Goal: Task Accomplishment & Management: Manage account settings

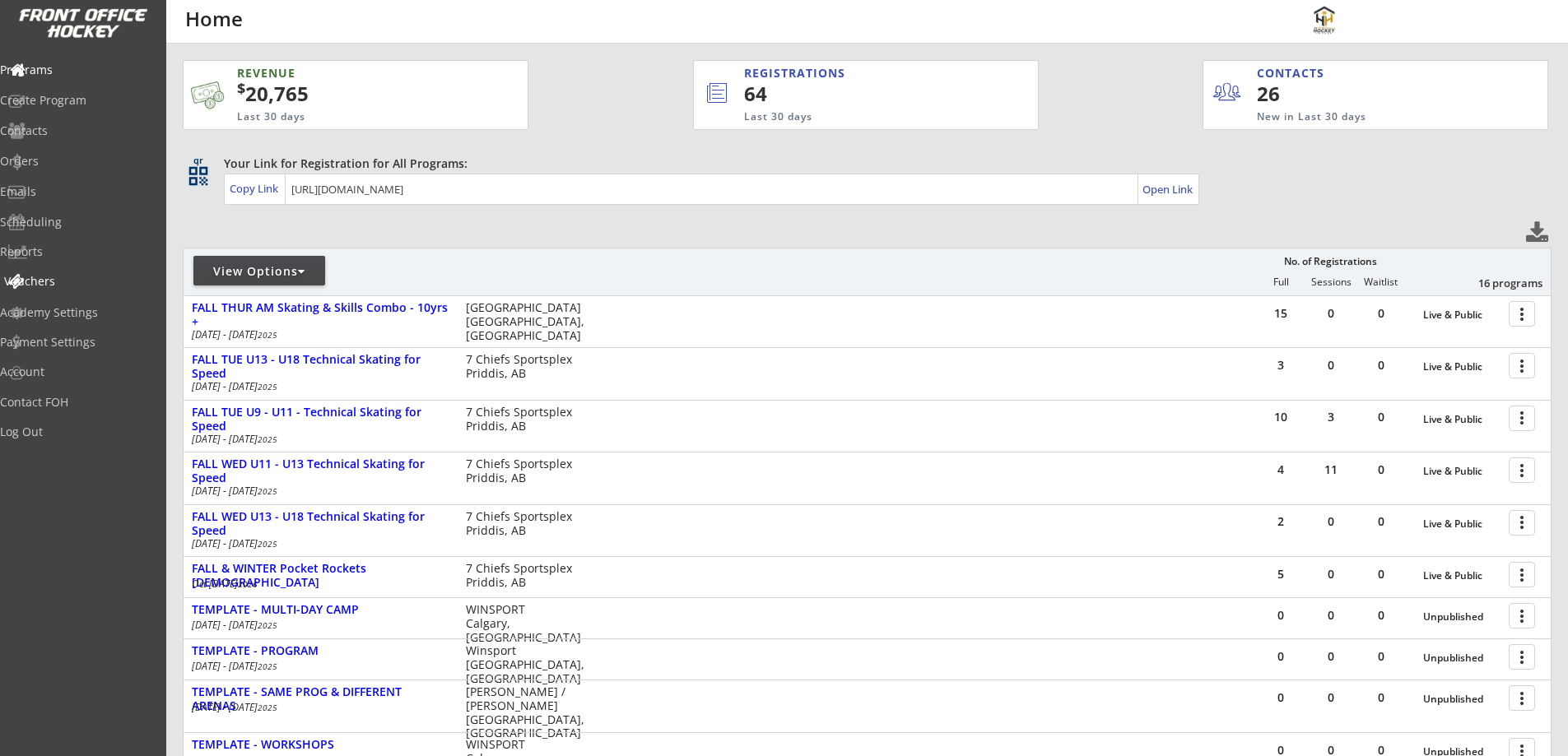
click at [63, 278] on div "Vouchers" at bounding box center [78, 281] width 149 height 11
select select ""Showing: Has Balance""
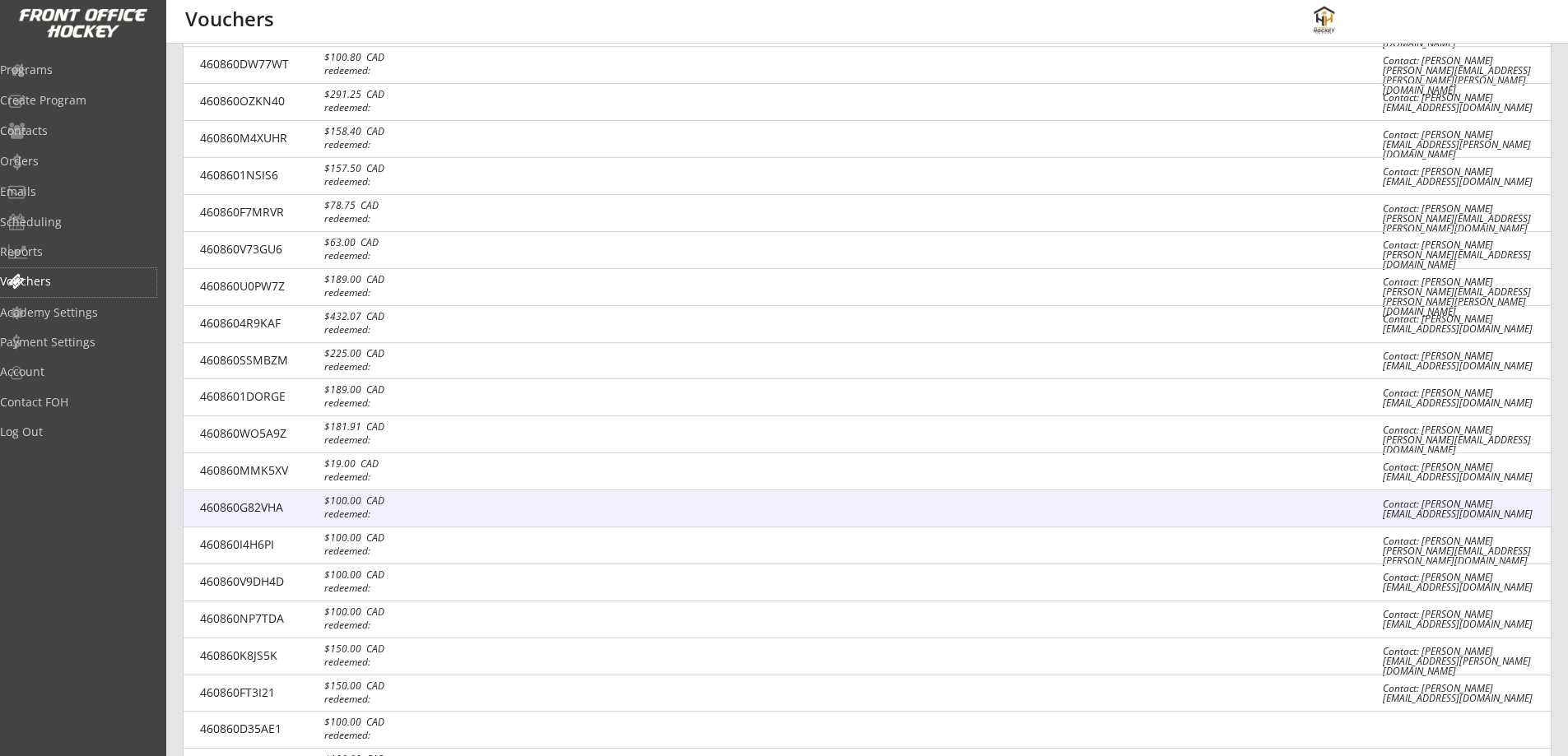
scroll to position [2389, 0]
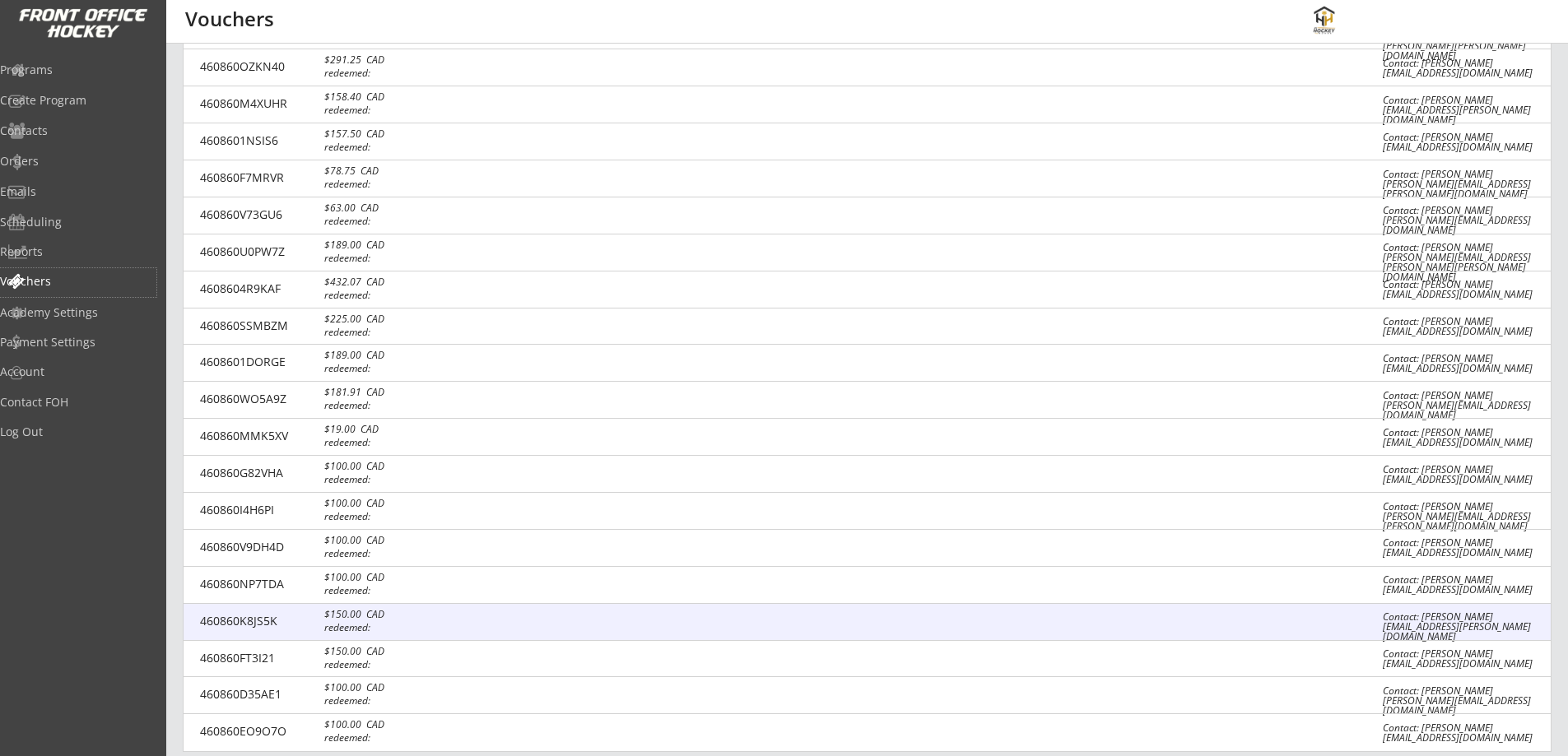
click at [719, 622] on div at bounding box center [907, 622] width 903 height 16
select select ""CAD""
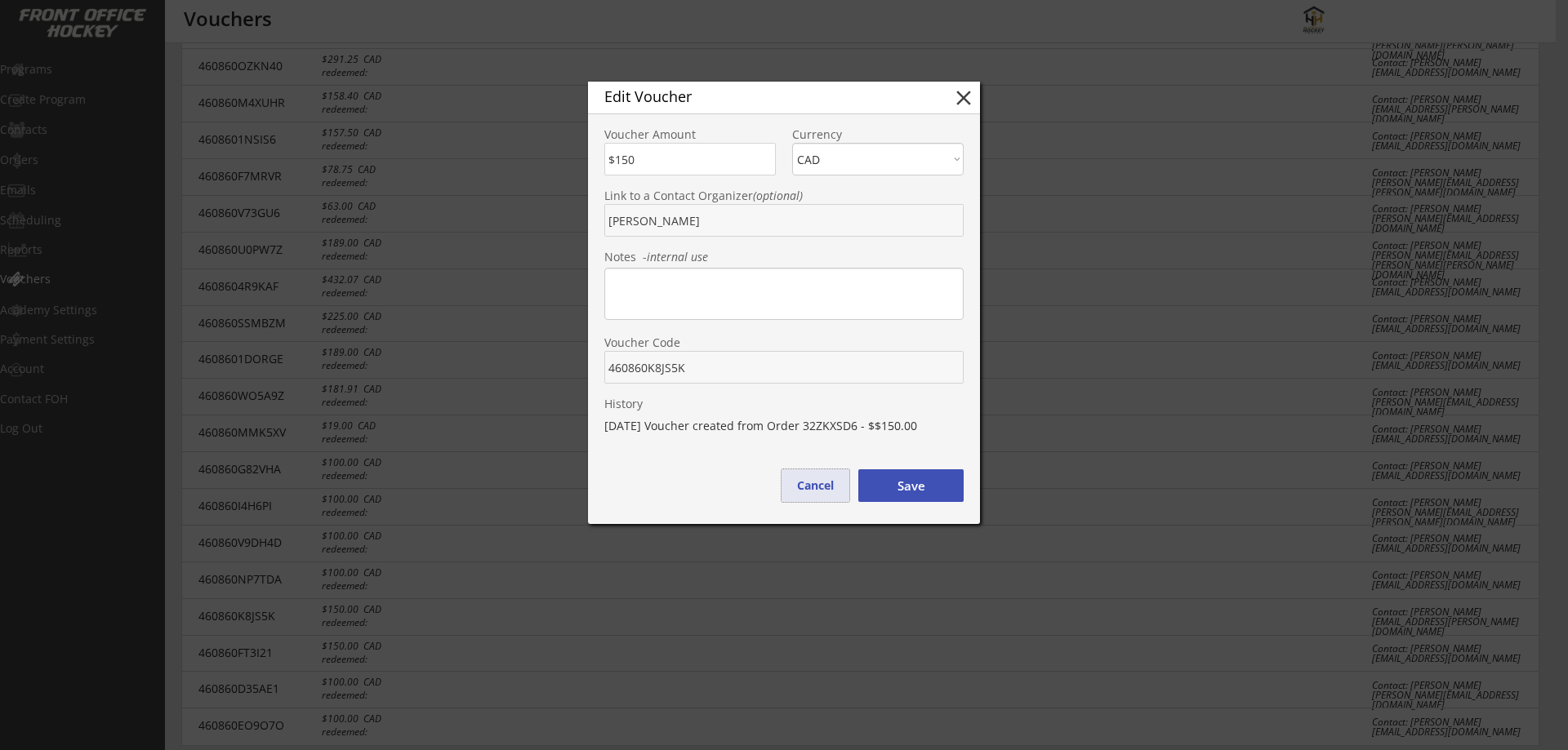
click at [821, 483] on button "Cancel" at bounding box center [816, 486] width 68 height 33
type input "$0"
select select ""PLACEHOLDER_1427118222253""
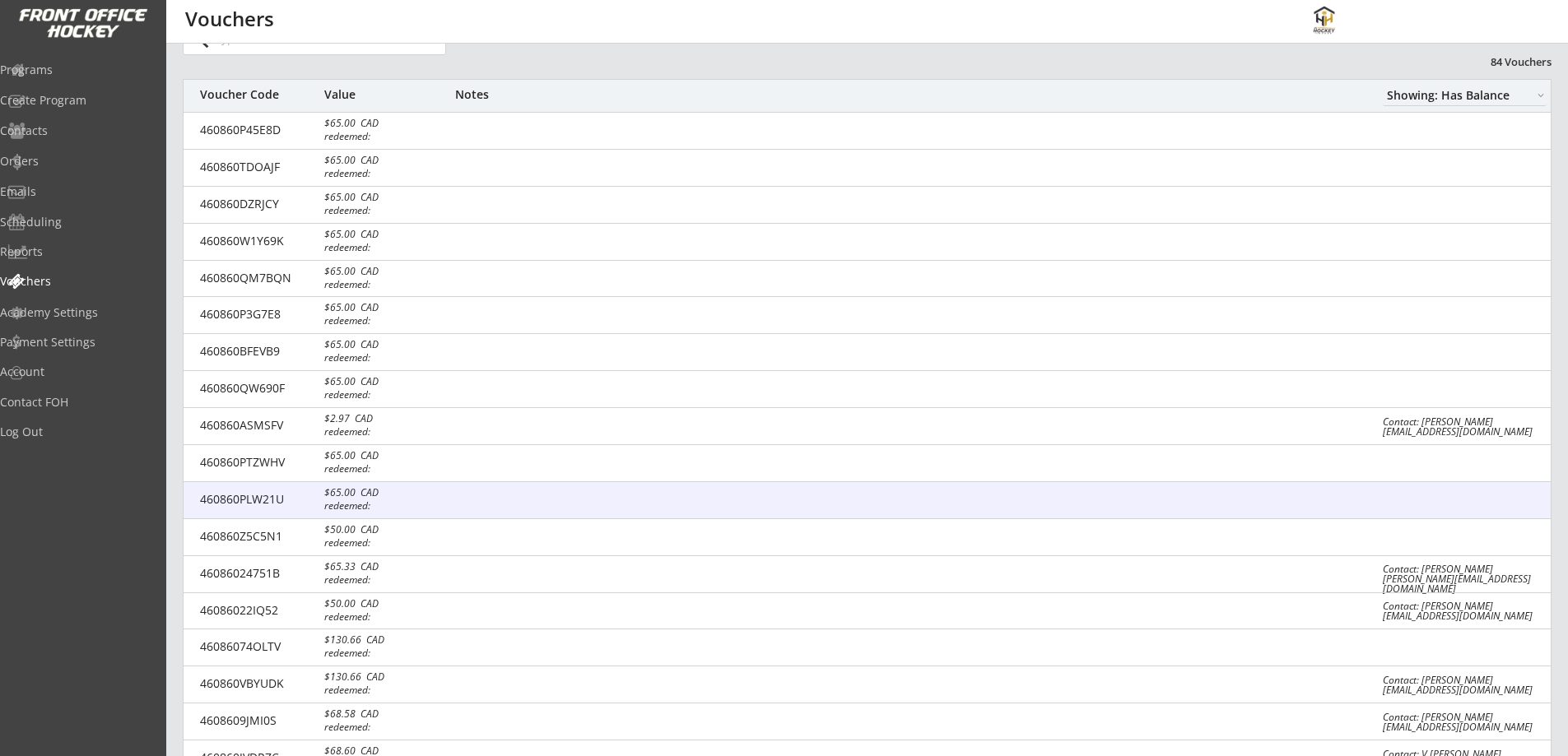
scroll to position [0, 0]
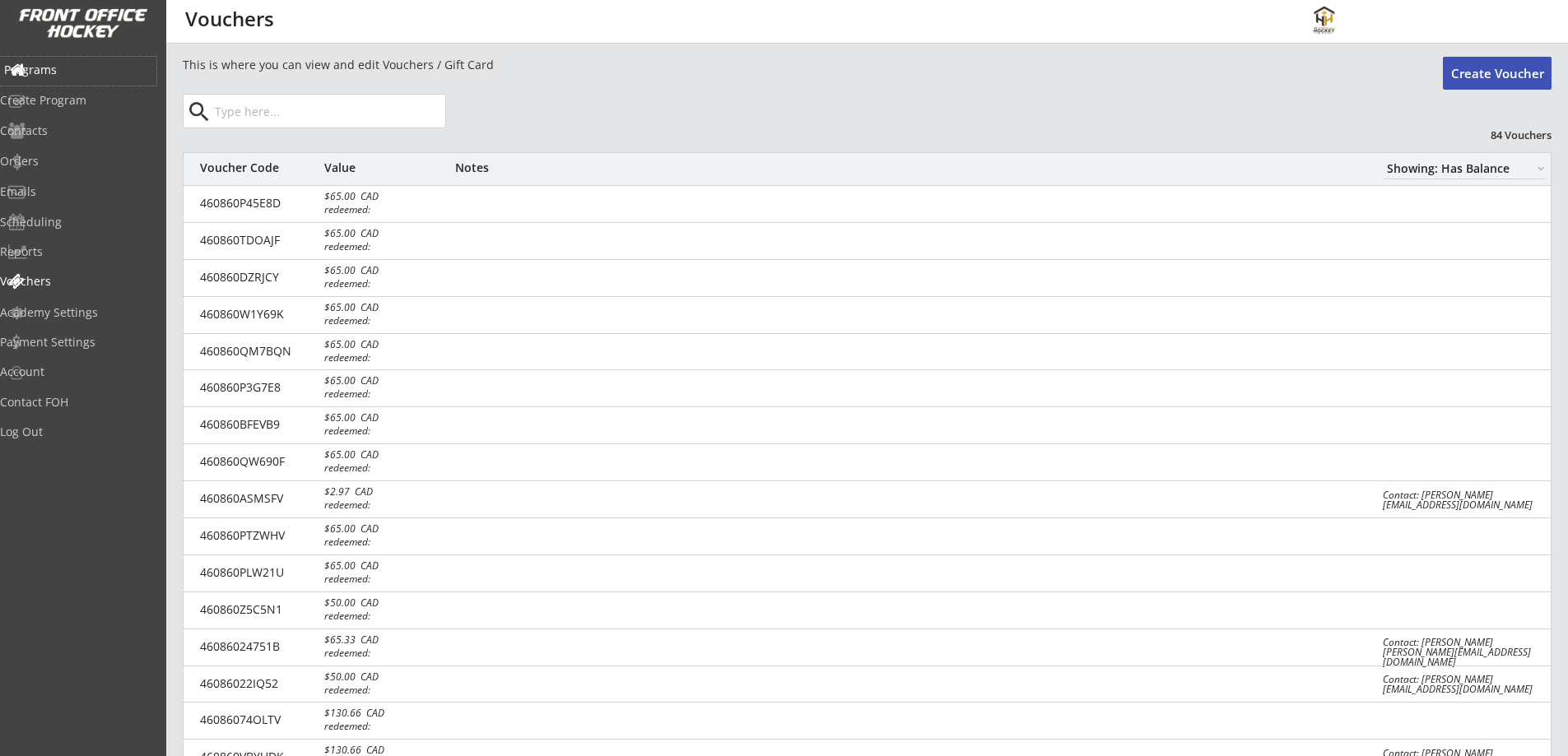
click at [82, 70] on div "Programs" at bounding box center [78, 70] width 149 height 11
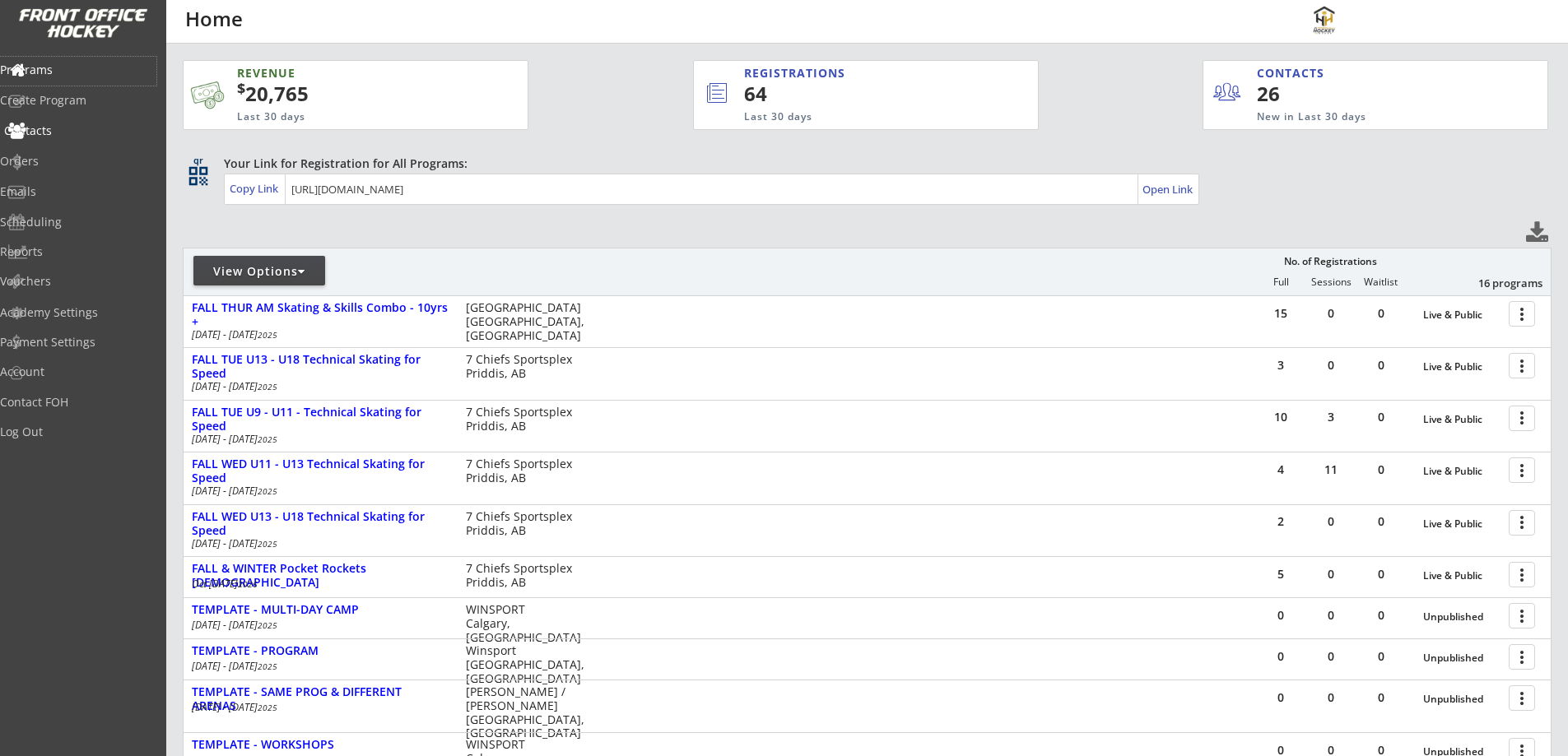
click at [55, 133] on div "Contacts" at bounding box center [78, 130] width 149 height 11
select select ""Players""
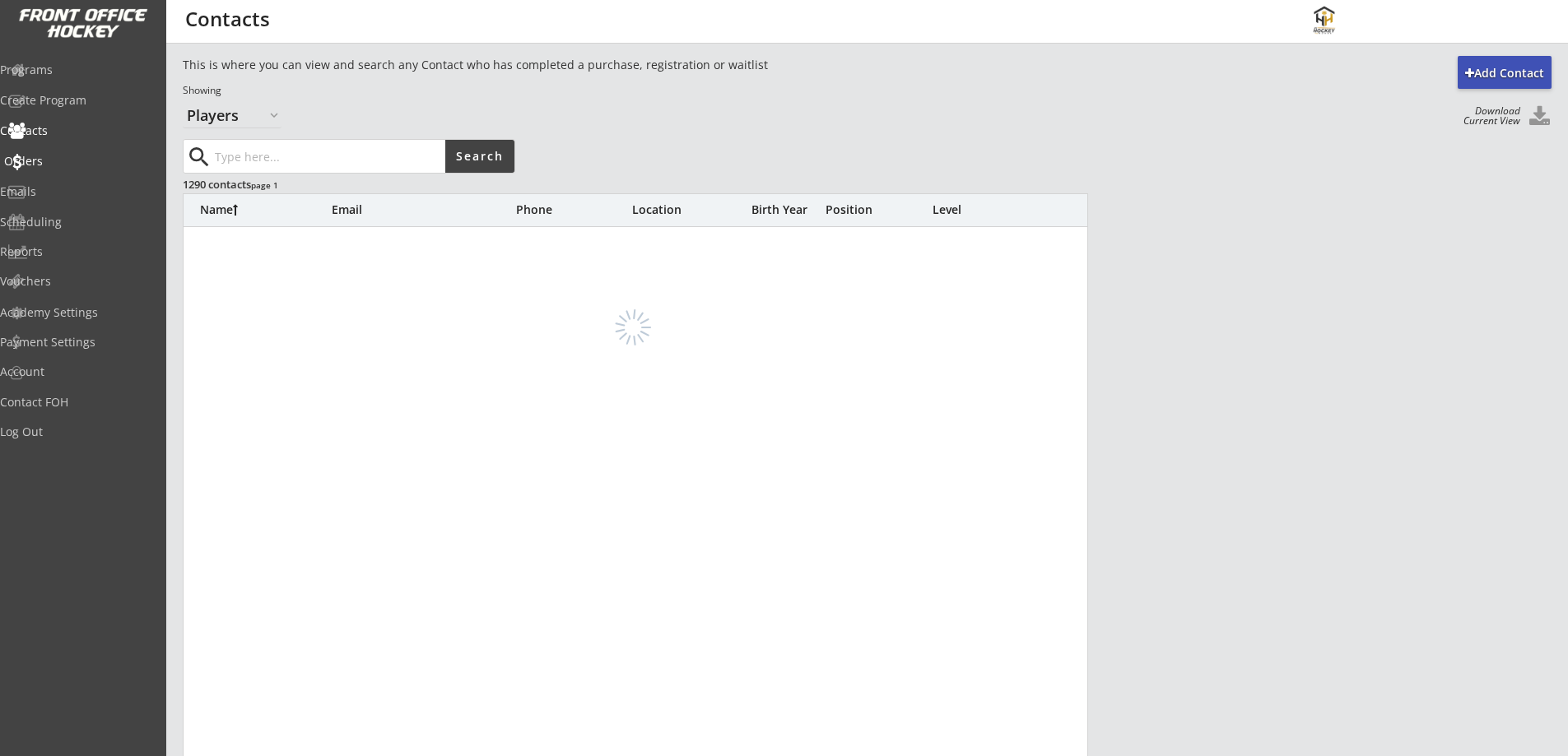
click at [53, 164] on div "Orders" at bounding box center [78, 161] width 149 height 11
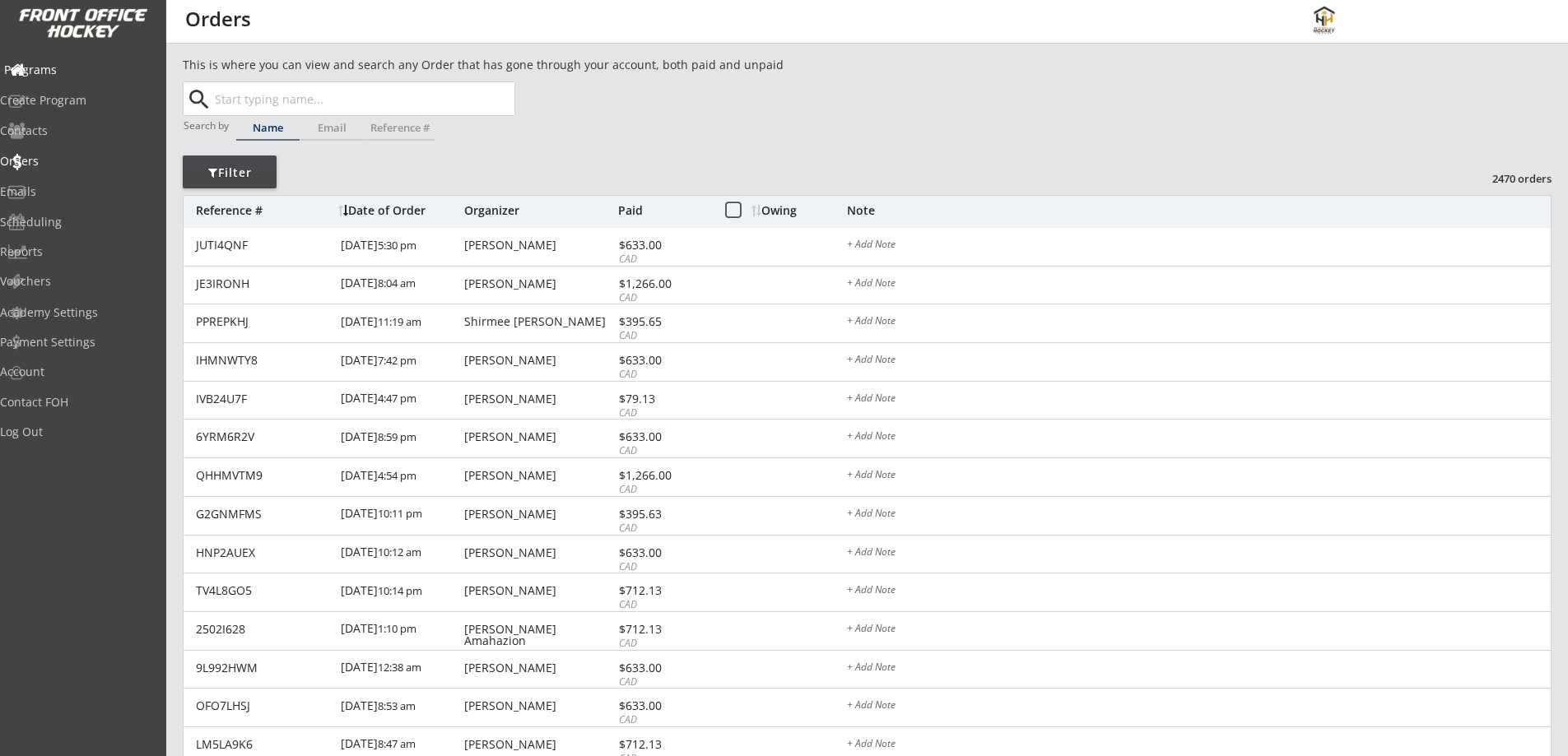
click at [67, 75] on div "Programs" at bounding box center [78, 70] width 149 height 11
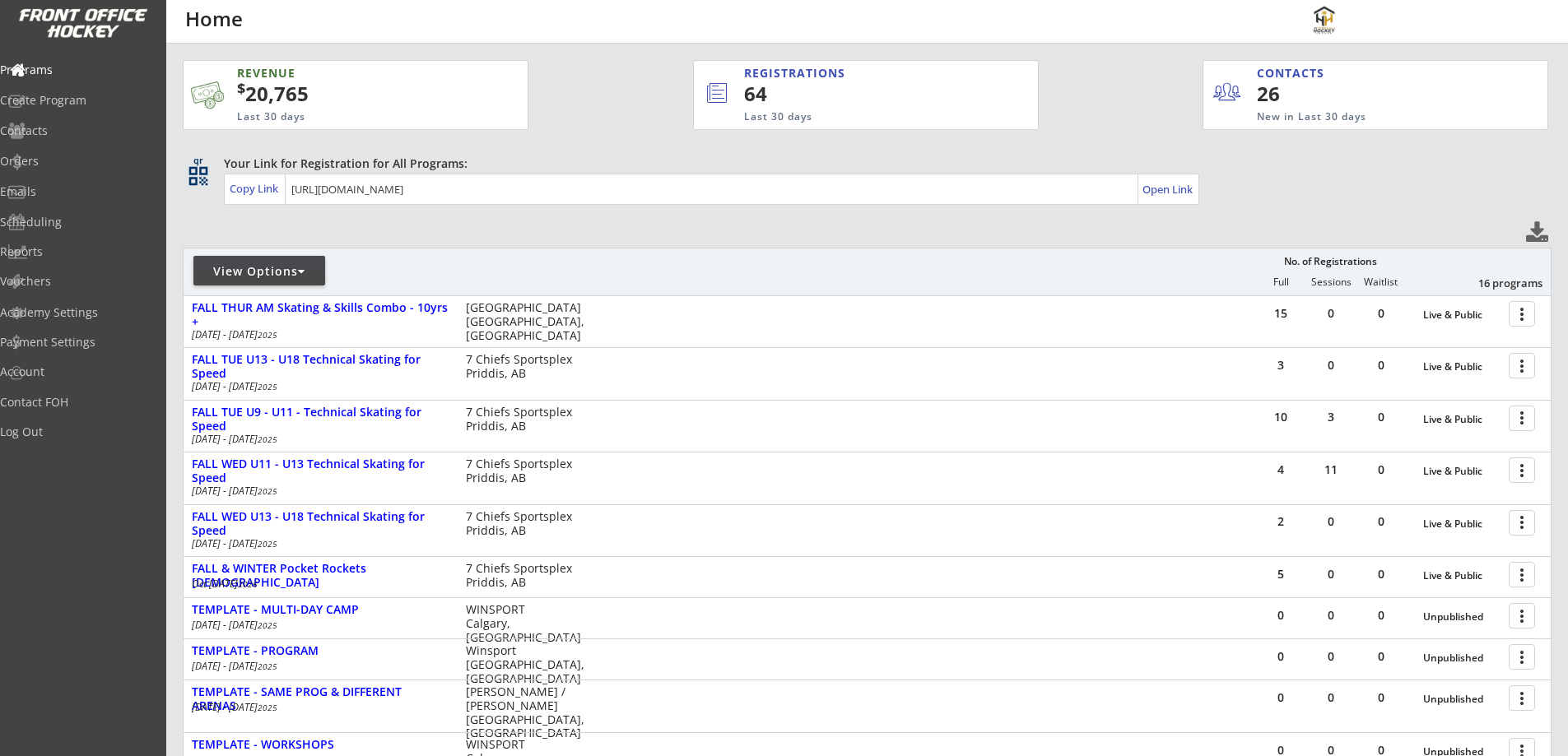
click at [288, 269] on div "View Options" at bounding box center [259, 271] width 131 height 16
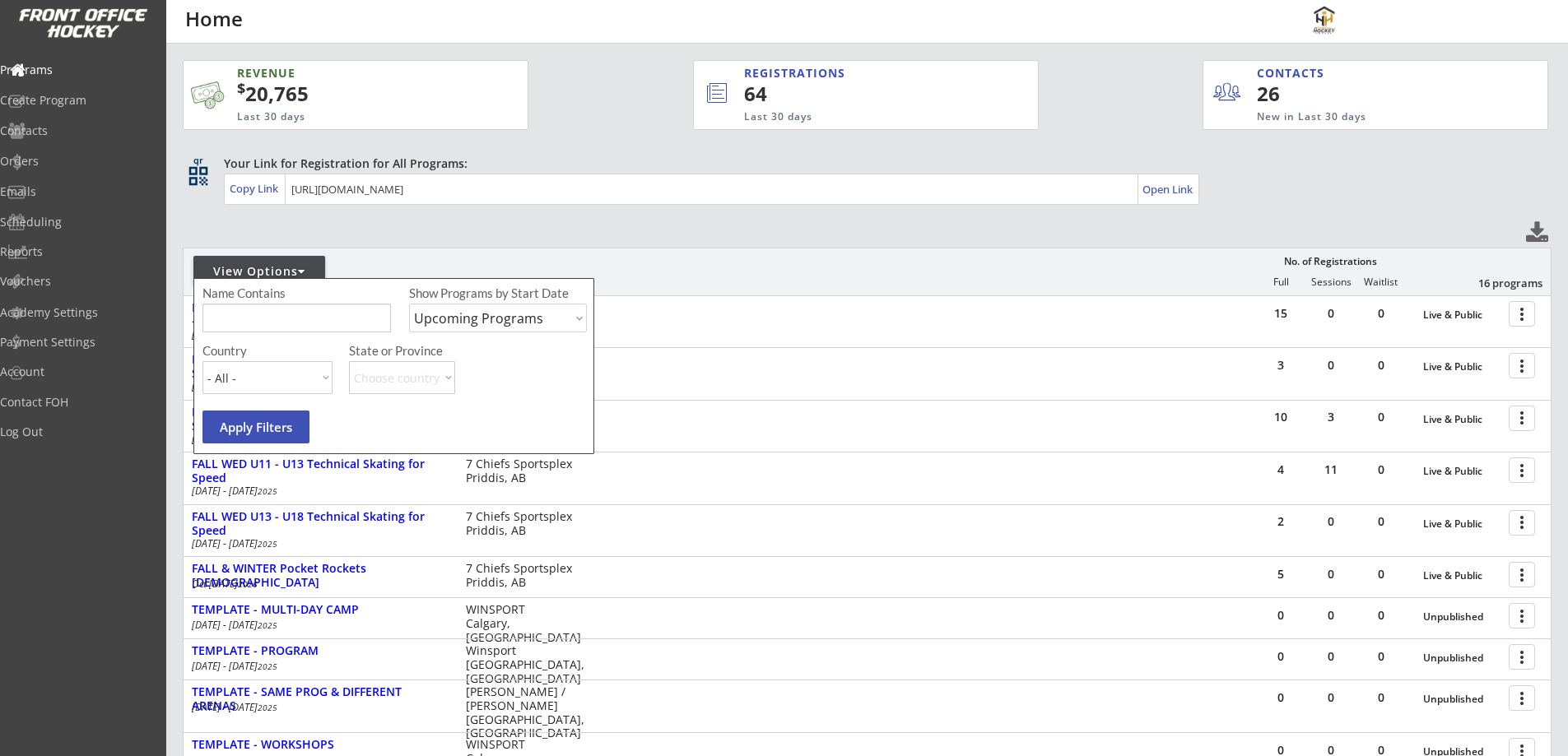
click at [446, 324] on select "Upcoming Programs Past Programs Specific Date Range" at bounding box center [497, 318] width 178 height 29
select select ""Past Programs""
click at [409, 304] on select "Upcoming Programs Past Programs Specific Date Range" at bounding box center [497, 318] width 178 height 29
click at [305, 317] on input "input" at bounding box center [297, 318] width 189 height 29
type input "canmore"
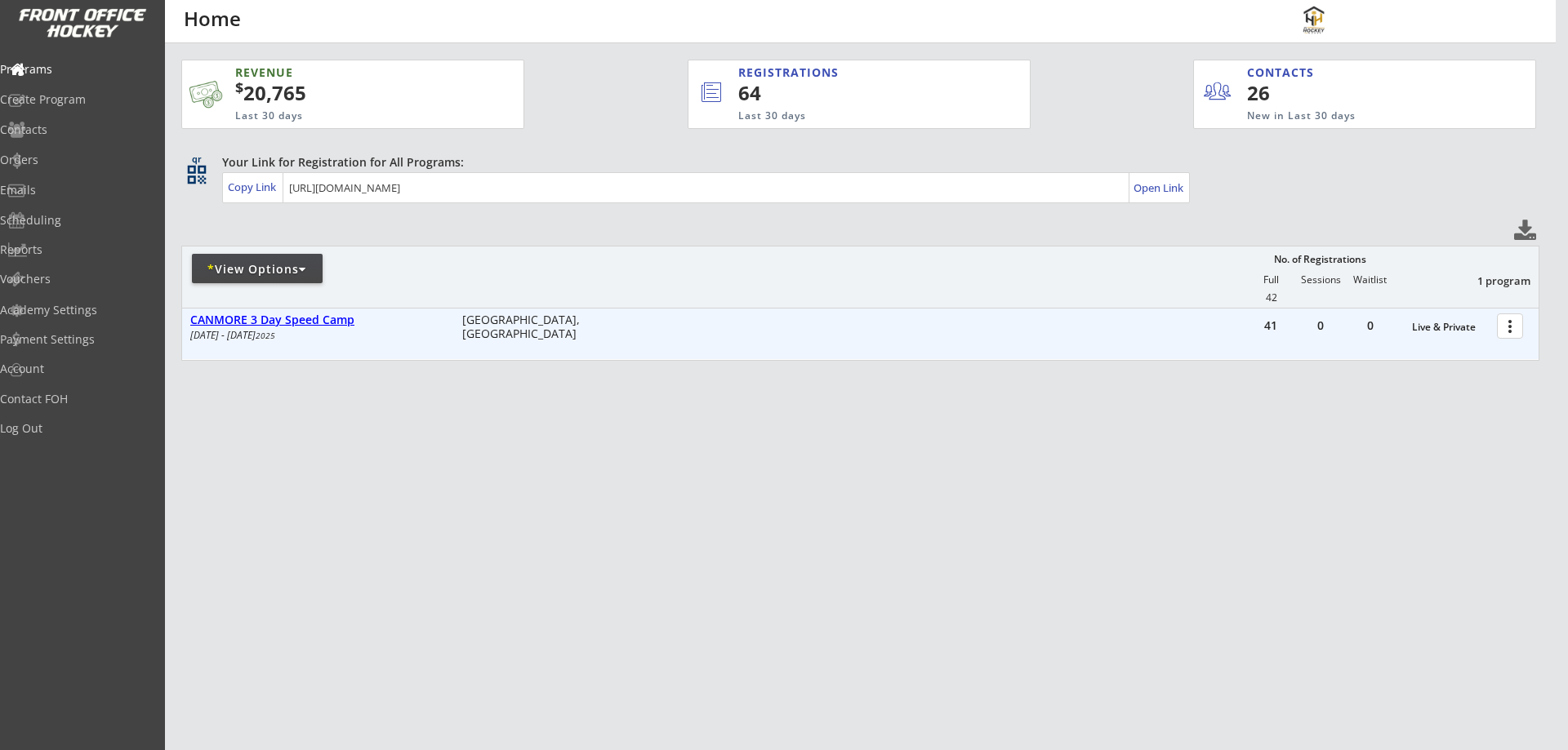
click at [298, 322] on div "CANMORE 3 Day Speed Camp" at bounding box center [318, 320] width 255 height 14
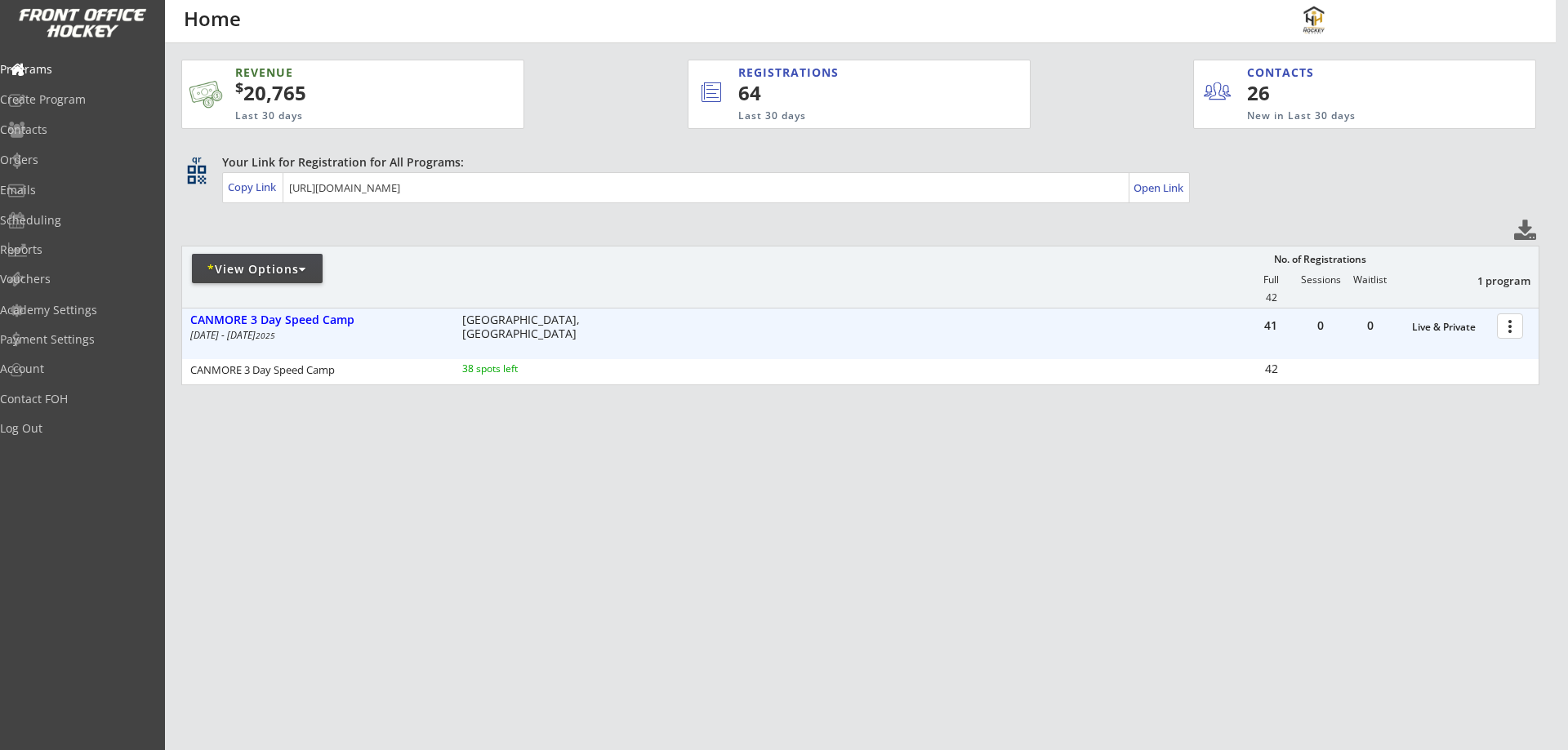
click at [1510, 321] on div at bounding box center [1513, 325] width 28 height 28
click at [76, 280] on div "Vouchers" at bounding box center [78, 279] width 147 height 11
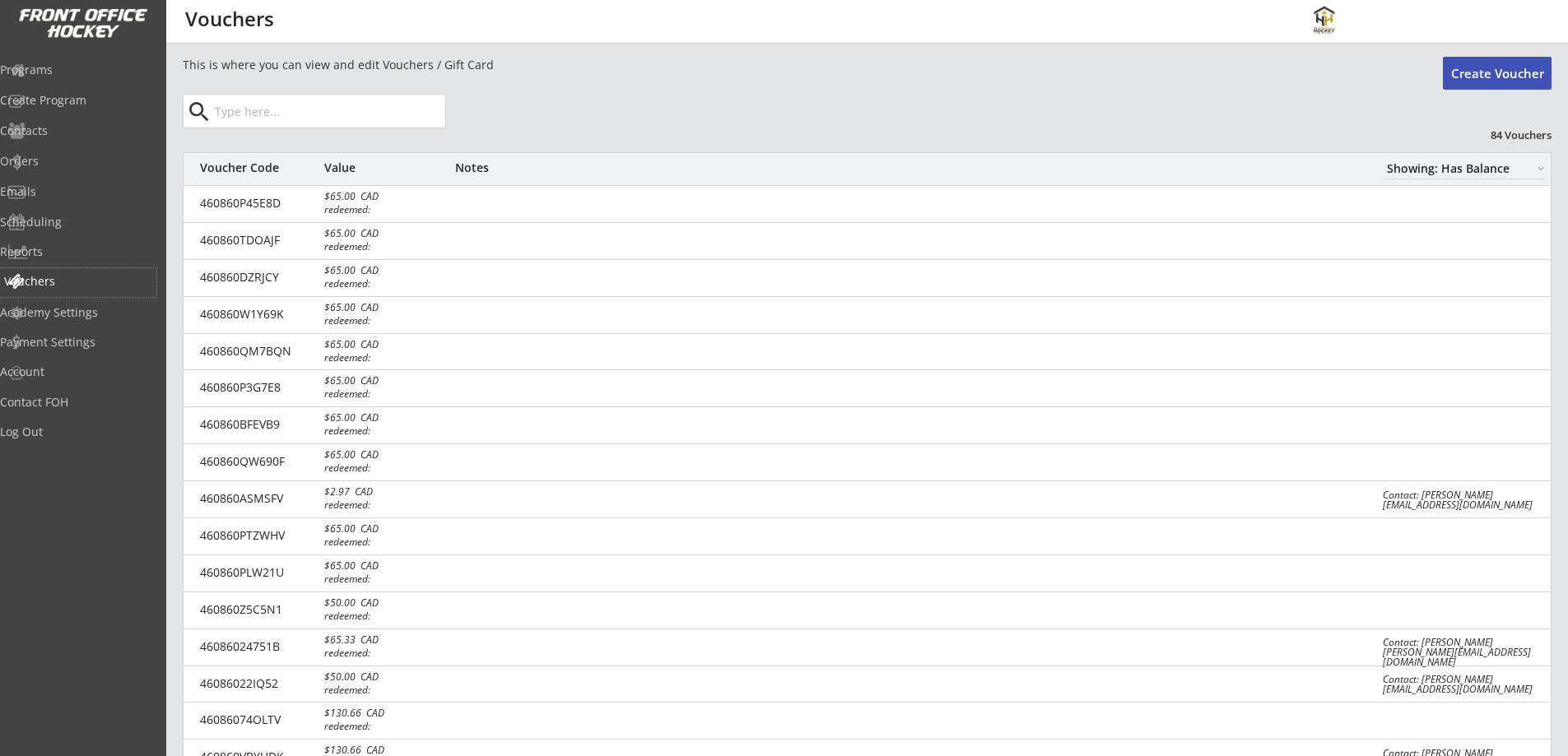
click at [52, 279] on div "Vouchers" at bounding box center [78, 281] width 149 height 11
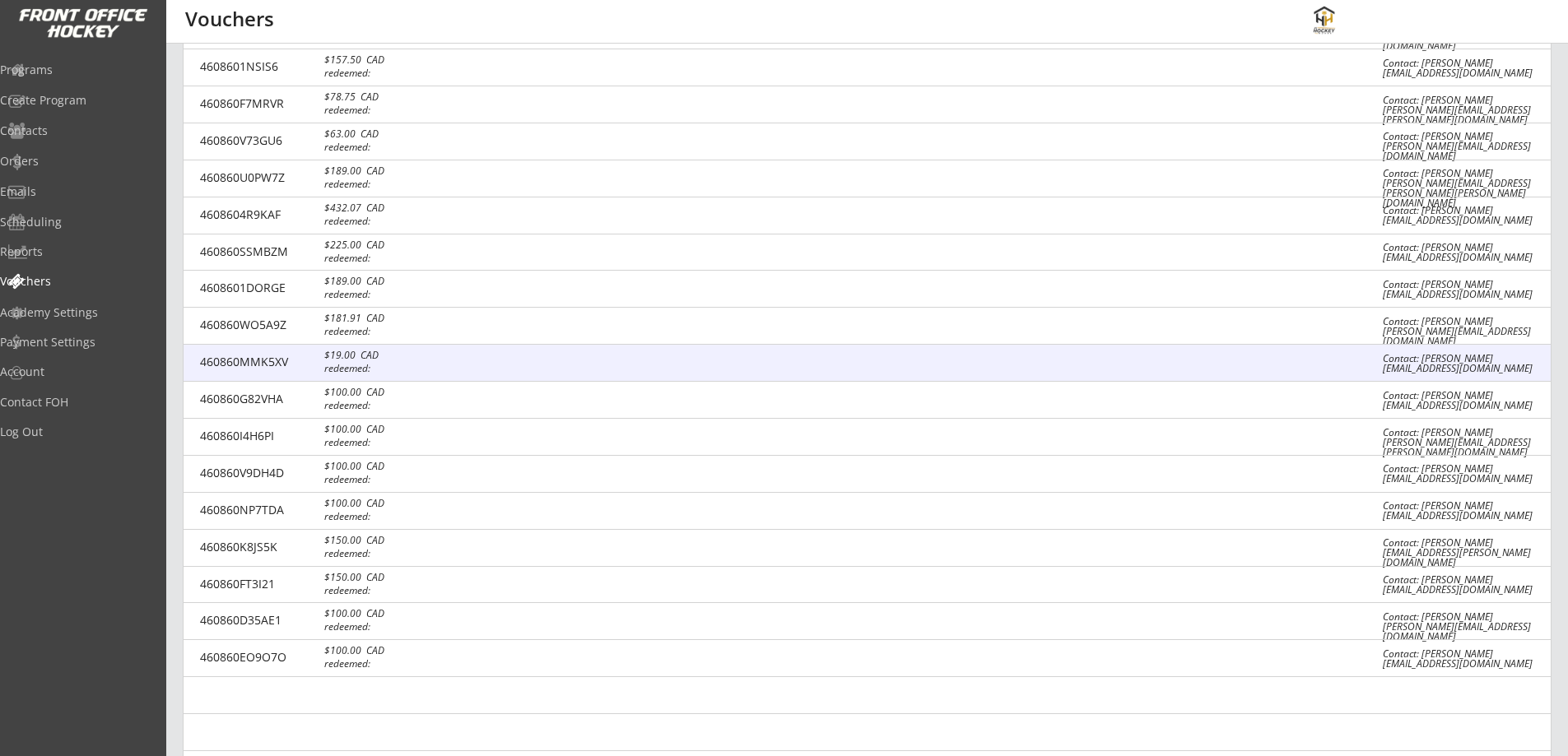
scroll to position [2612, 0]
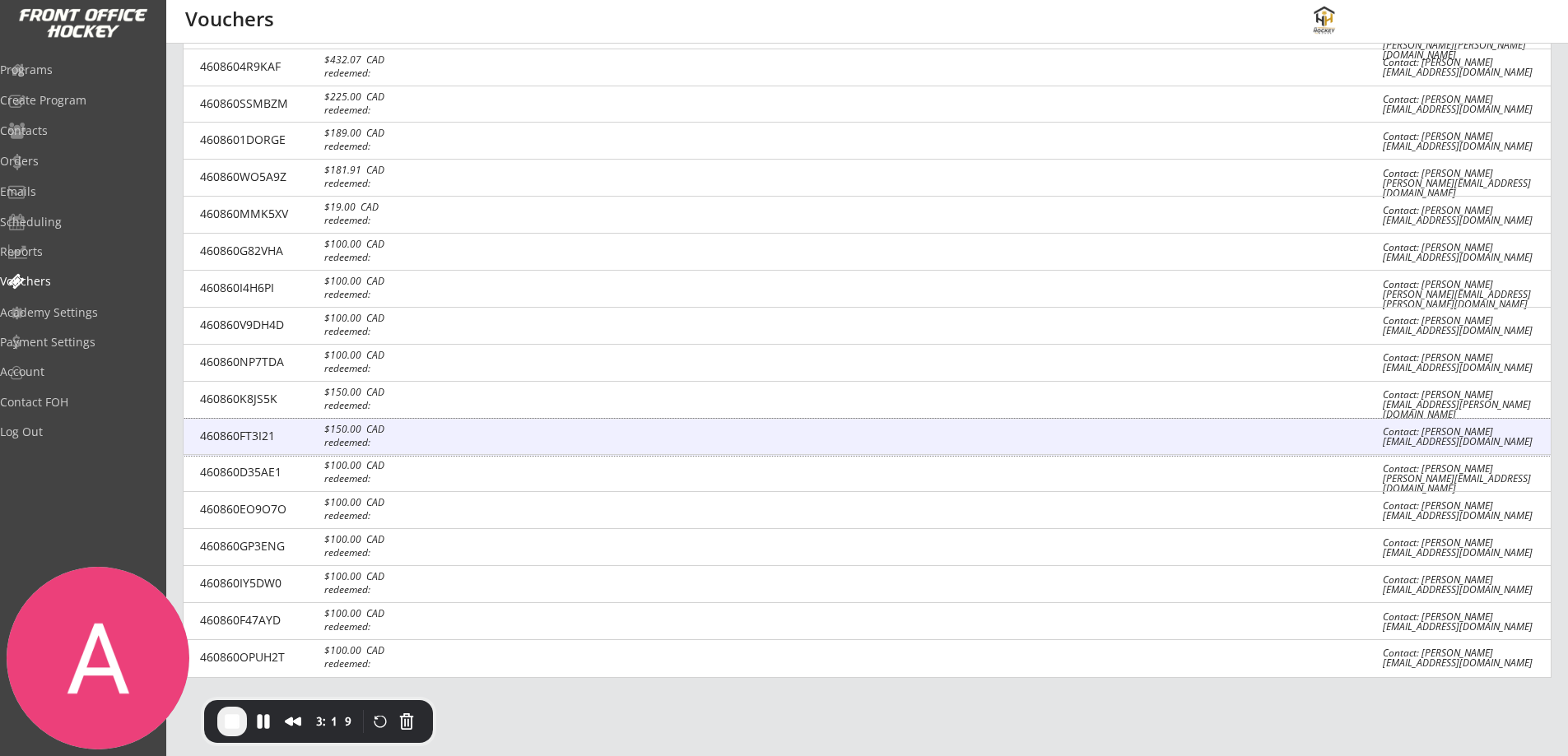
click at [1325, 436] on div at bounding box center [907, 437] width 903 height 16
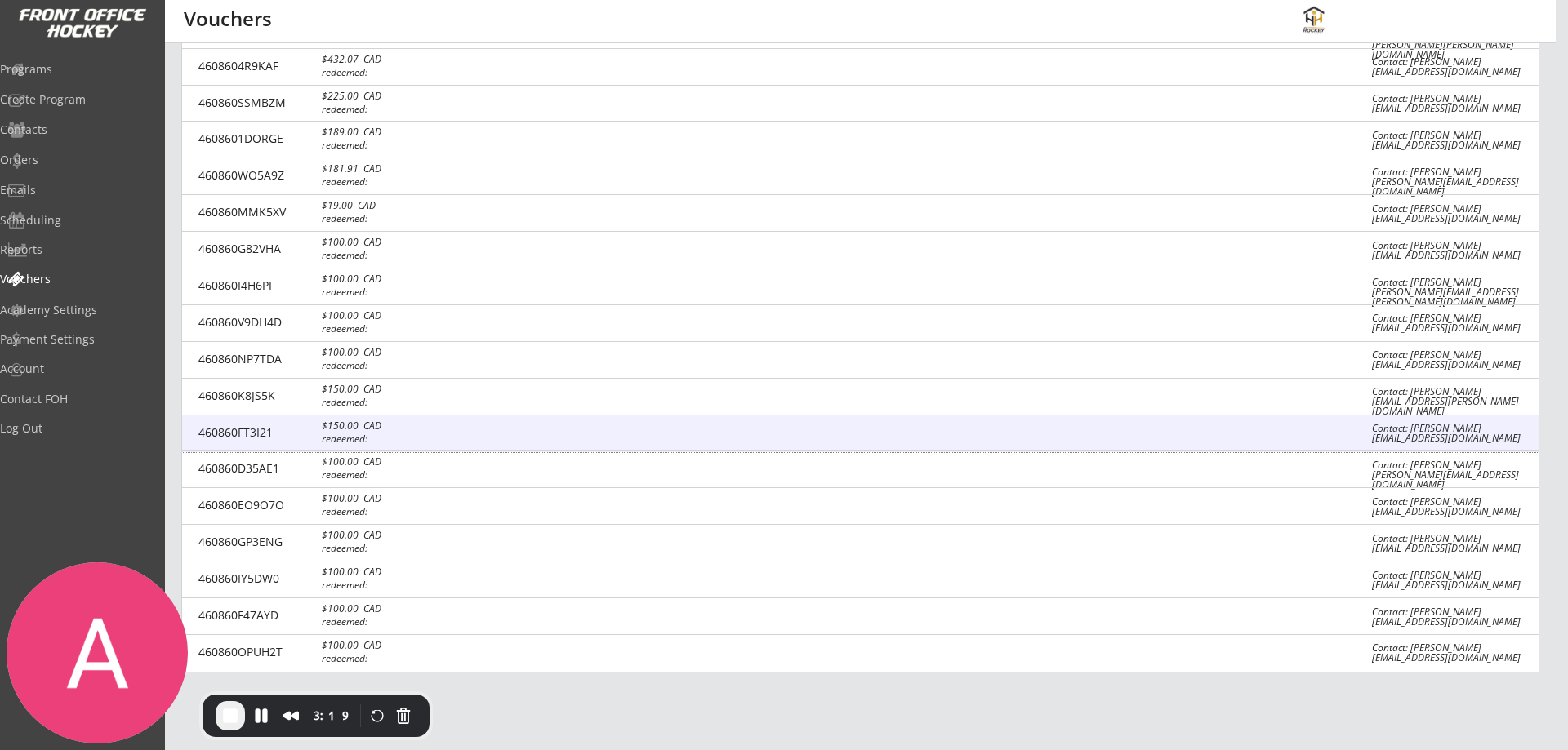
type input "$150"
select select ""CAD""
type input "[PERSON_NAME]"
type input "460860FT3I21"
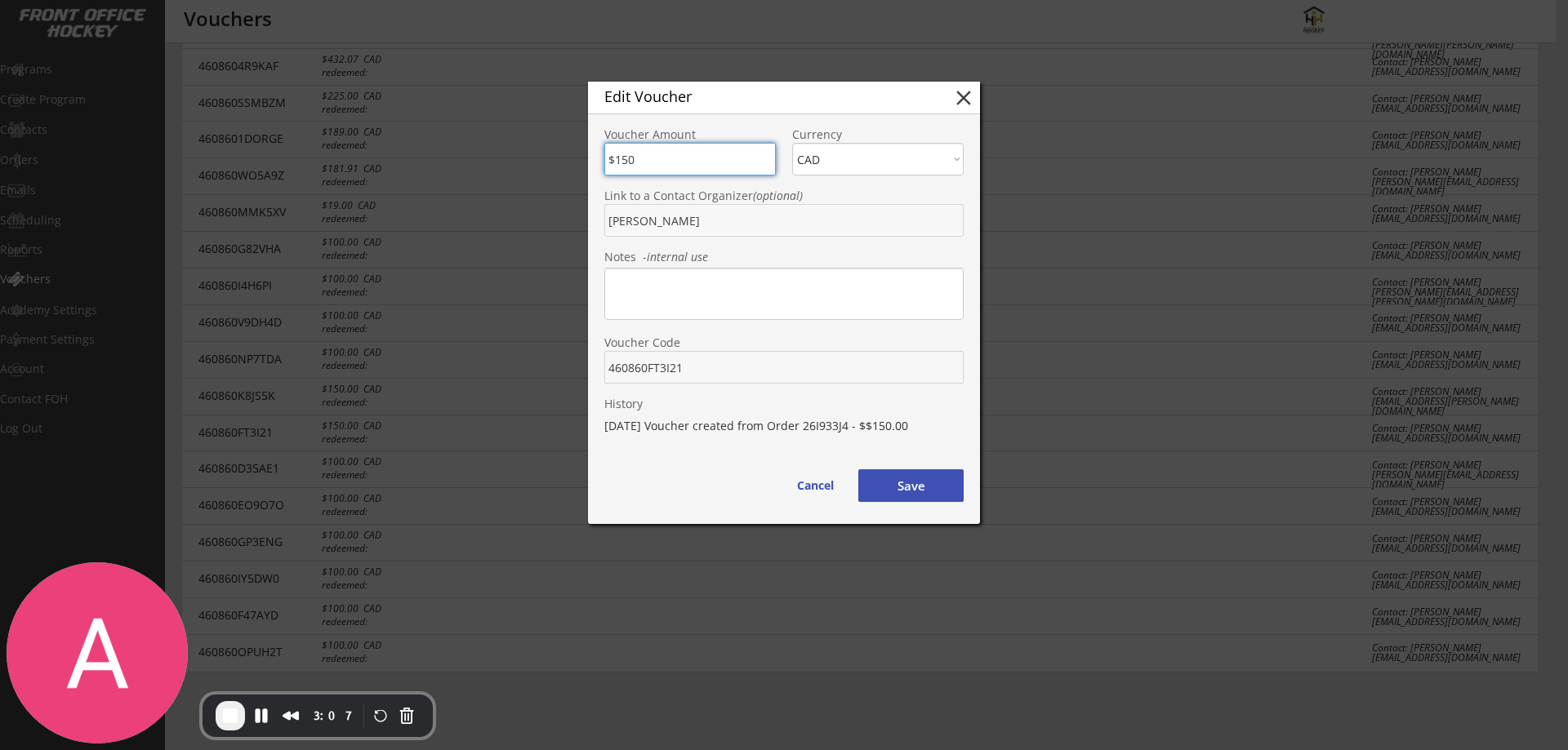
click at [698, 286] on textarea at bounding box center [784, 293] width 359 height 52
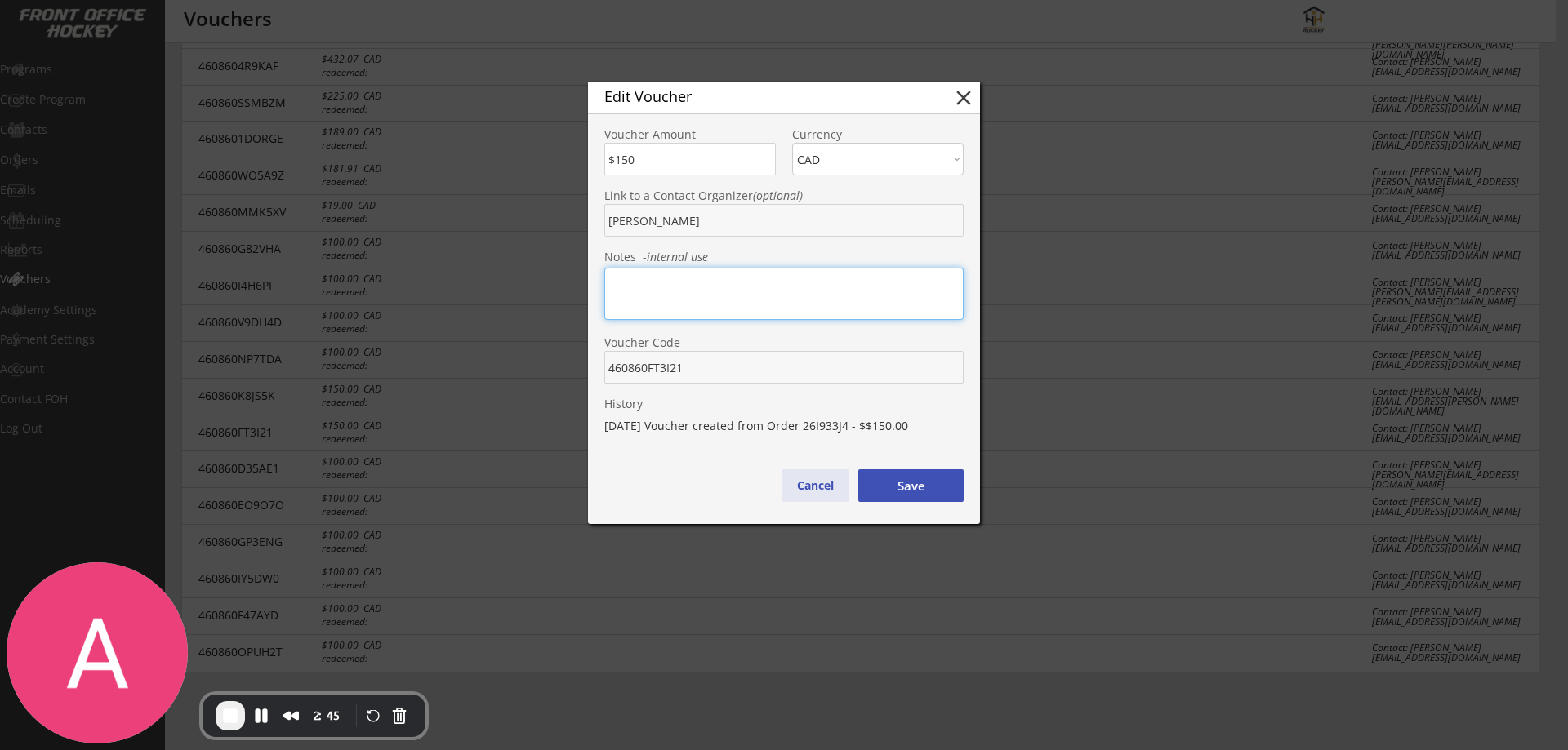
click at [804, 491] on button "Cancel" at bounding box center [816, 486] width 68 height 33
type input "$0"
select select ""PLACEHOLDER_1427118222253""
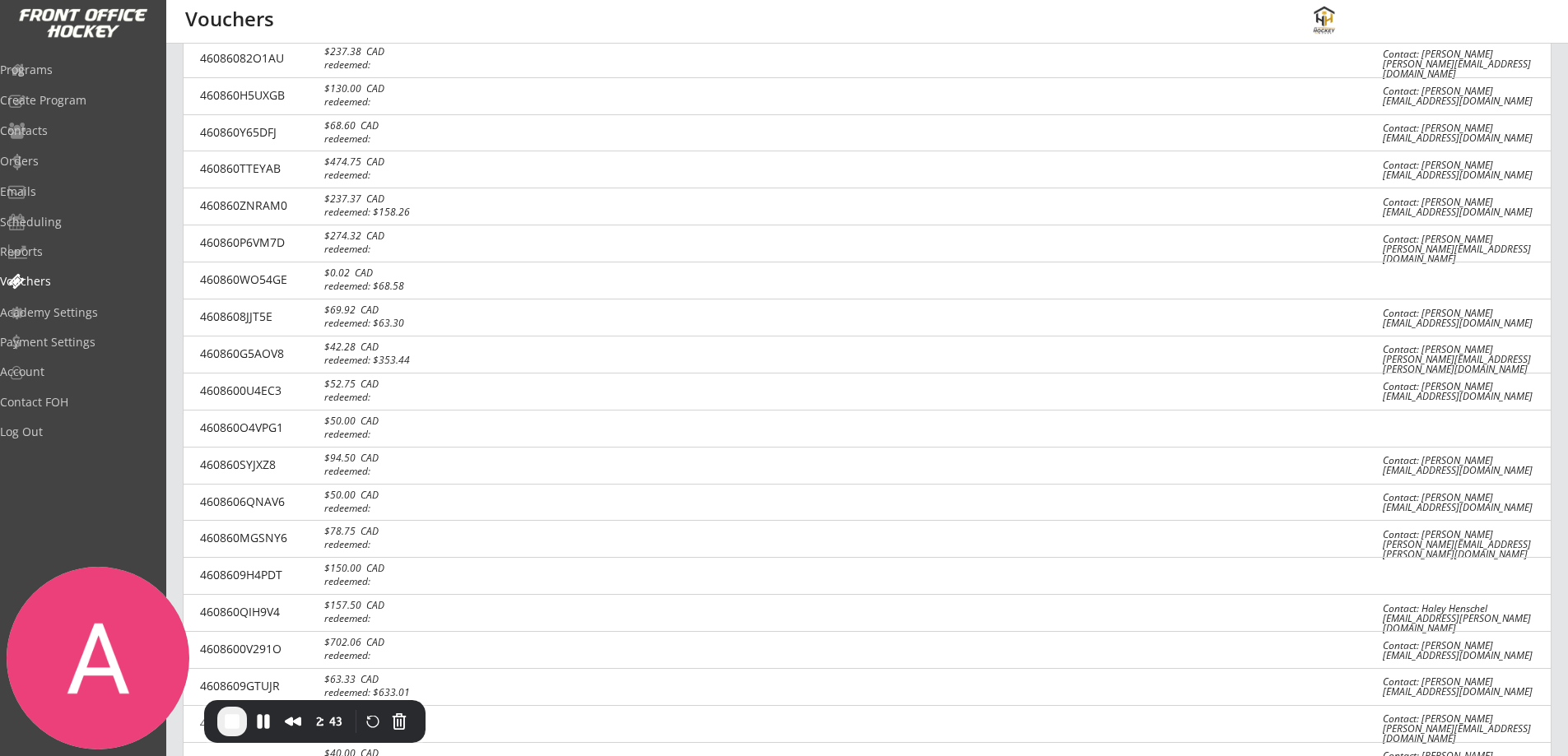
scroll to position [0, 0]
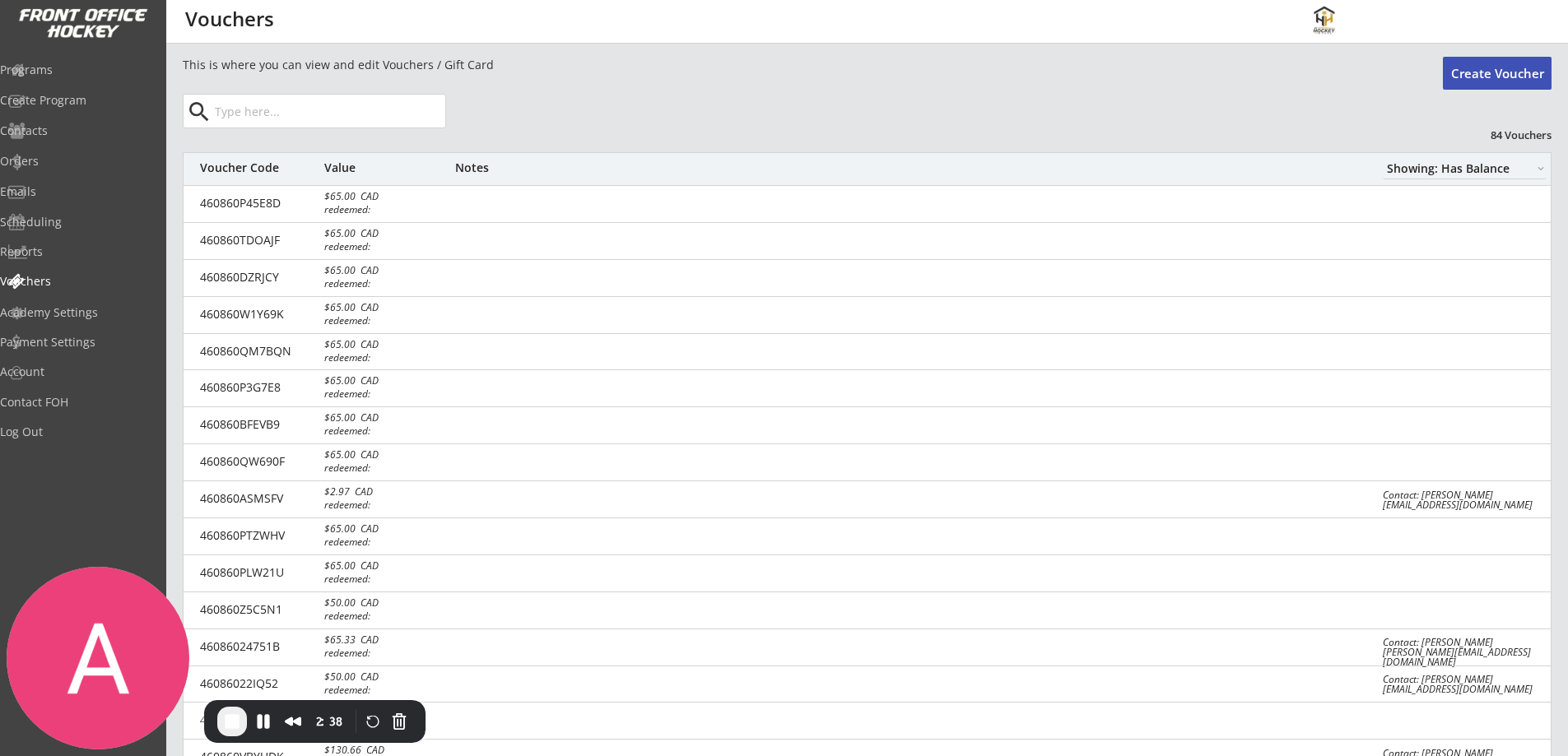
click at [1462, 169] on select "Showing: Has Balance Showing: No Balance" at bounding box center [1465, 169] width 164 height 21
select select ""Showing: No Balance""
click at [1383, 158] on select "Showing: Has Balance Showing: No Balance" at bounding box center [1465, 169] width 164 height 21
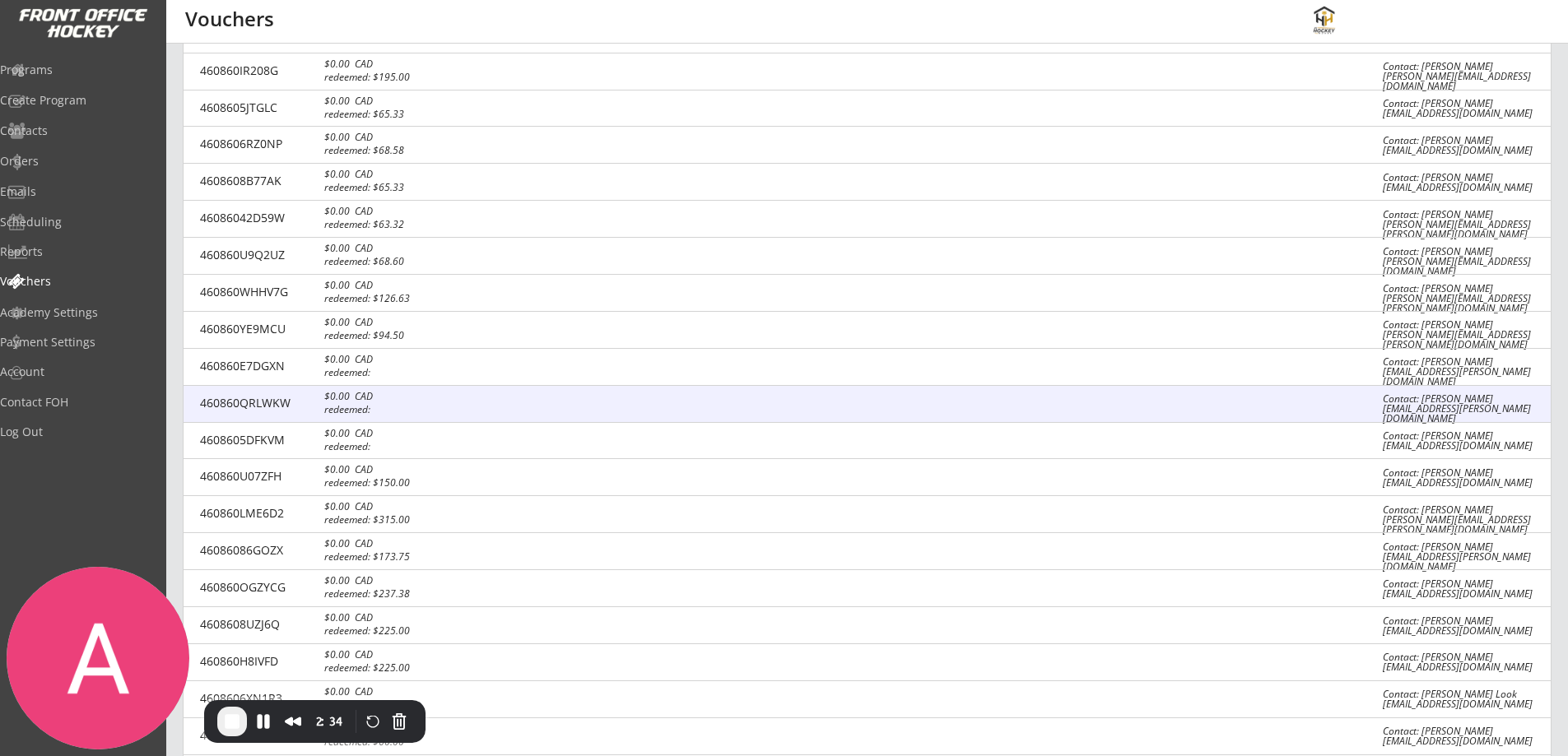
scroll to position [1134, 0]
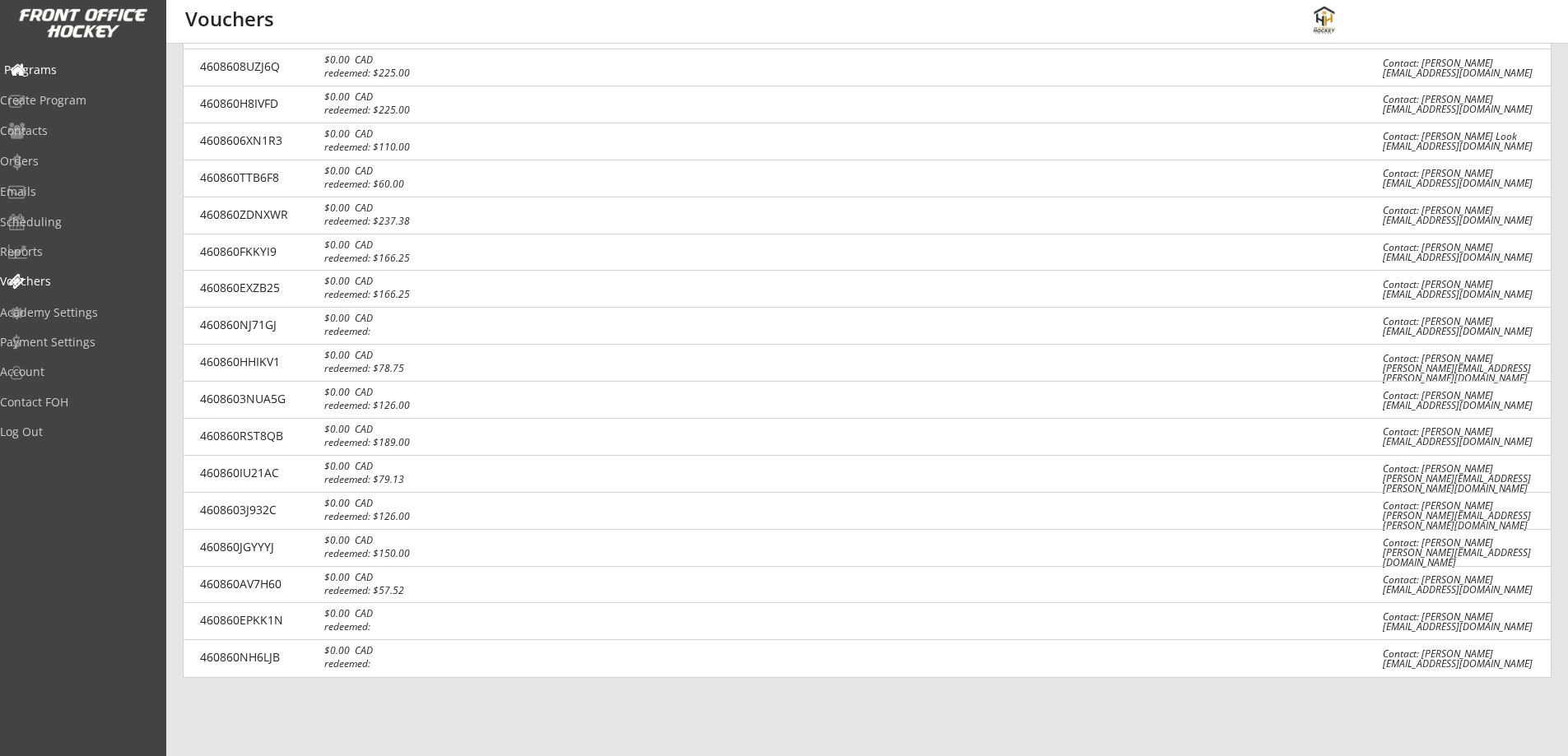
click at [47, 70] on div "Programs" at bounding box center [78, 70] width 149 height 11
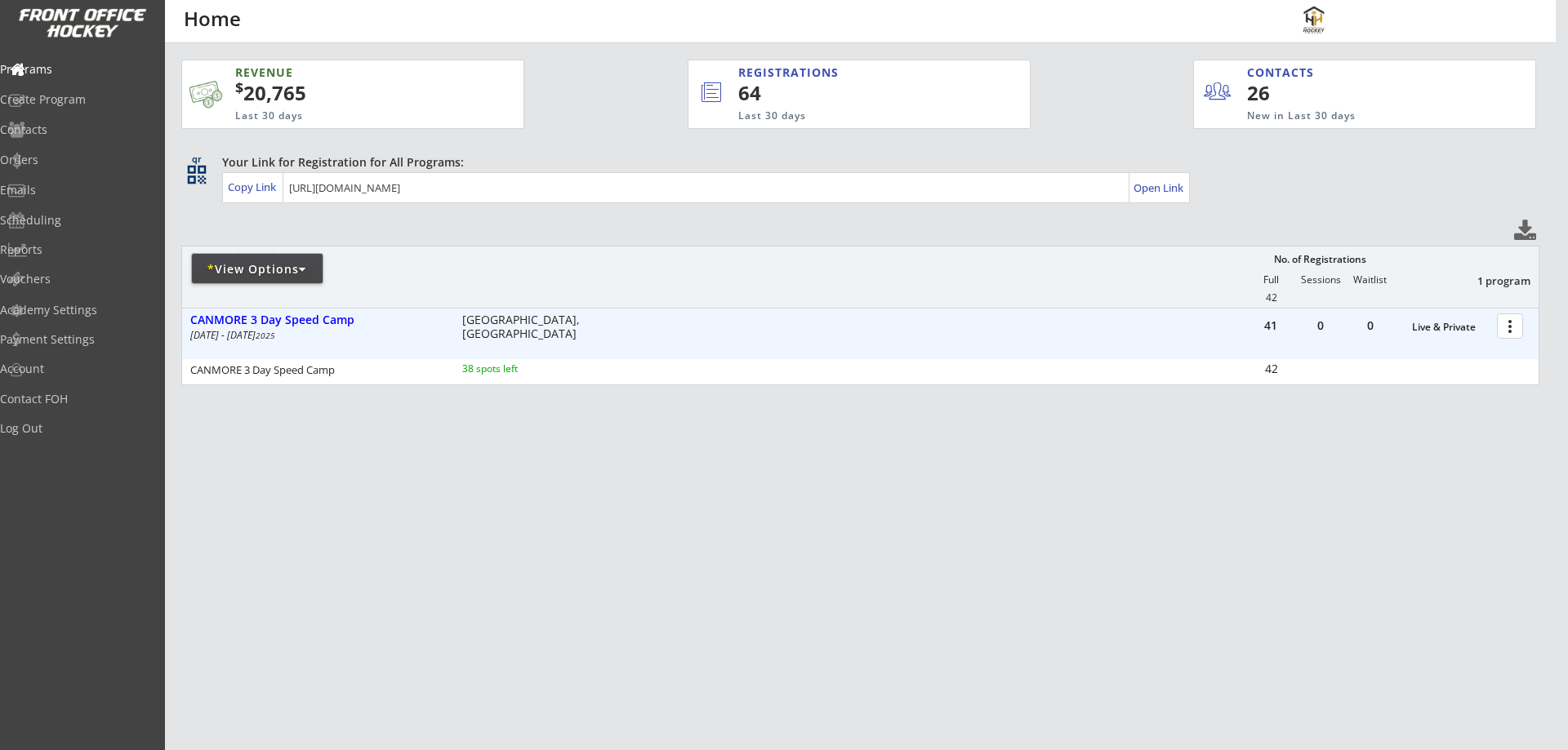
click at [265, 268] on div "* View Options" at bounding box center [257, 269] width 130 height 16
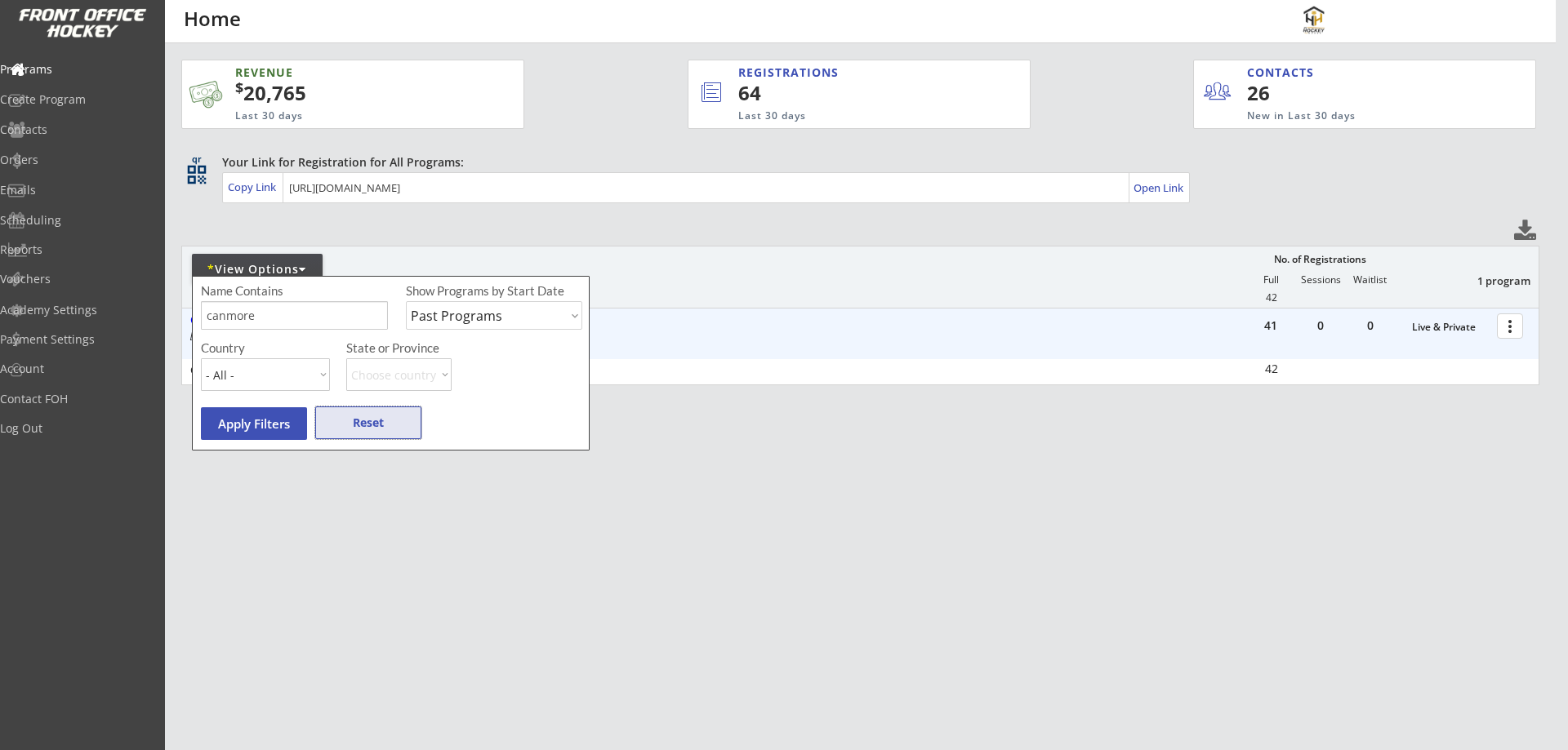
drag, startPoint x: 353, startPoint y: 418, endPoint x: 370, endPoint y: 416, distance: 17.1
click at [353, 418] on button "Reset" at bounding box center [369, 422] width 106 height 33
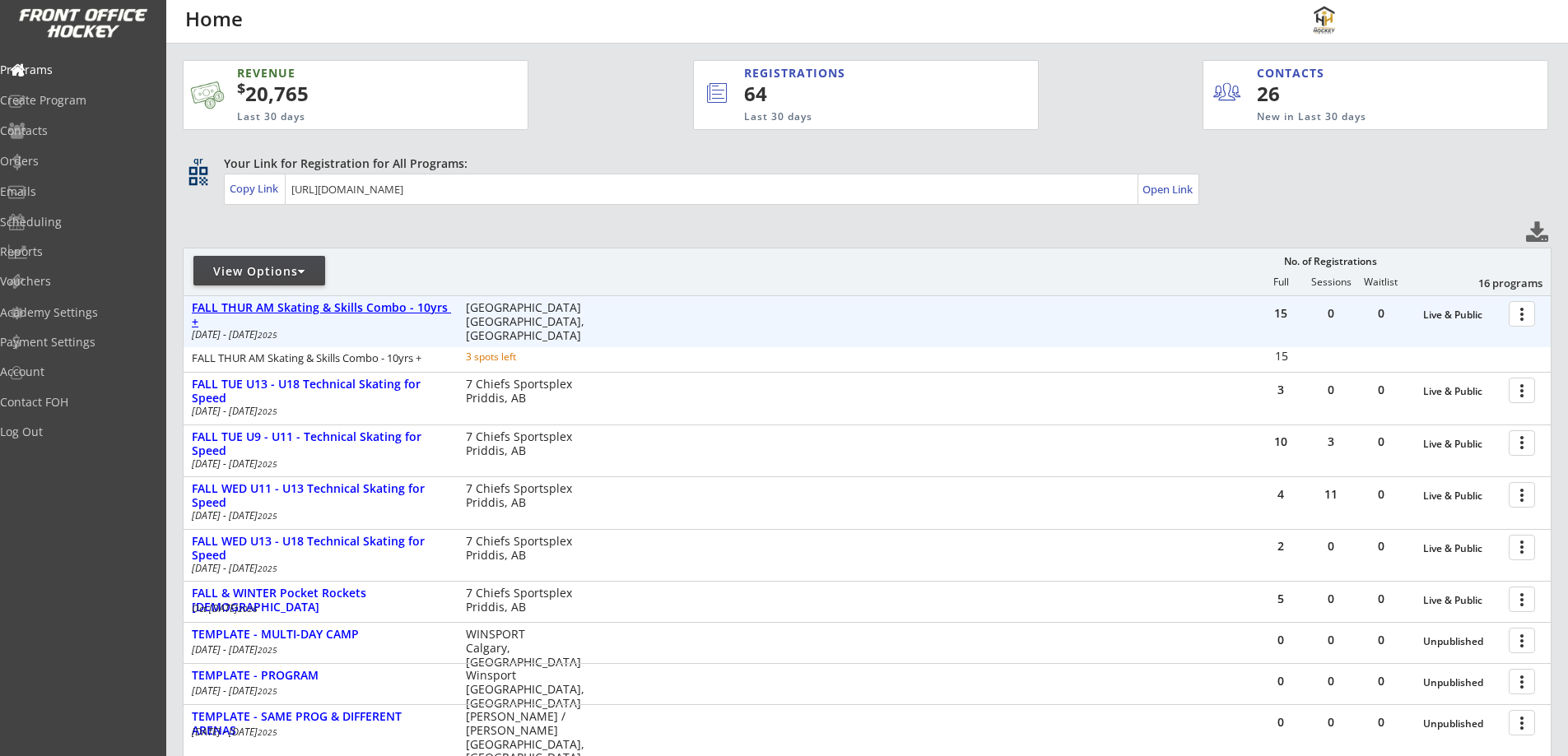
click at [367, 312] on div "FALL THUR AM Skating & Skills Combo - 10yrs +" at bounding box center [320, 314] width 257 height 28
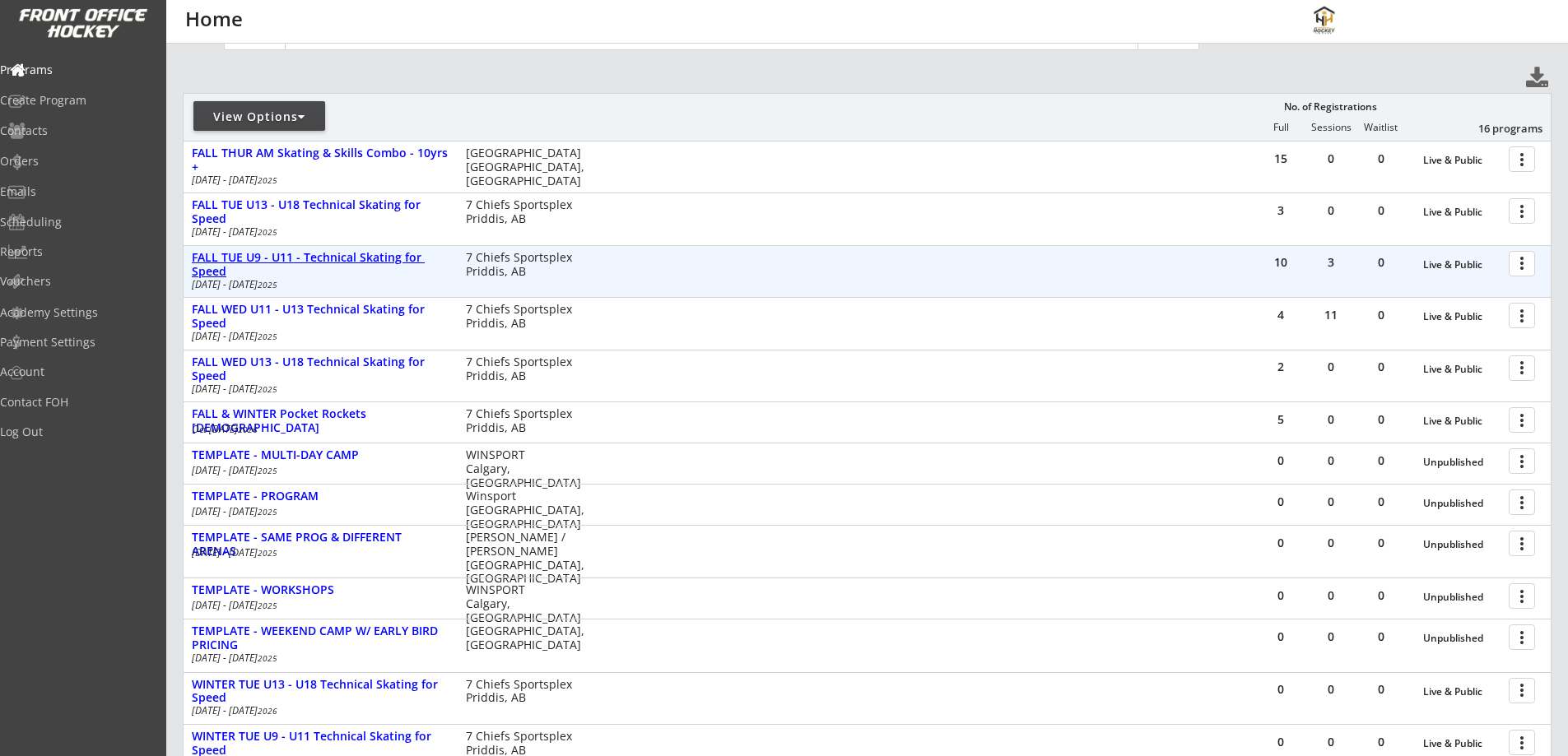
scroll to position [191, 0]
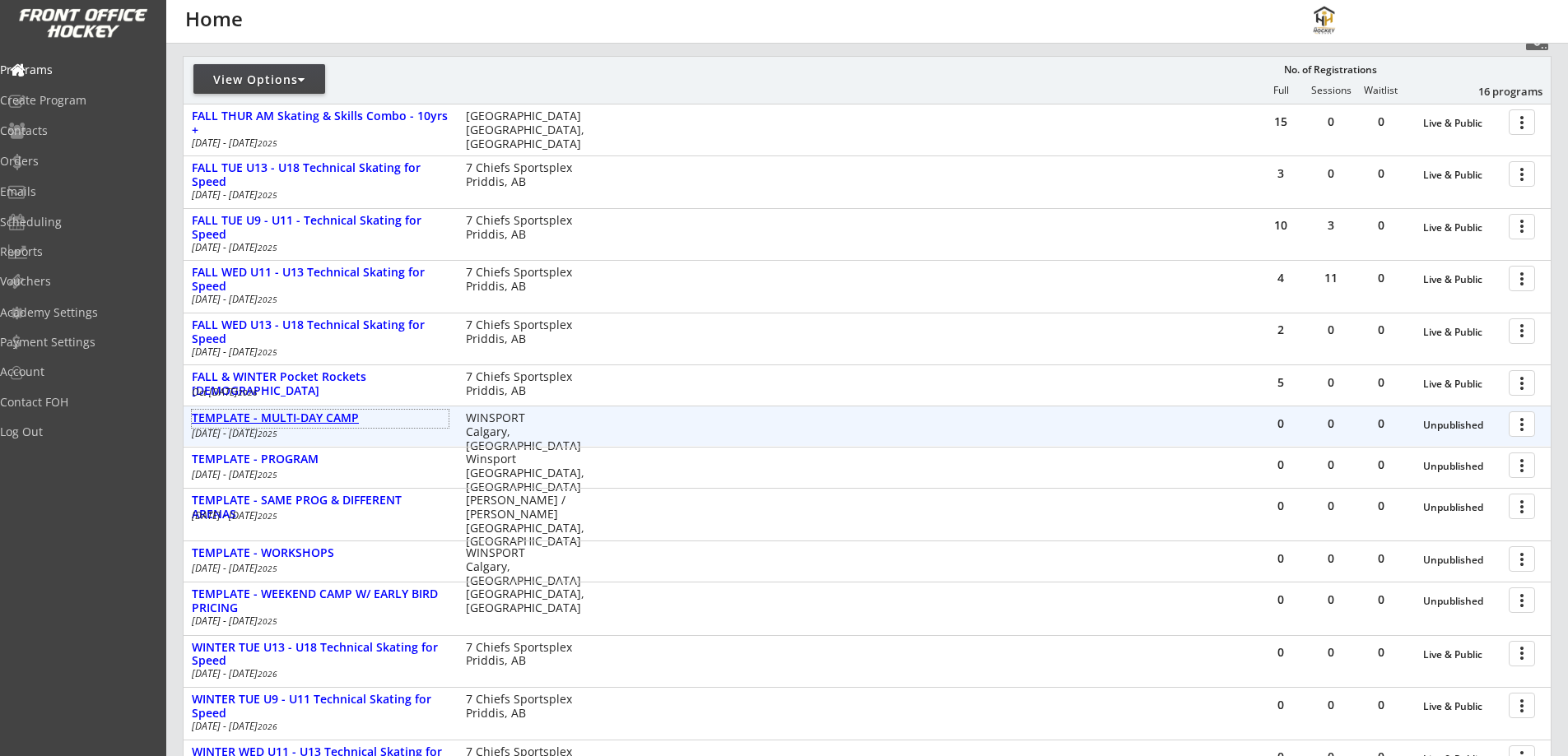
click at [312, 411] on div "TEMPLATE - MULTI-DAY CAMP" at bounding box center [320, 418] width 257 height 14
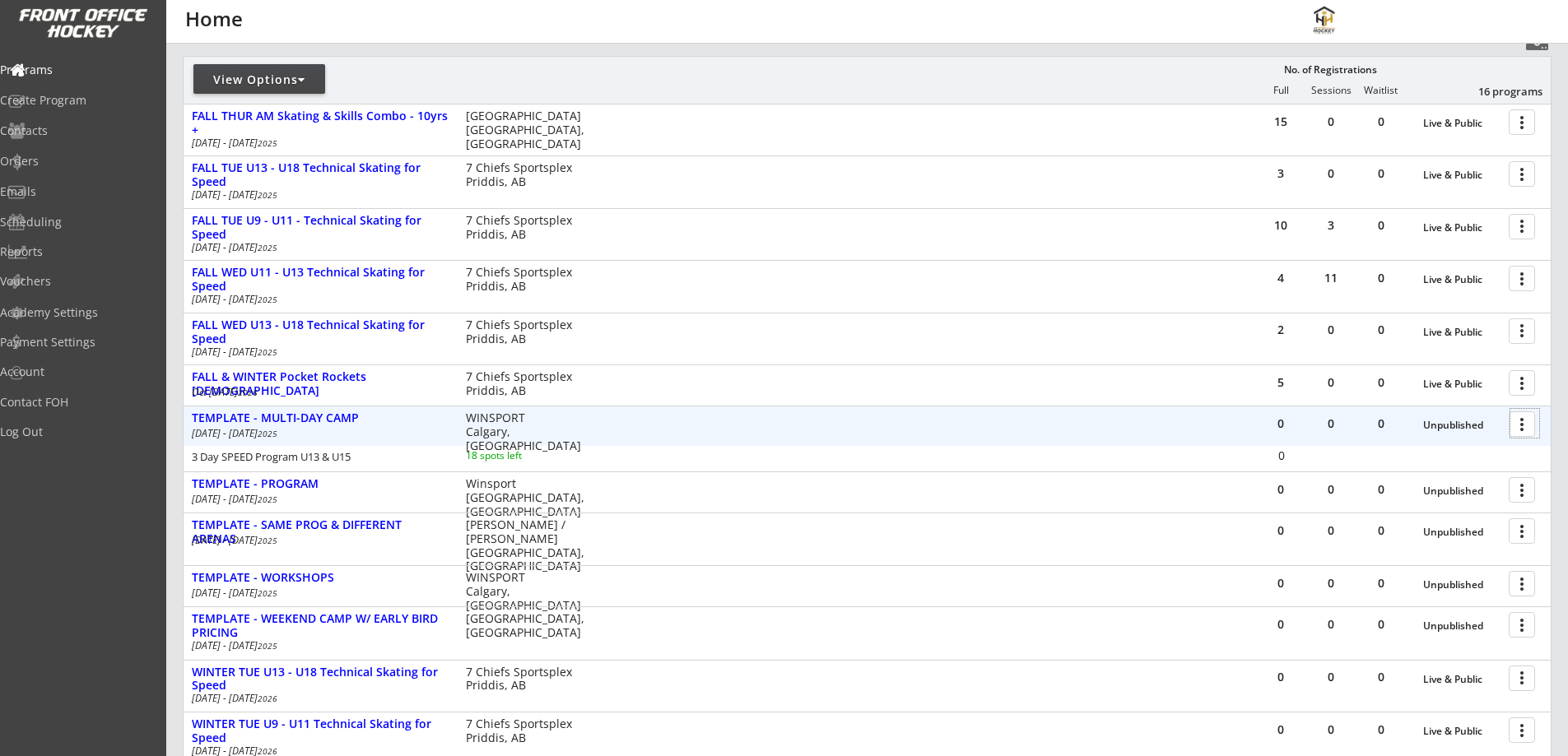
drag, startPoint x: 1516, startPoint y: 431, endPoint x: 637, endPoint y: 408, distance: 879.3
click at [620, 412] on div "0 0 0 Unpublished more_vert TEMPLATE - MULTI-DAY CAMP Dec 1 - Dec 1 2025 WINSPO…" at bounding box center [867, 426] width 1367 height 39
click at [1514, 425] on div at bounding box center [1525, 423] width 29 height 29
click at [1439, 478] on div "Edit Program" at bounding box center [1465, 478] width 118 height 11
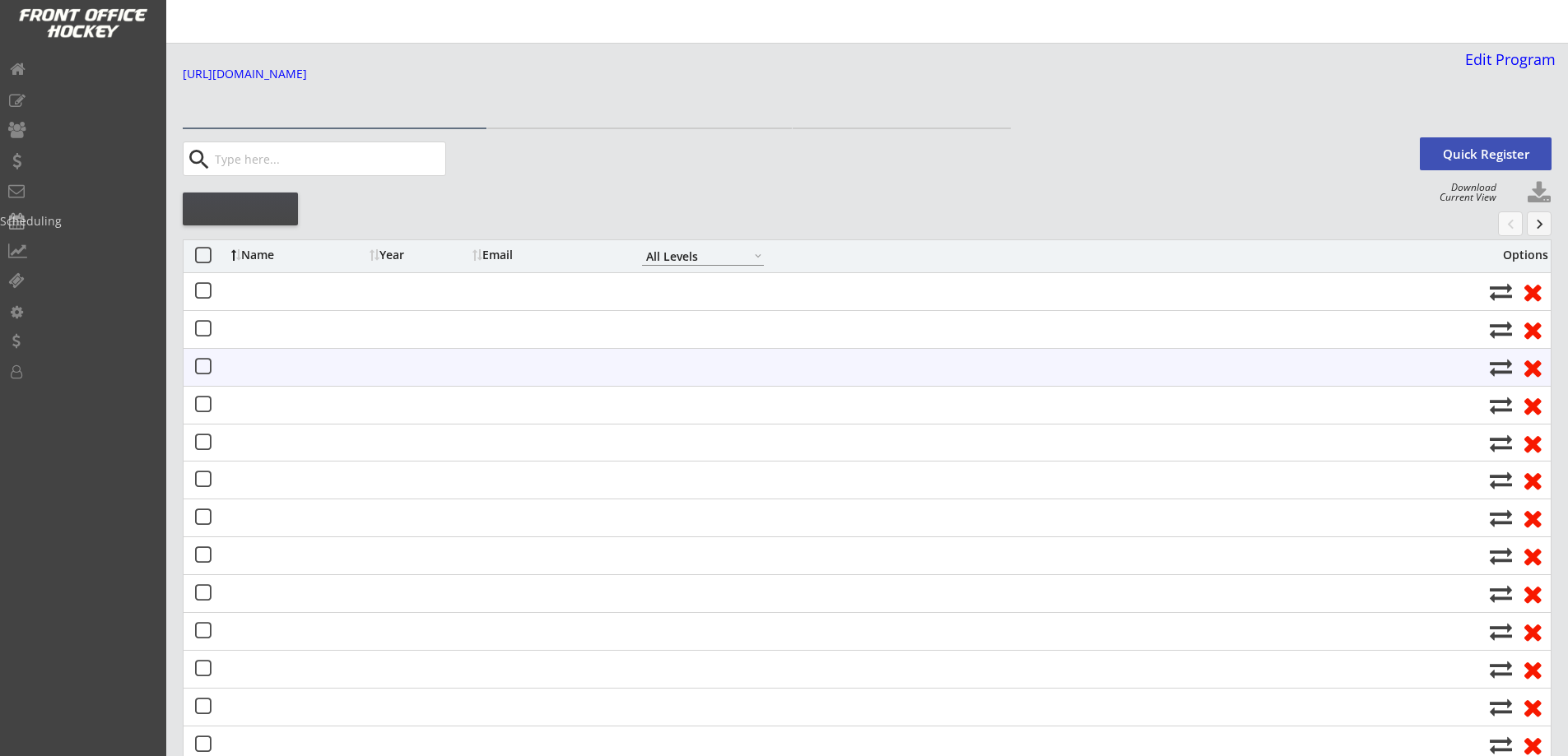
select select ""All Levels""
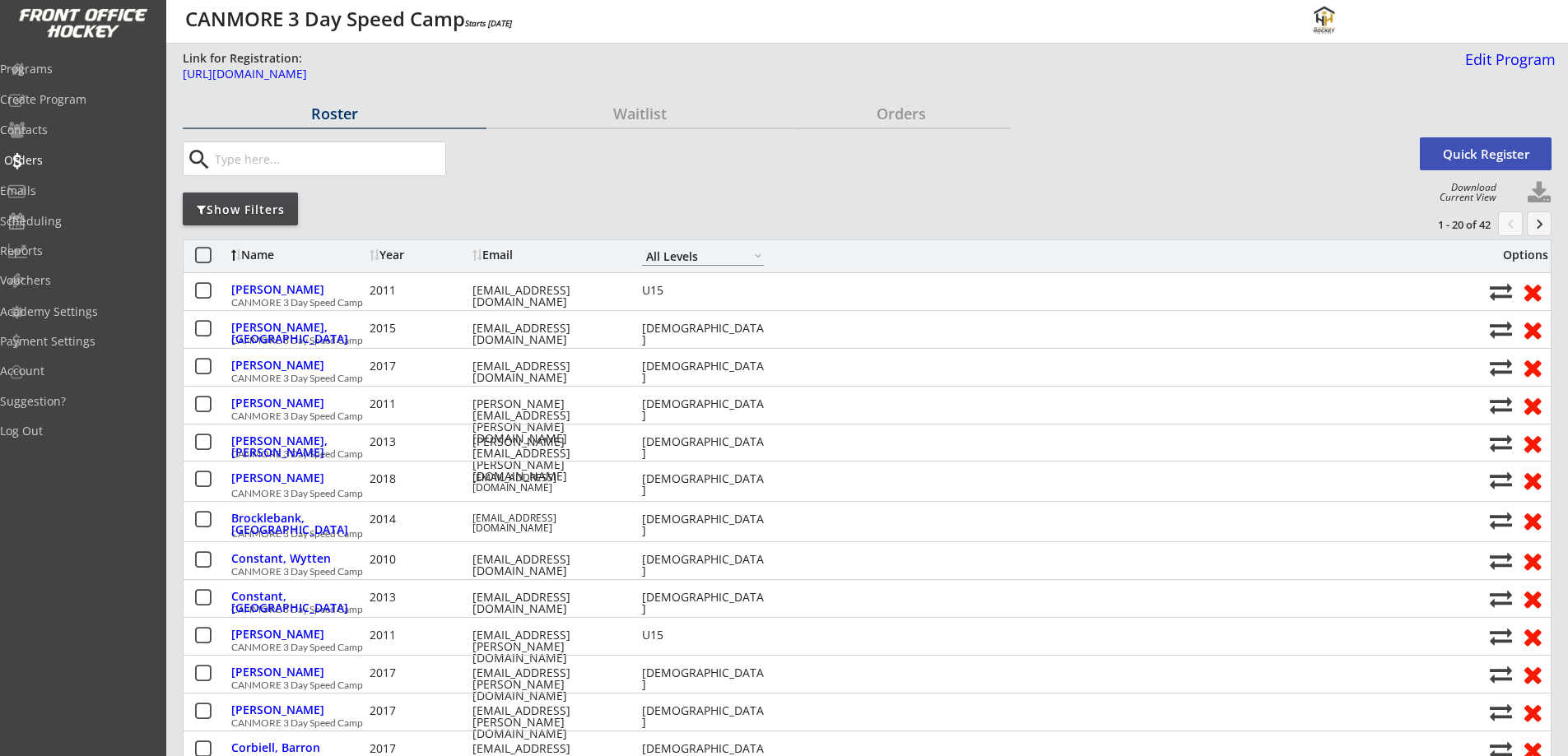
click at [66, 166] on div "Orders" at bounding box center [78, 160] width 149 height 11
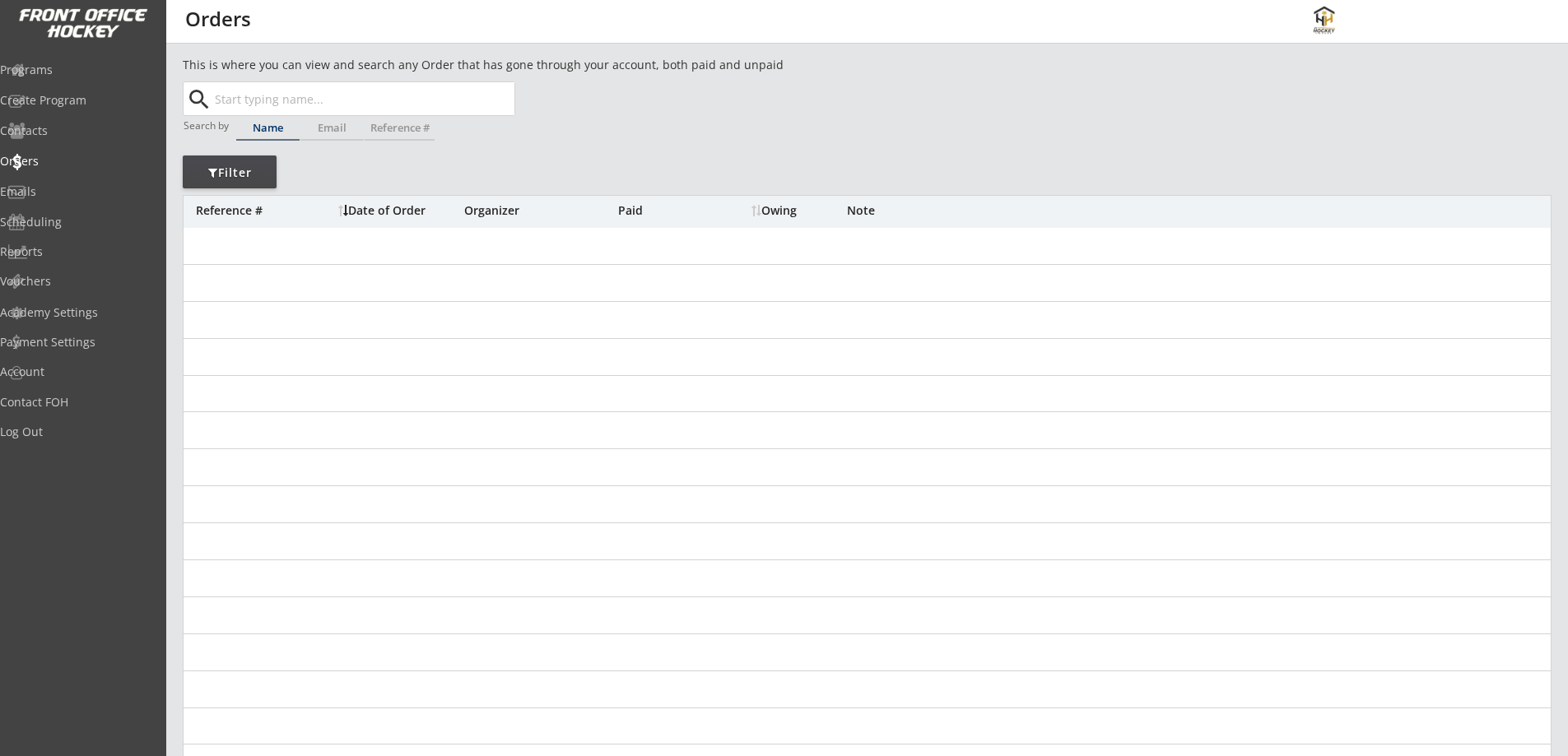
click at [297, 99] on input "text" at bounding box center [363, 98] width 303 height 33
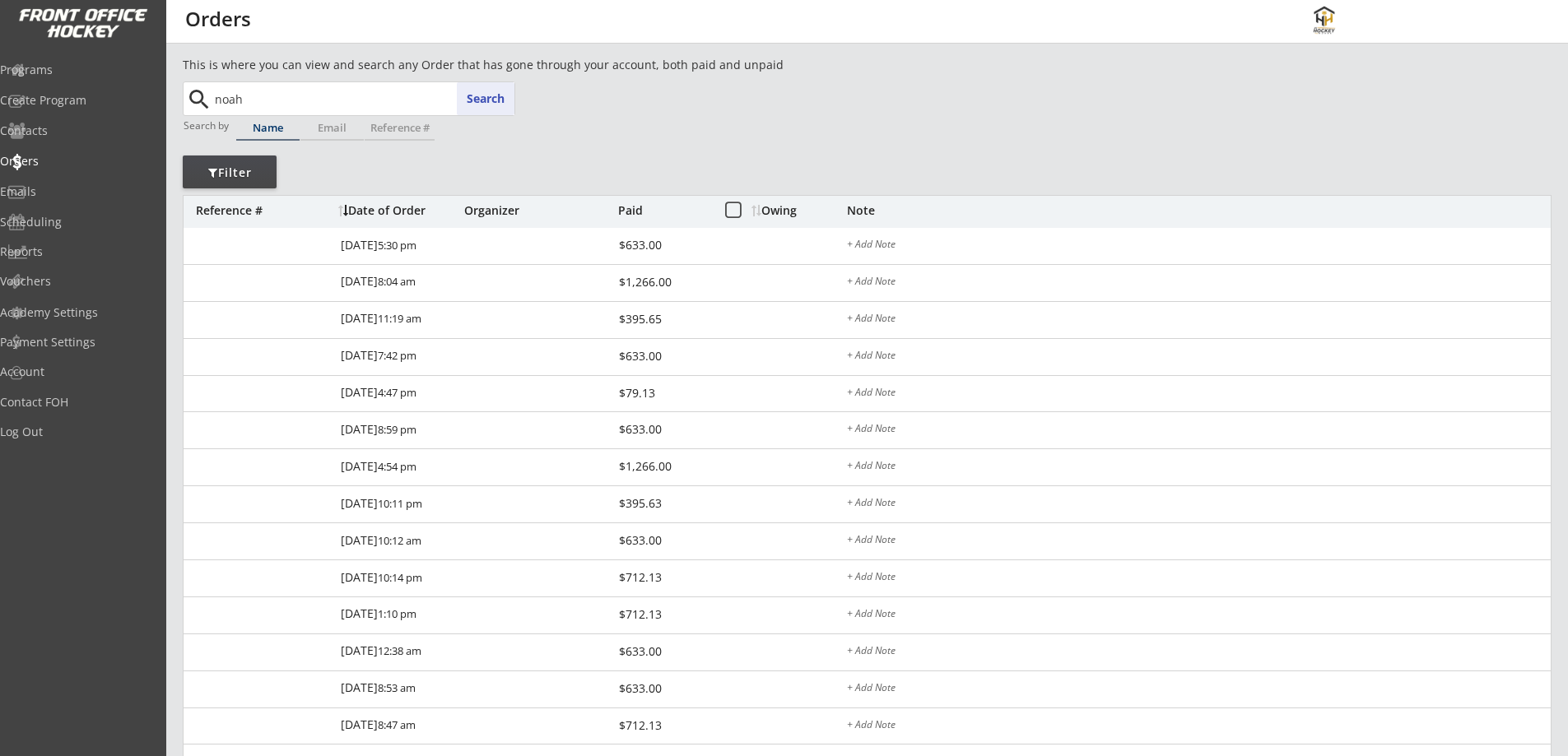
type input "noah"
type input "noah Milford"
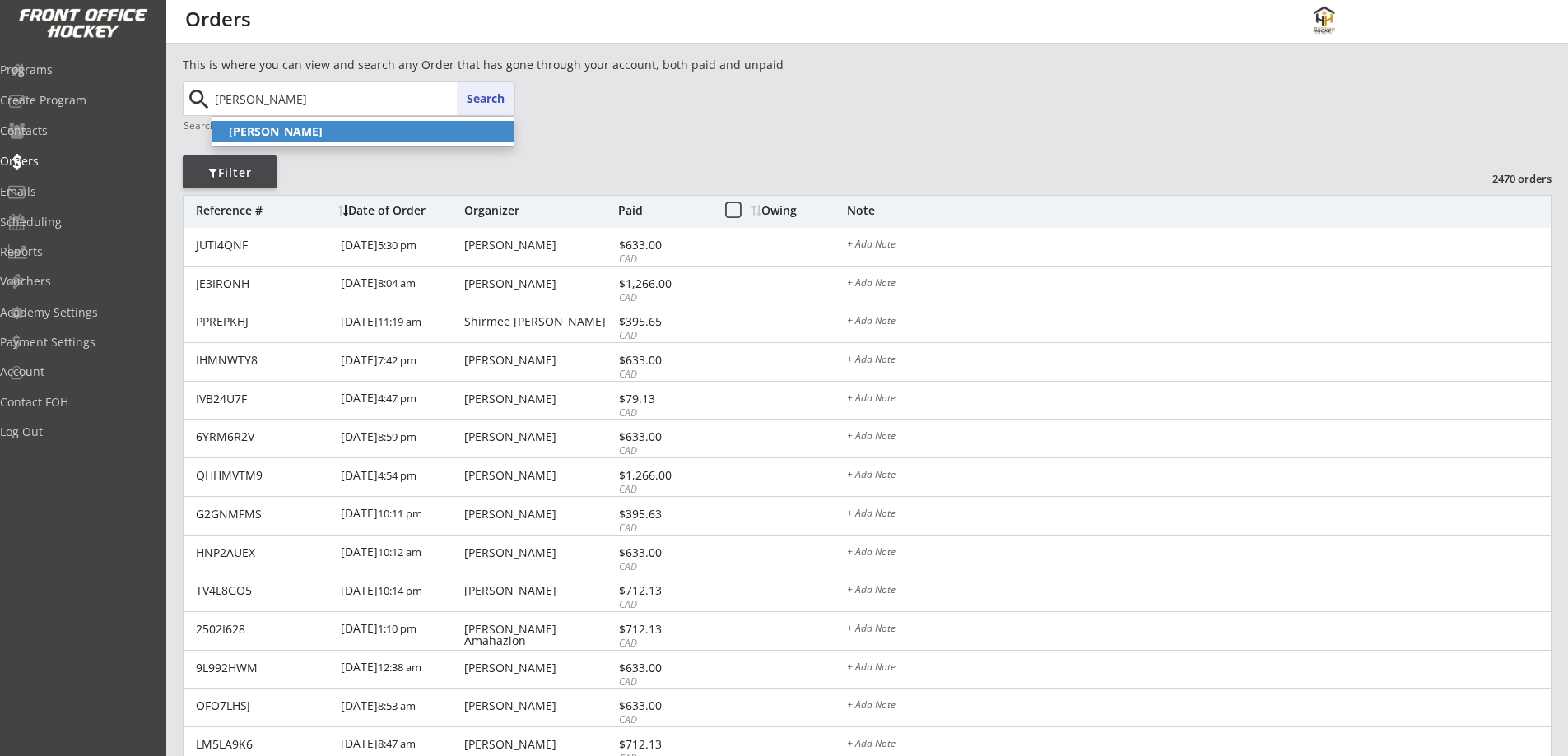
click at [305, 125] on p "Noah Cooke" at bounding box center [363, 131] width 301 height 21
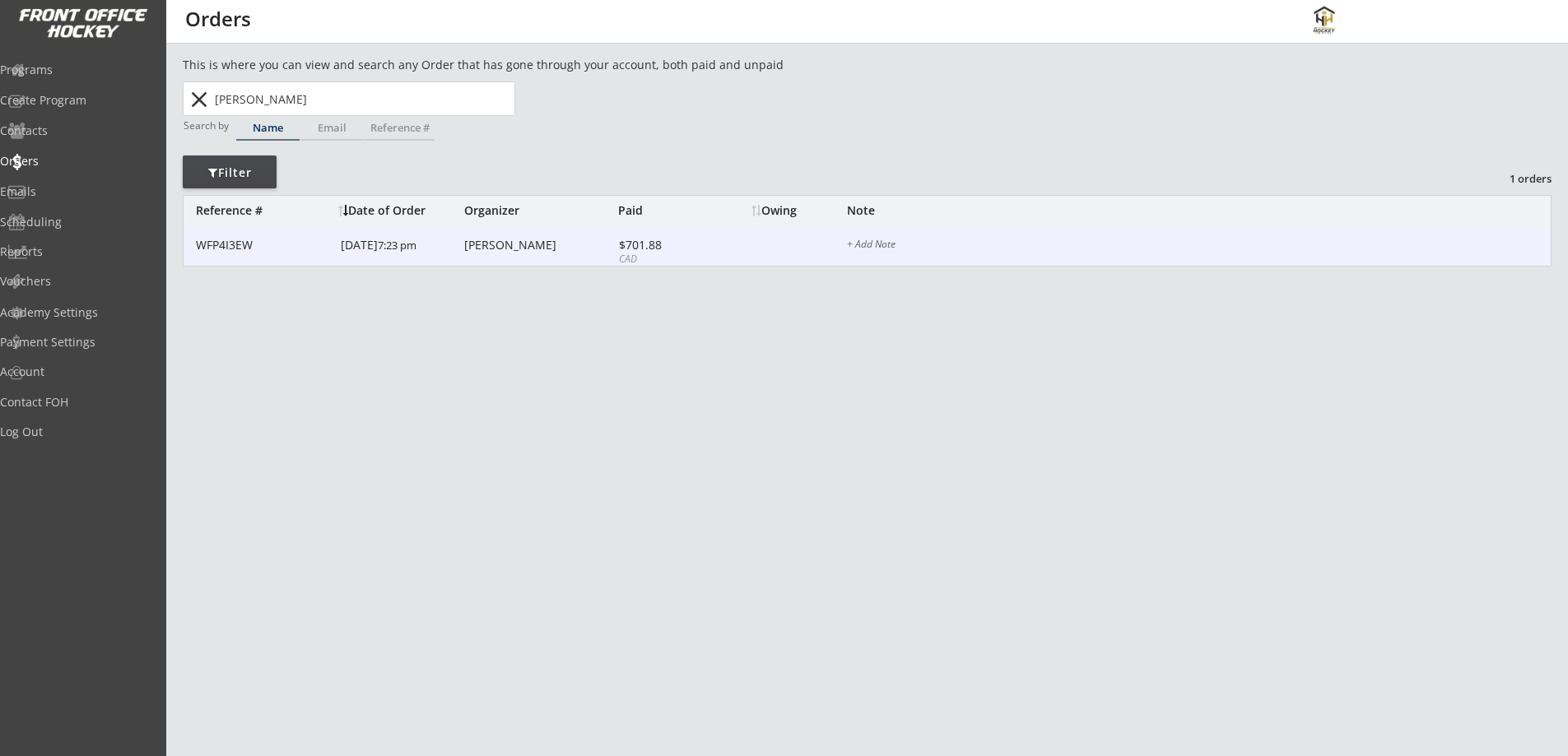
type input "Noah Cooke"
click at [249, 250] on div "WFP4I3EW" at bounding box center [264, 245] width 135 height 11
click at [237, 245] on div "WFP4I3EW" at bounding box center [264, 245] width 135 height 11
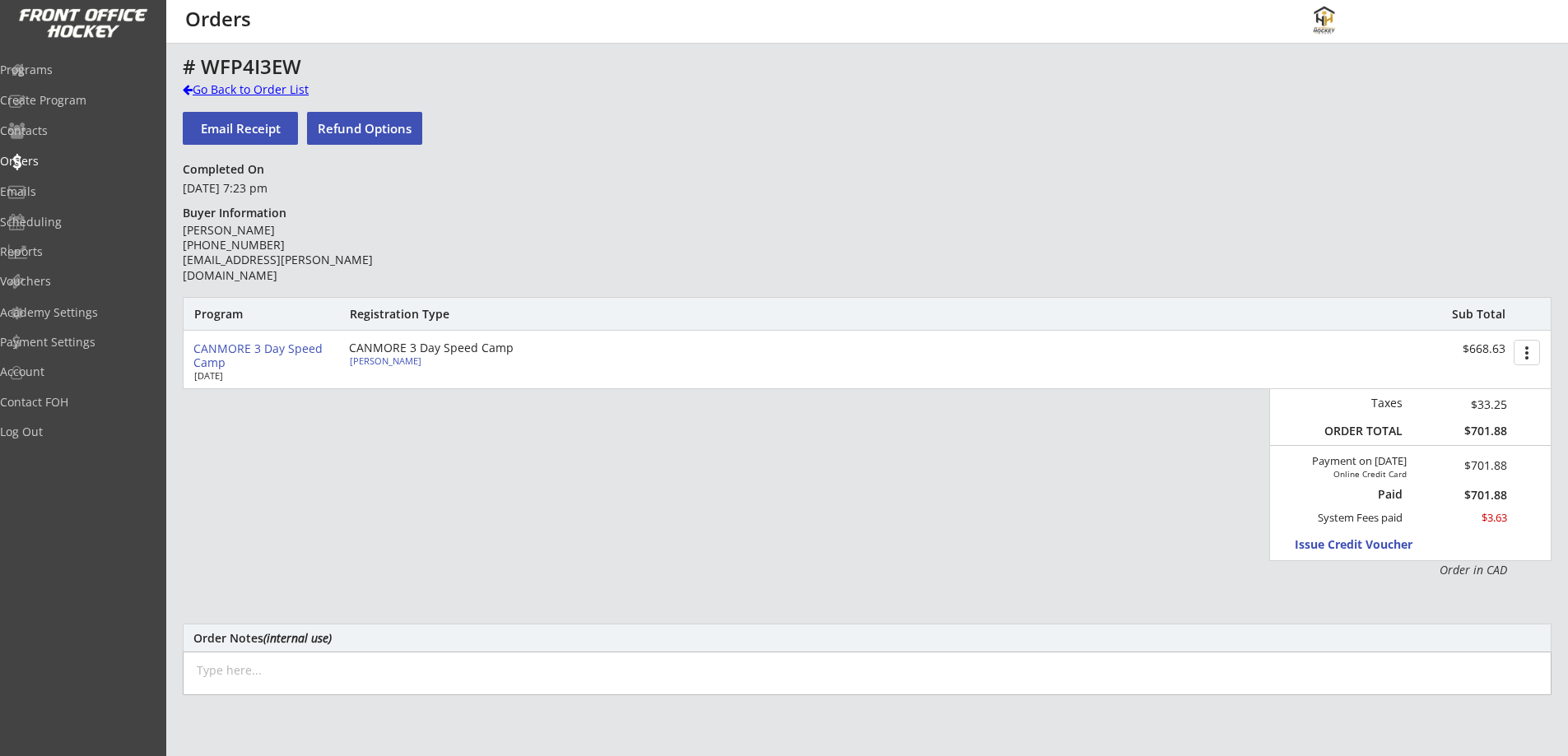
click at [209, 89] on div "Go Back to Order List" at bounding box center [268, 90] width 170 height 16
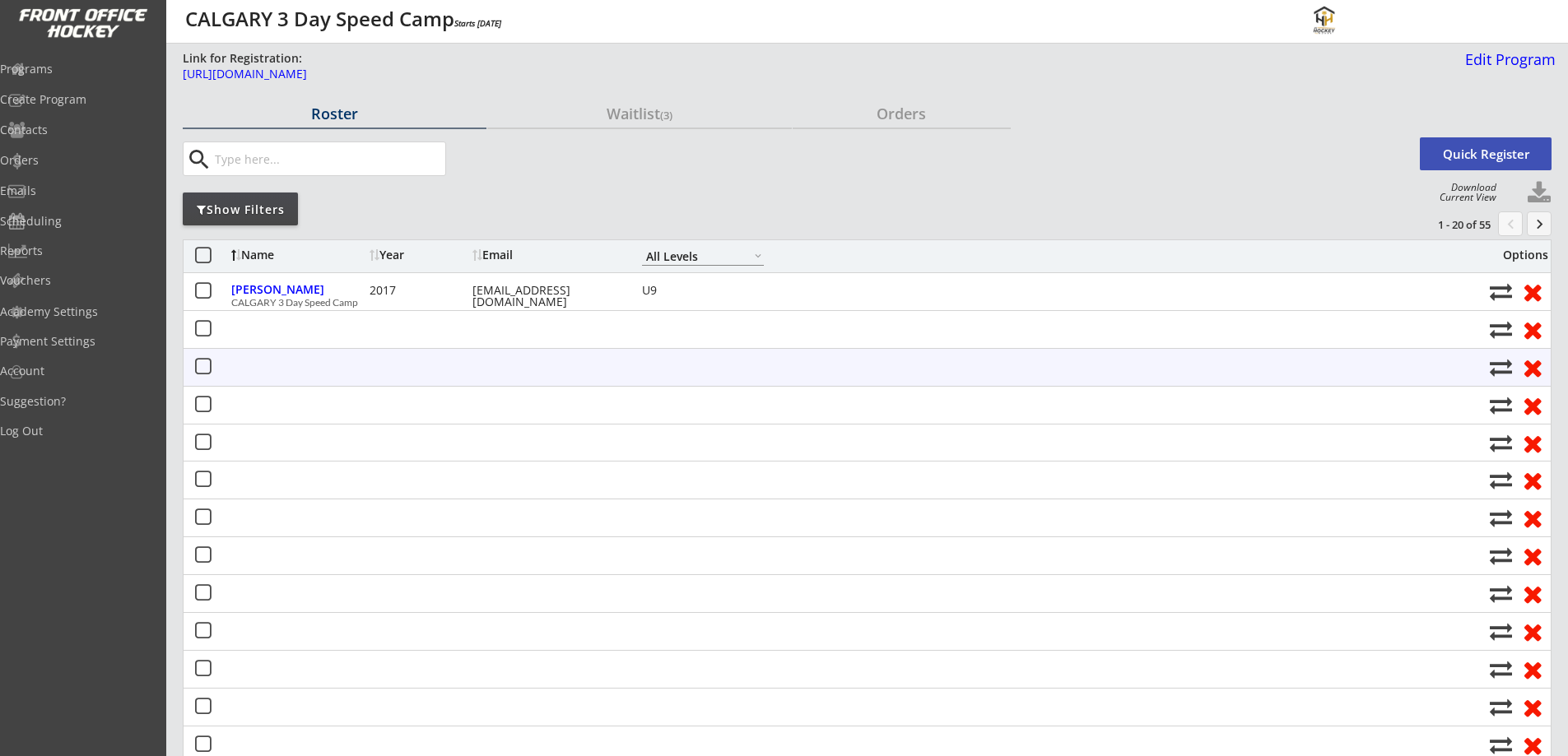
select select ""All Levels""
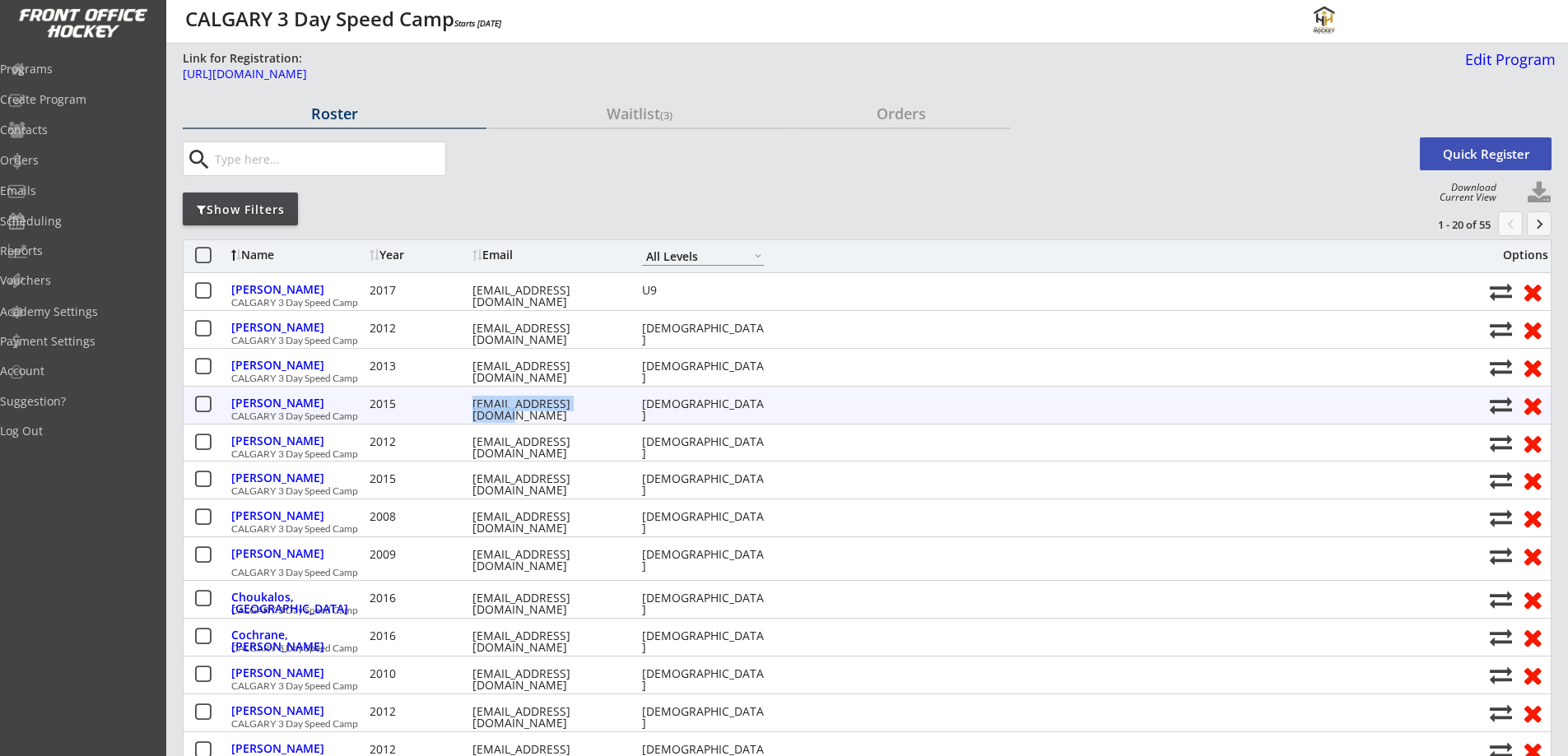
drag, startPoint x: 611, startPoint y: 407, endPoint x: 472, endPoint y: 406, distance: 139.0
click at [472, 406] on div "Bolli, Brayden 2015 lulaparodie@gmail.com 9 years old" at bounding box center [856, 405] width 1250 height 21
copy div "[EMAIL_ADDRESS][DOMAIN_NAME]"
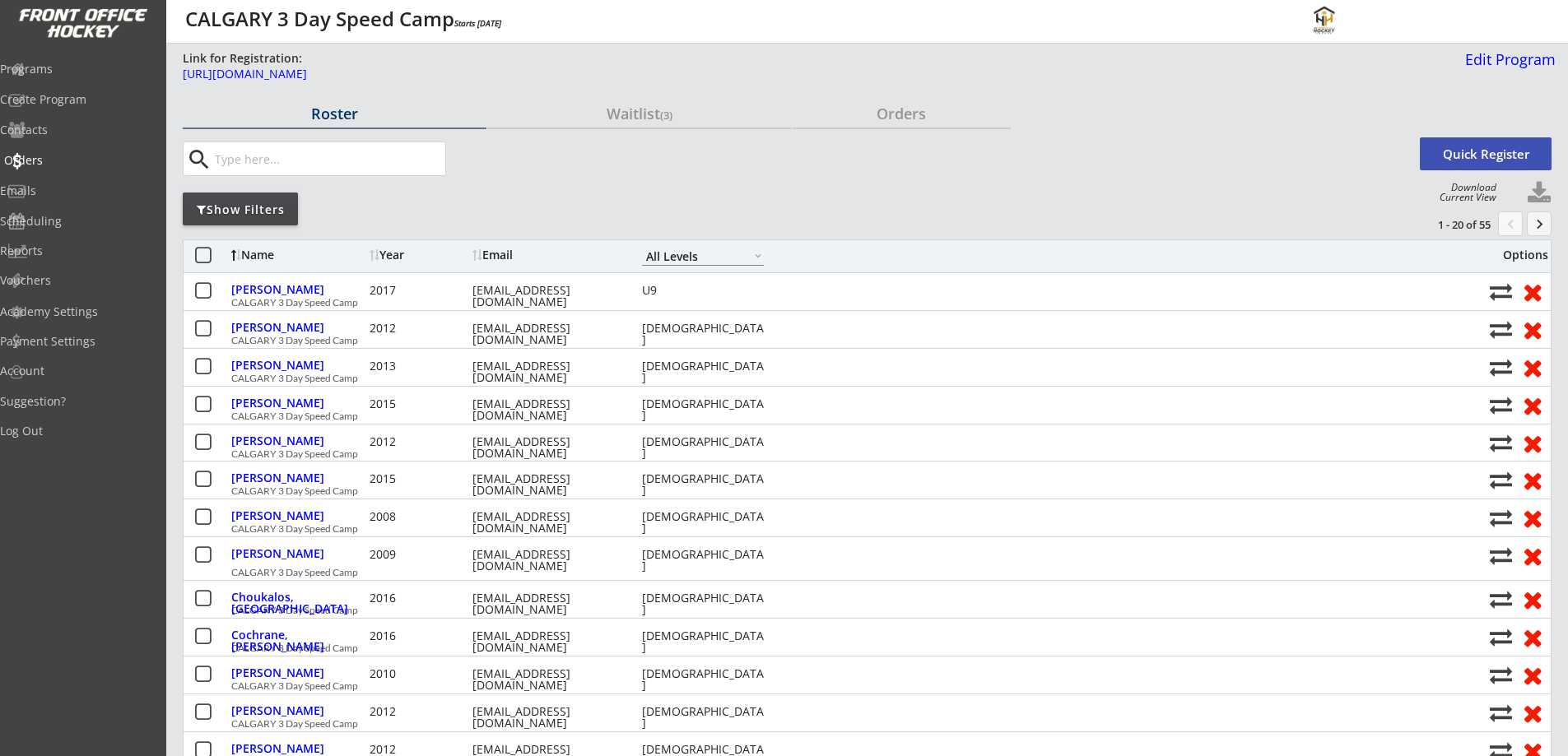
click at [57, 154] on div "Orders" at bounding box center [78, 160] width 149 height 11
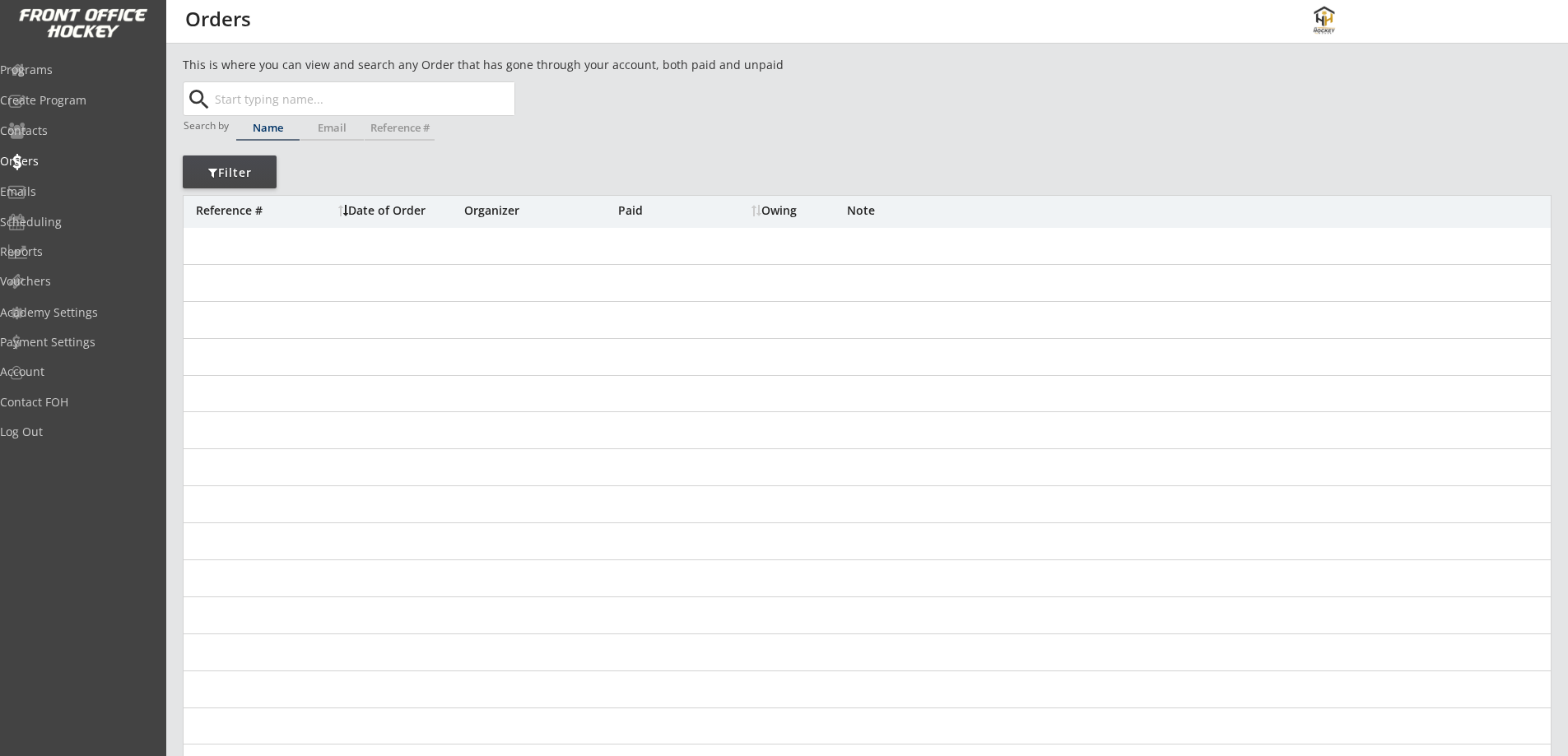
click at [342, 124] on div "Email" at bounding box center [332, 128] width 64 height 10
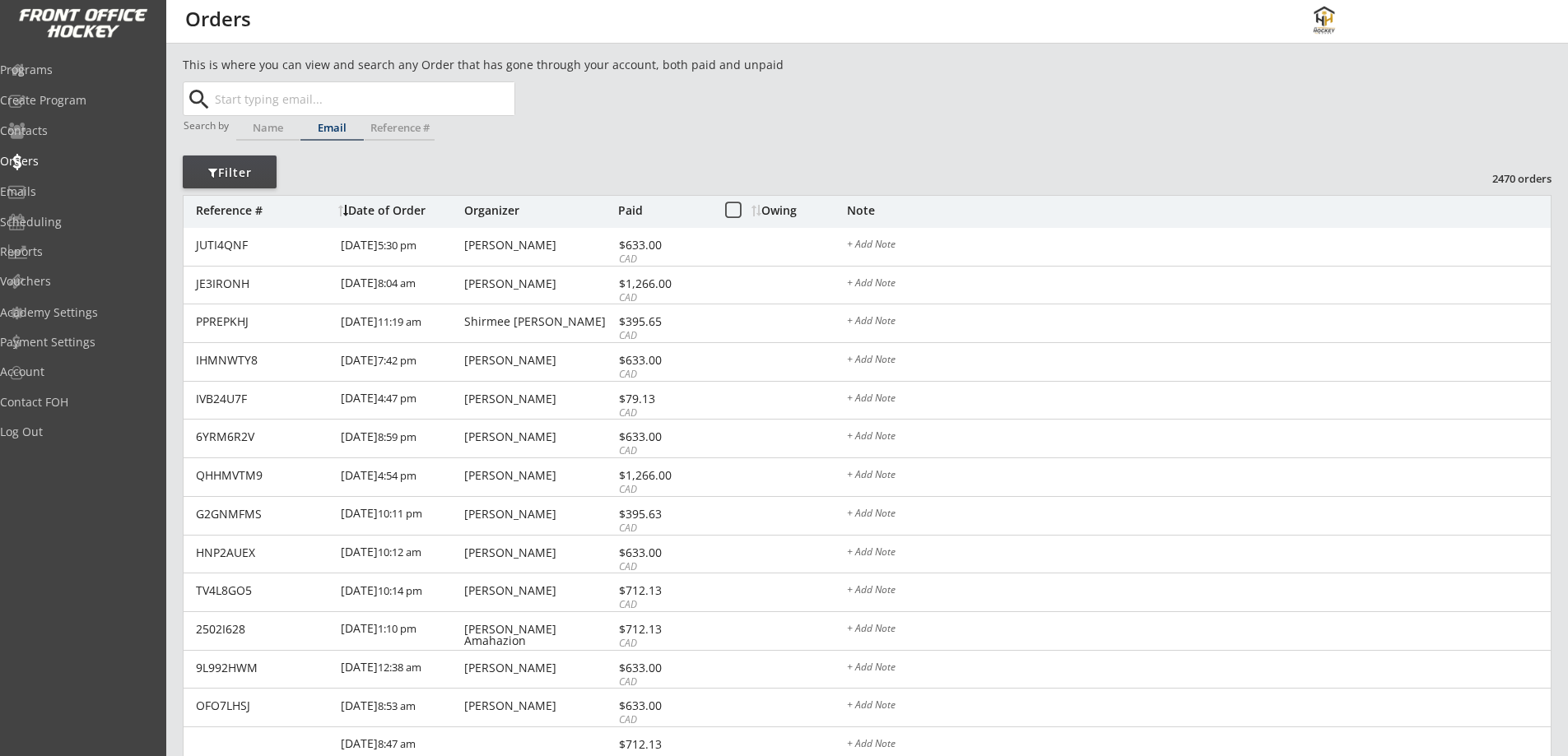
click at [354, 104] on input "text" at bounding box center [363, 98] width 303 height 33
paste input "lulaparodie@gmail.com"
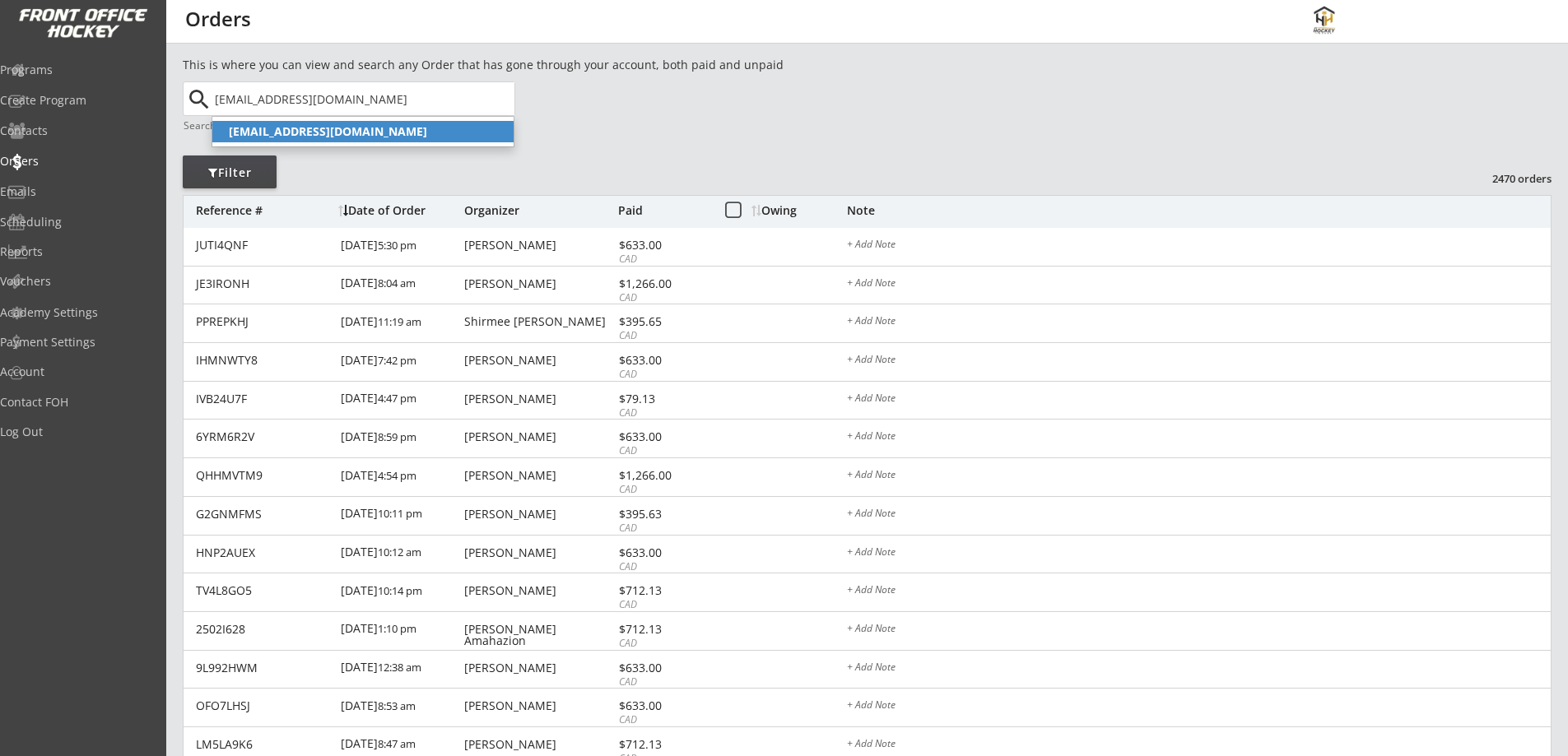
click at [364, 127] on strong "lulaparodie@gmail.com" at bounding box center [328, 131] width 198 height 15
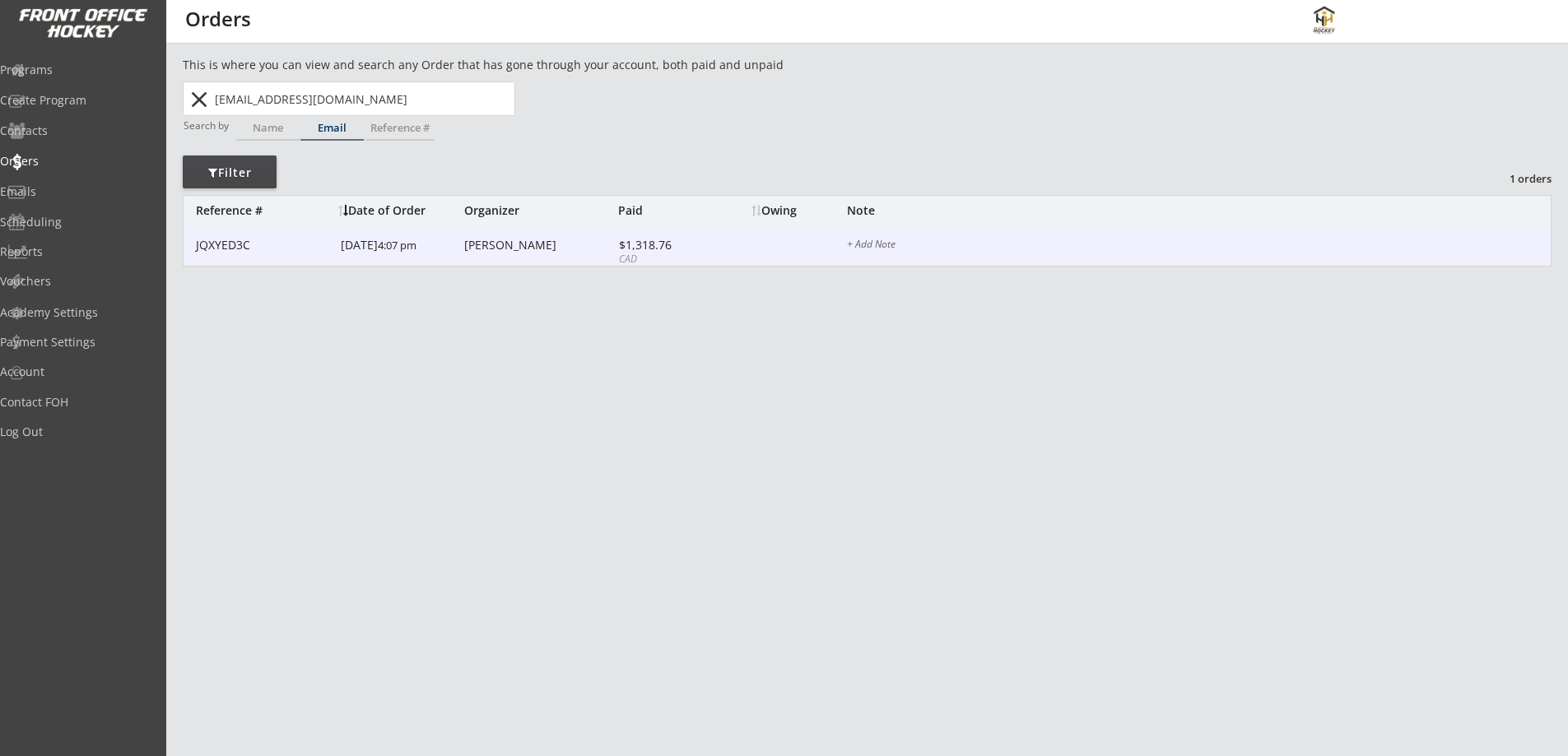
type input "lulaparodie@gmail.com"
click at [514, 244] on div "Lula Parodi" at bounding box center [538, 245] width 150 height 11
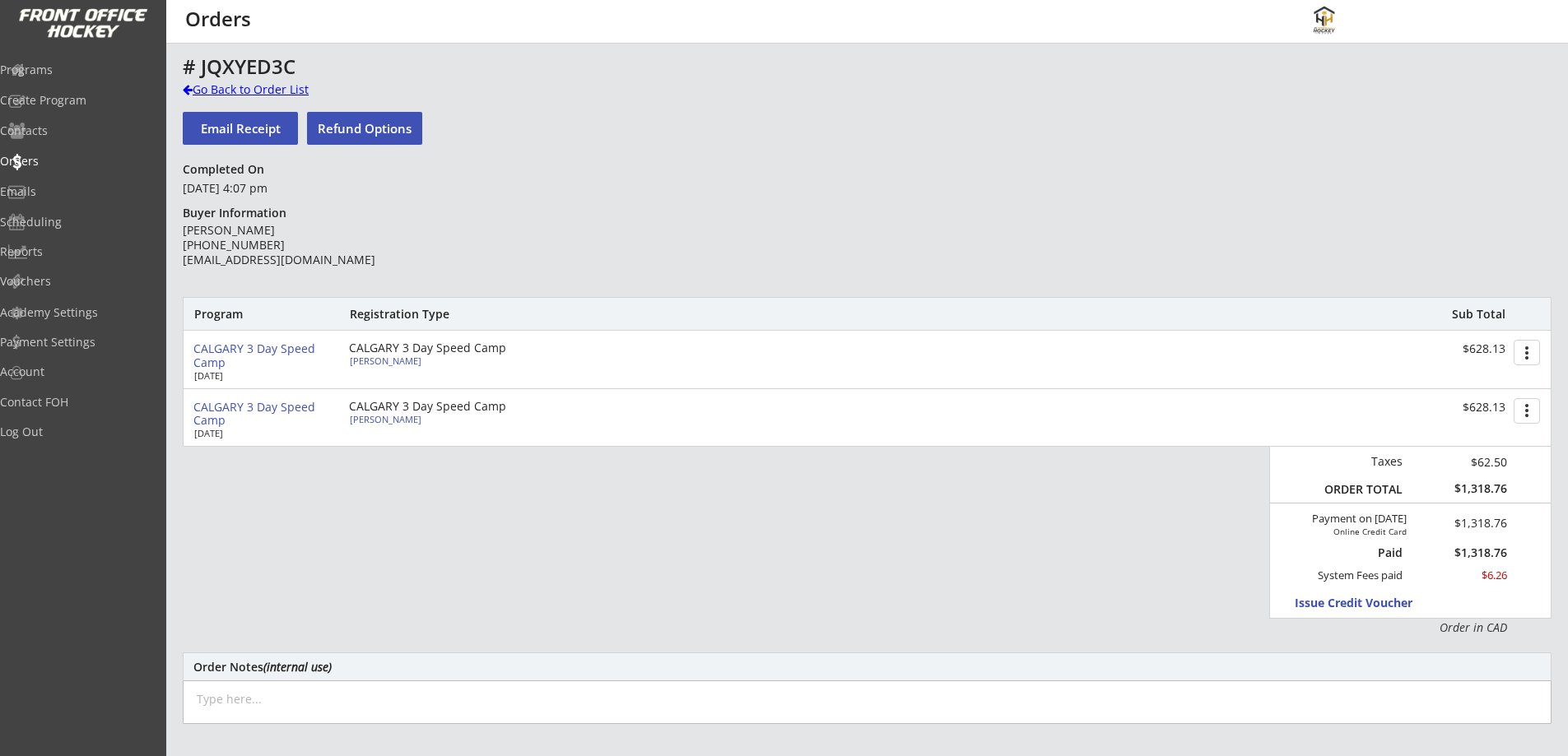
click at [265, 87] on div "Go Back to Order List" at bounding box center [268, 90] width 170 height 16
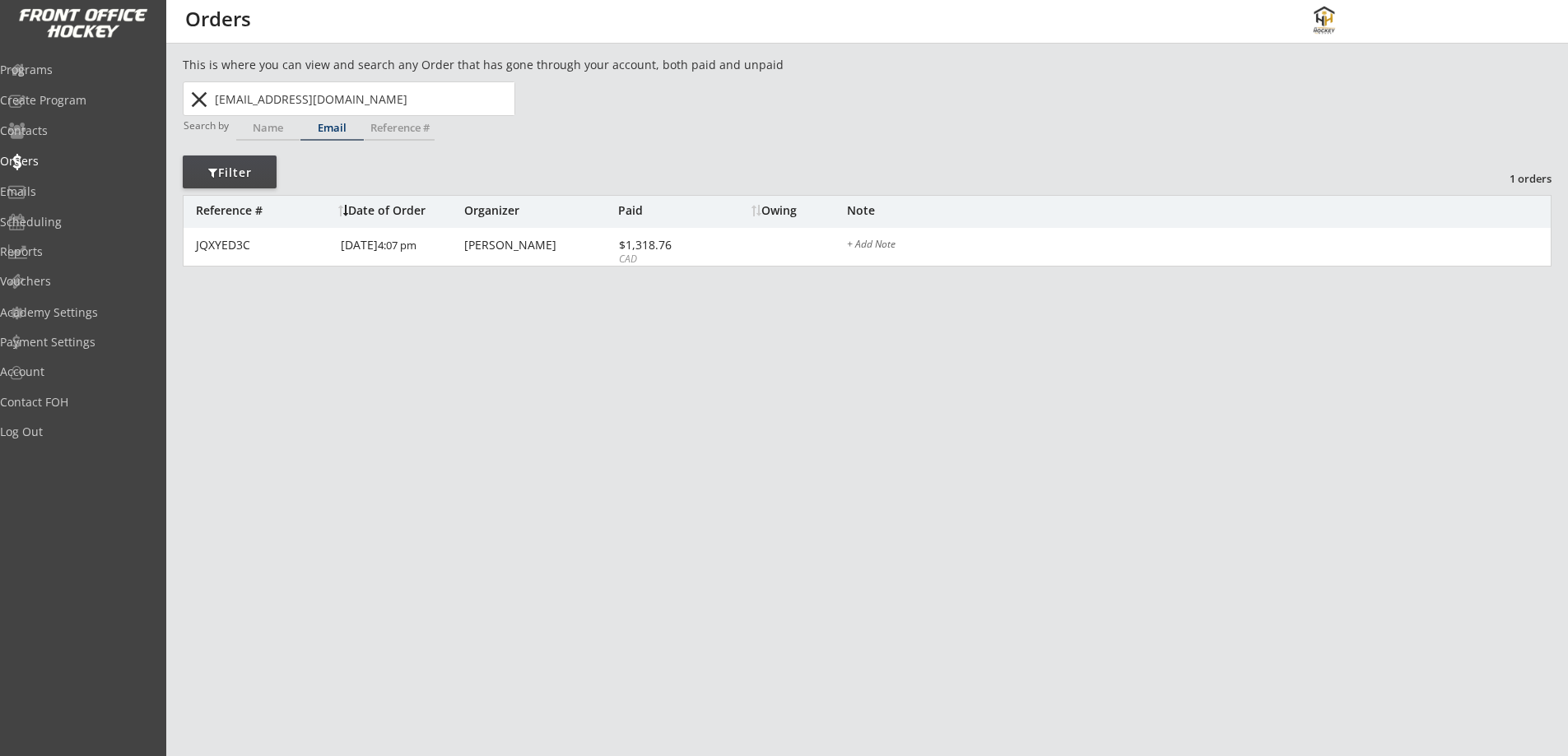
drag, startPoint x: 363, startPoint y: 102, endPoint x: 197, endPoint y: 104, distance: 166.0
click at [197, 104] on div "lulaparodie@gmail.com lulaparodie@gmail.com close" at bounding box center [350, 98] width 330 height 33
paste input "tycdvm@gmail.com"
click at [338, 130] on strong "tycdvm@gmail.com" at bounding box center [328, 131] width 198 height 15
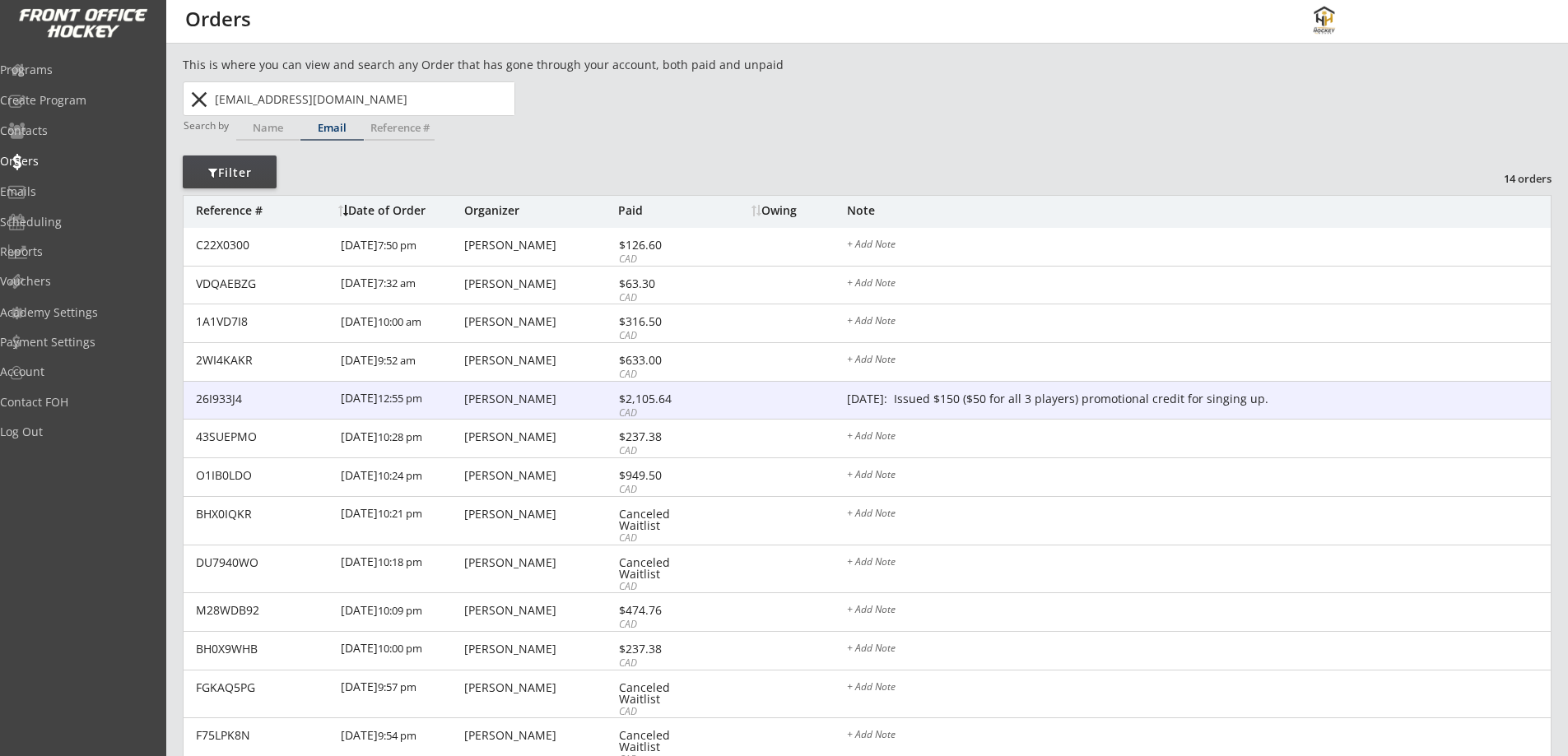
type input "tycdvm@gmail.com"
click at [675, 401] on div "$2,105.64" at bounding box center [663, 399] width 88 height 11
type textarea "Aug 26/26: Issued $150 ($50 for all 3 players) promotional credit for singing u…"
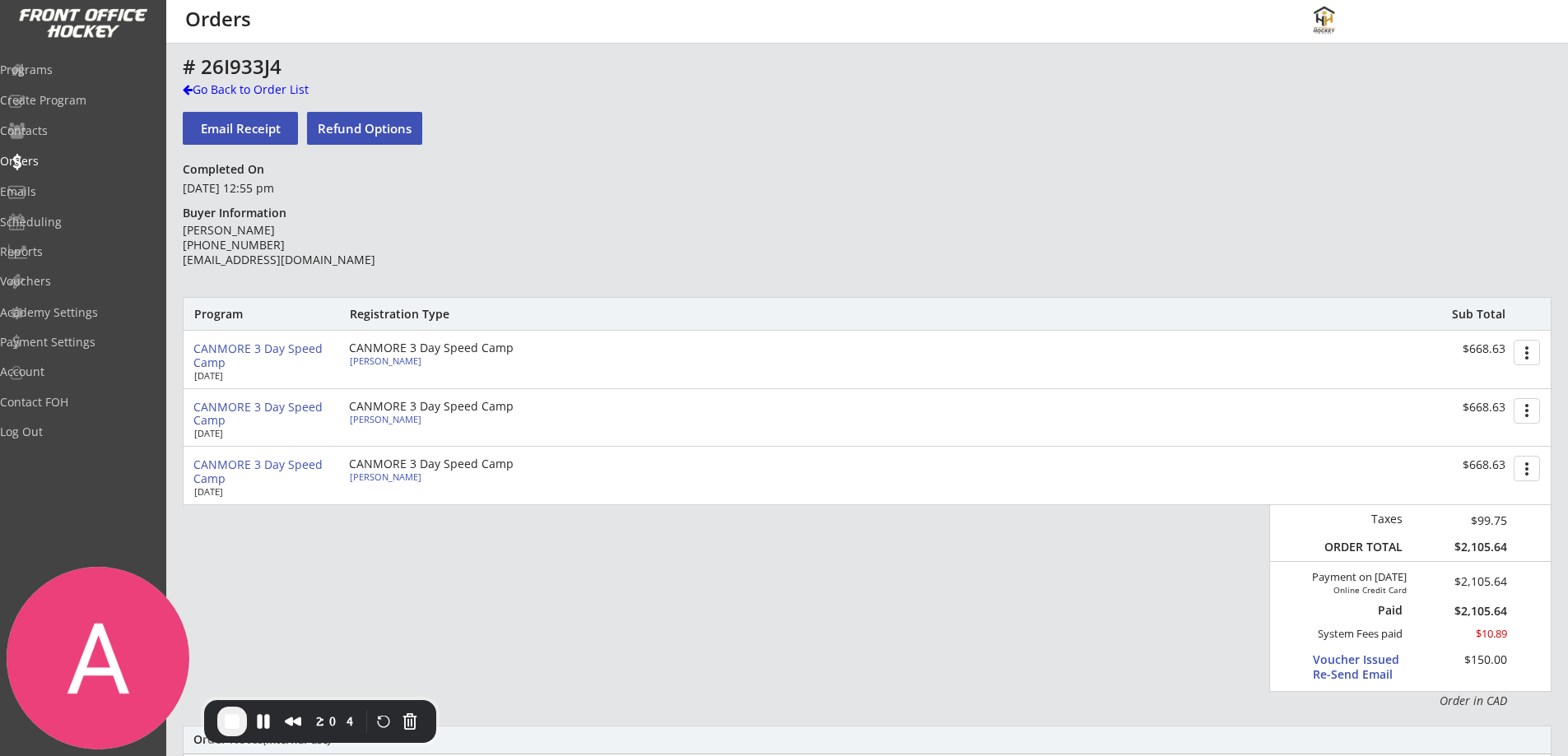
scroll to position [191, 0]
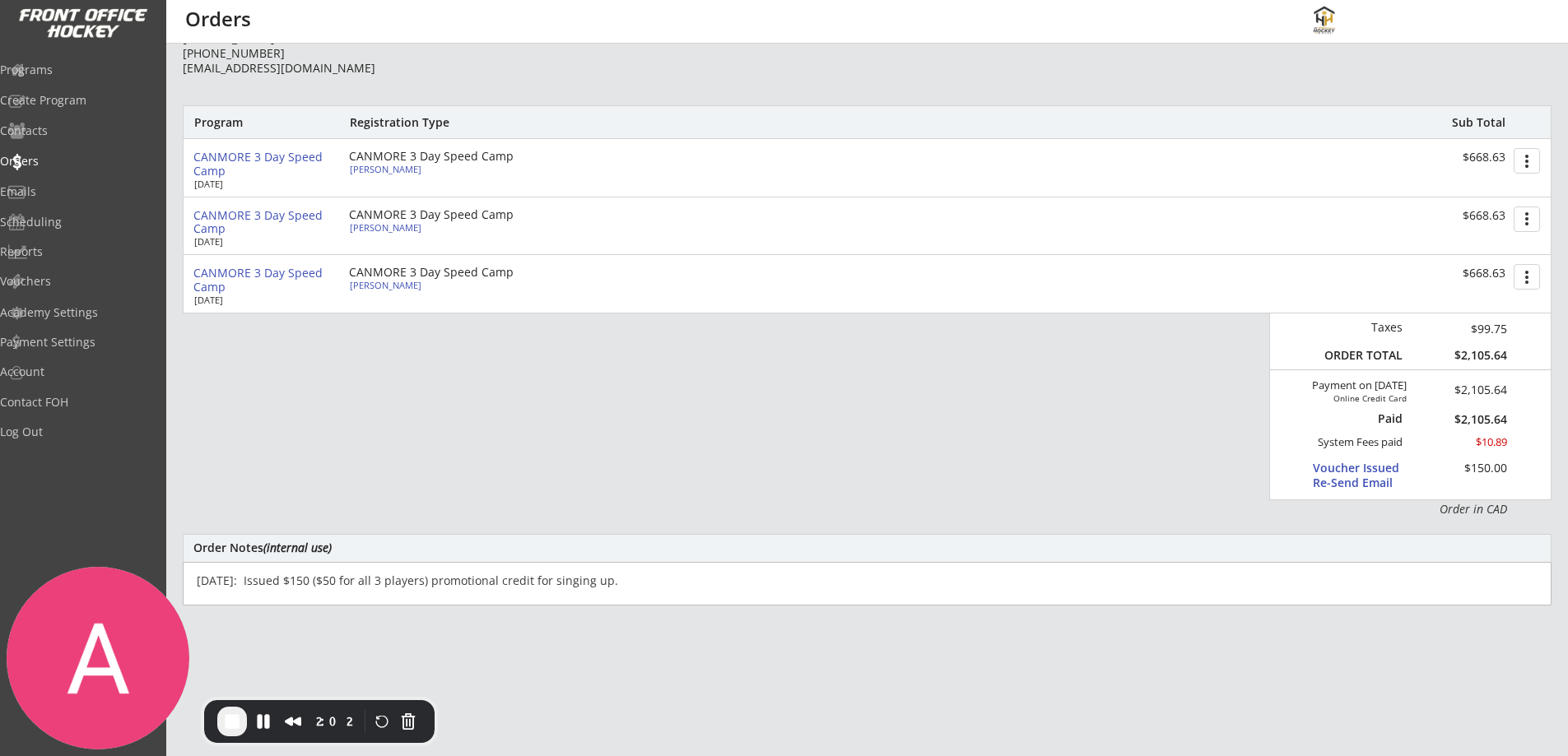
click at [644, 587] on textarea "Aug 26/26: Issued $150 ($50 for all 3 players) promotional credit for singing u…" at bounding box center [867, 584] width 1369 height 44
click at [1368, 473] on div "Voucher Issued Re-Send Email" at bounding box center [1373, 475] width 120 height 30
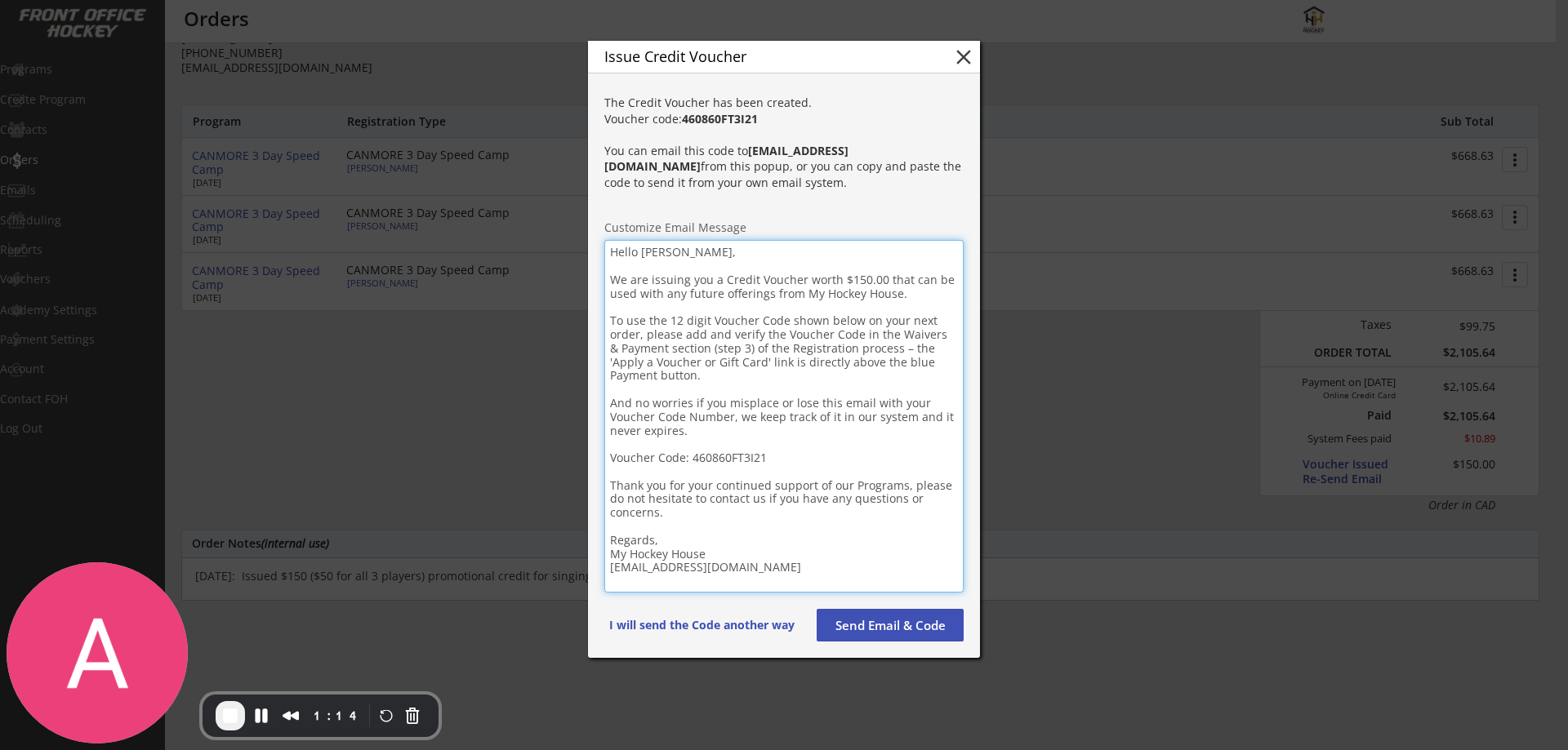
drag, startPoint x: 790, startPoint y: 457, endPoint x: 608, endPoint y: 463, distance: 182.1
click at [608, 463] on textarea "Hello Ty, We are issuing you a Credit Voucher worth $150.00 that can be used wi…" at bounding box center [784, 416] width 359 height 352
click at [797, 461] on textarea "Hello Ty, We are issuing you a Credit Voucher worth $150.00 that can be used wi…" at bounding box center [784, 416] width 359 height 352
click at [960, 57] on button "close" at bounding box center [964, 58] width 25 height 25
type textarea "Hello , We are issuing you a Credit Voucher worth that can be used with any fut…"
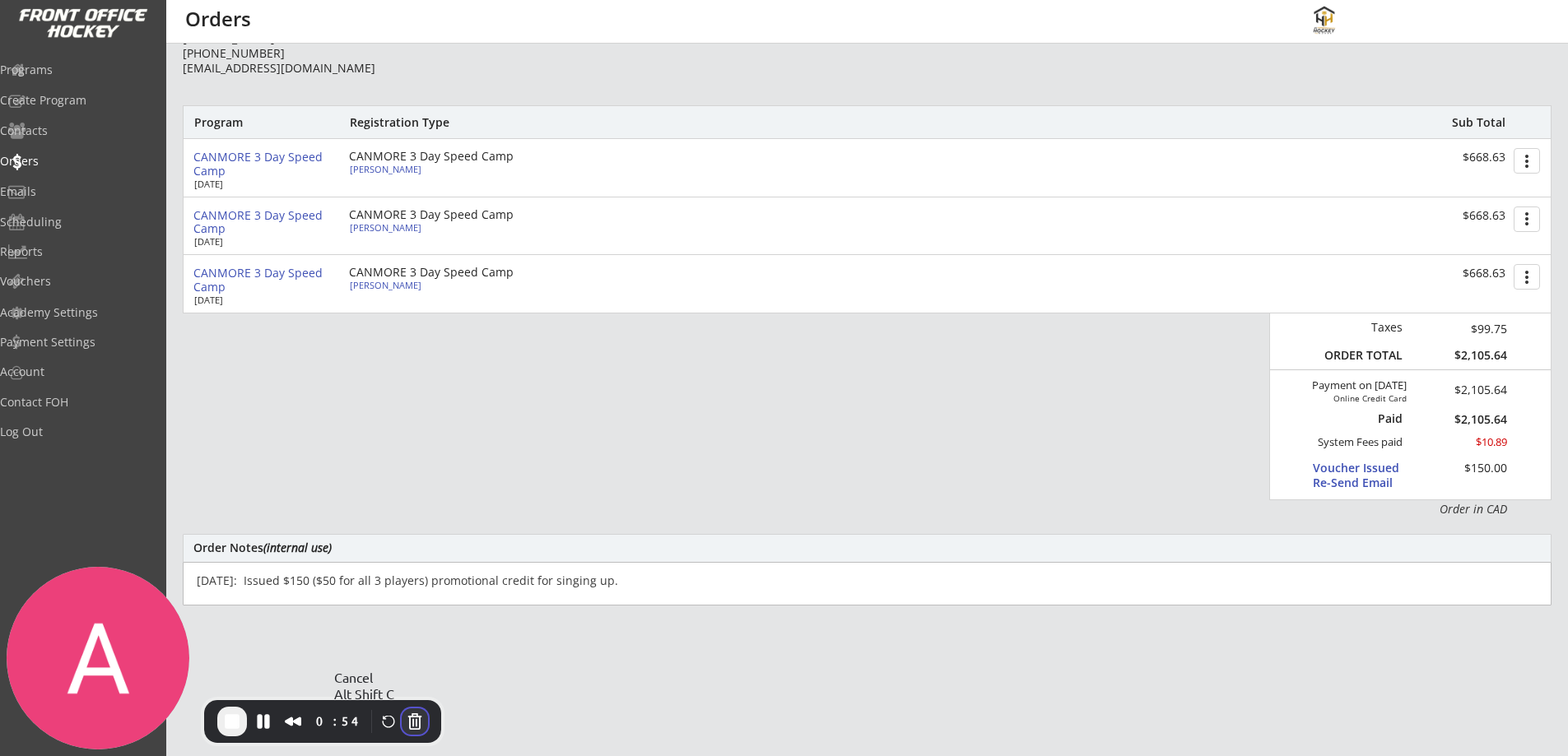
click at [402, 727] on button "Cancel Recording" at bounding box center [415, 722] width 27 height 27
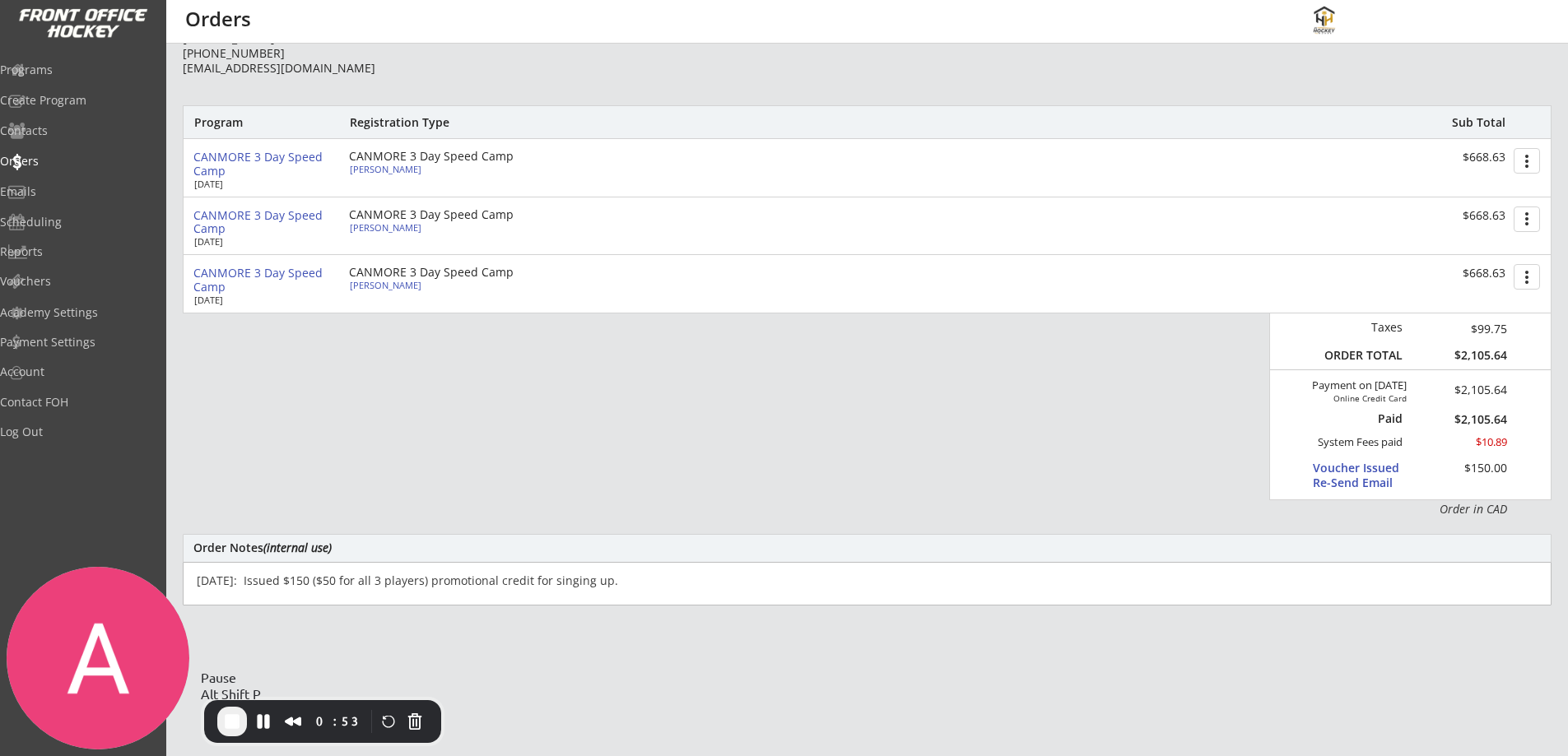
click at [235, 724] on span "End Recording" at bounding box center [231, 721] width 20 height 20
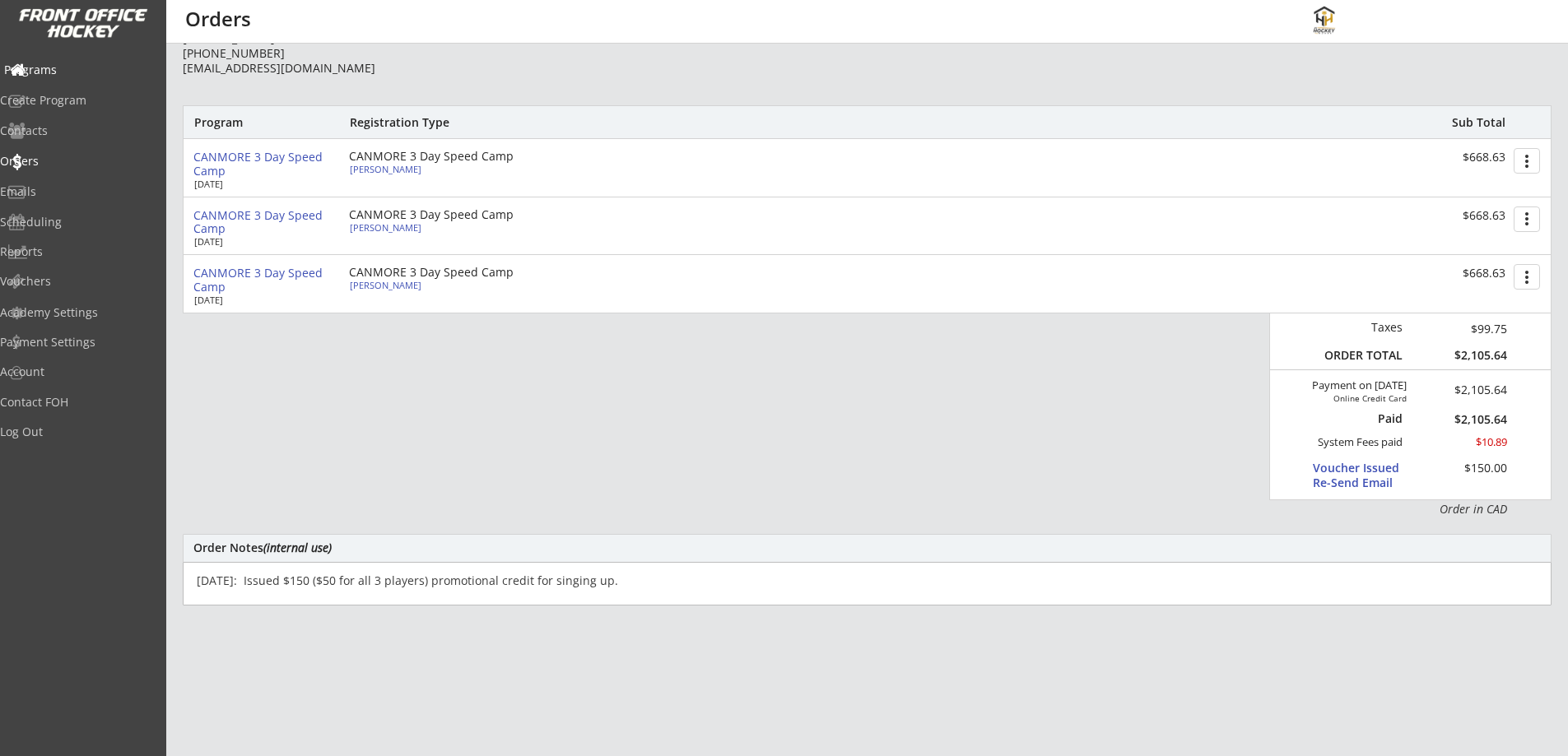
click at [71, 71] on div "Programs" at bounding box center [78, 70] width 149 height 11
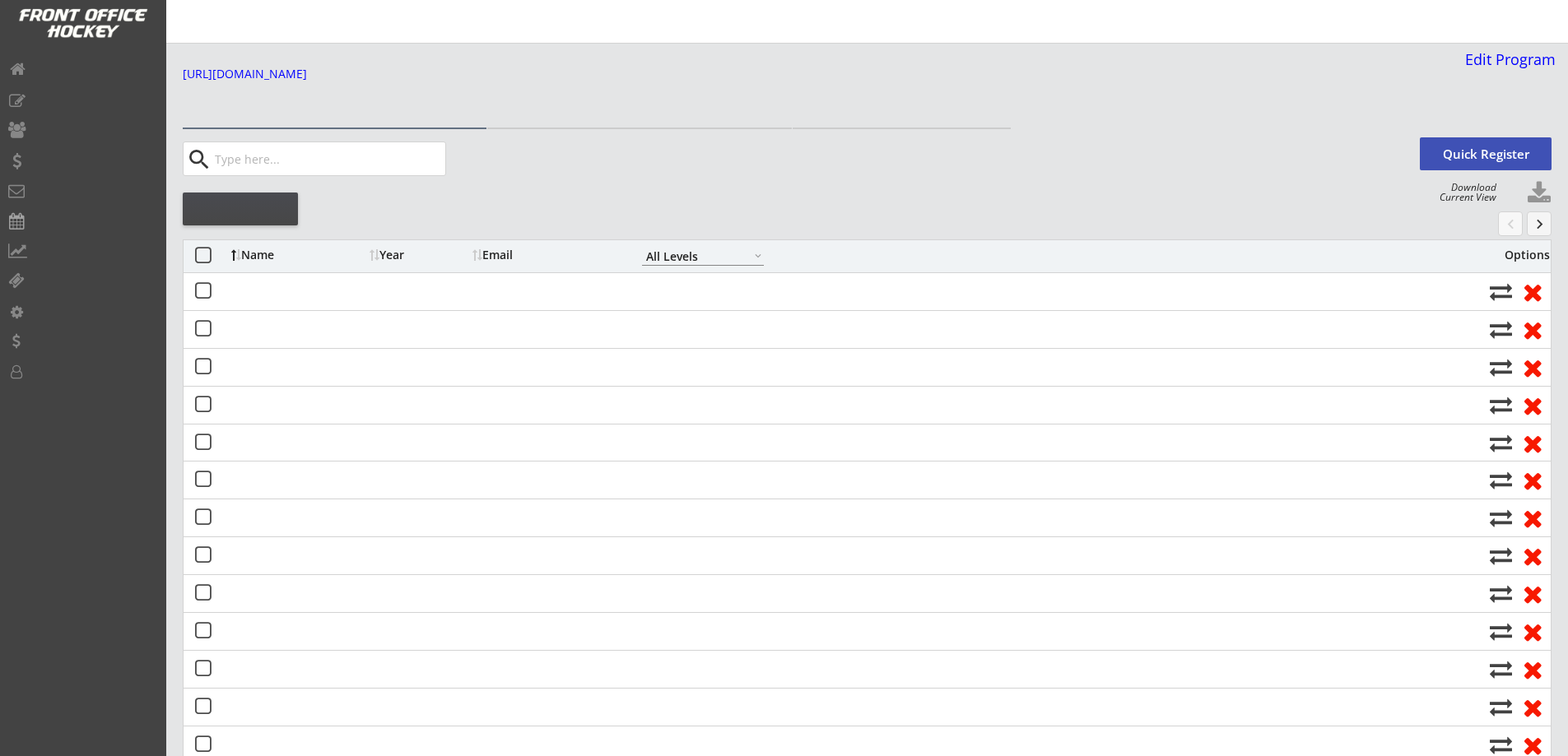
select select ""All Levels""
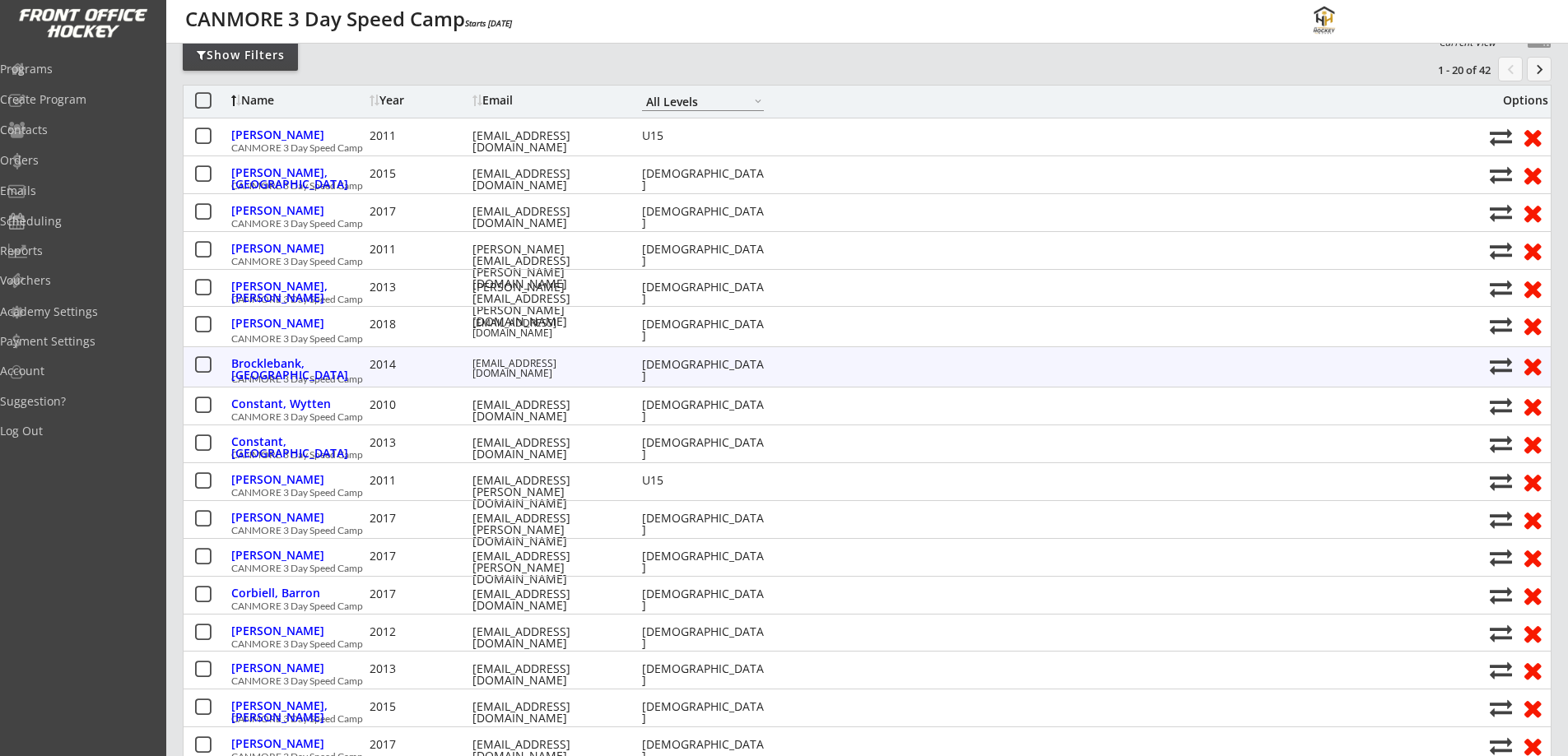
scroll to position [385, 0]
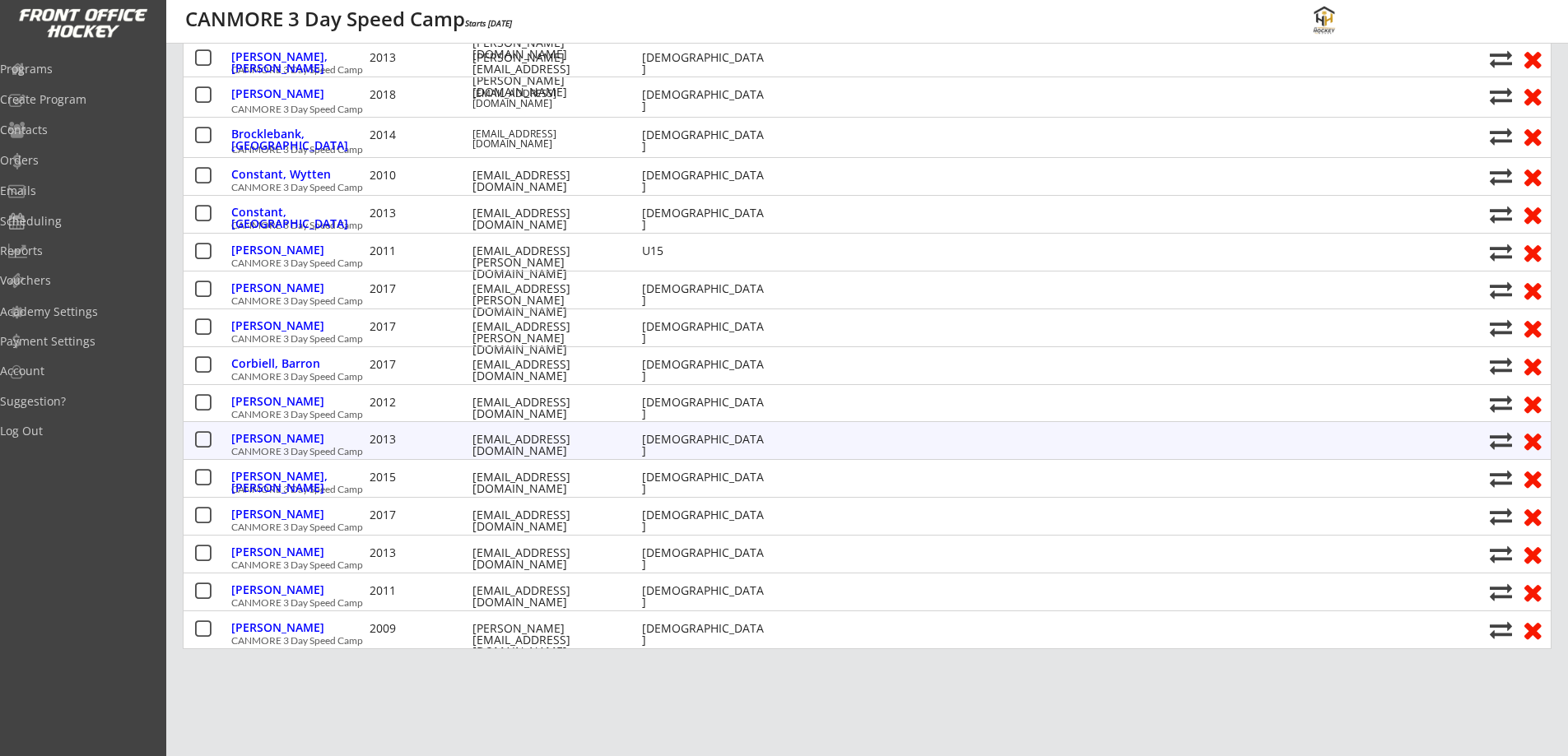
click at [569, 441] on div "[EMAIL_ADDRESS][DOMAIN_NAME]" at bounding box center [547, 445] width 149 height 23
click at [570, 445] on div "[EMAIL_ADDRESS][DOMAIN_NAME]" at bounding box center [547, 445] width 149 height 23
drag, startPoint x: 578, startPoint y: 441, endPoint x: 473, endPoint y: 448, distance: 105.2
click at [473, 448] on div "[PERSON_NAME] 2013 [EMAIL_ADDRESS][DOMAIN_NAME] [DEMOGRAPHIC_DATA]" at bounding box center [856, 440] width 1250 height 21
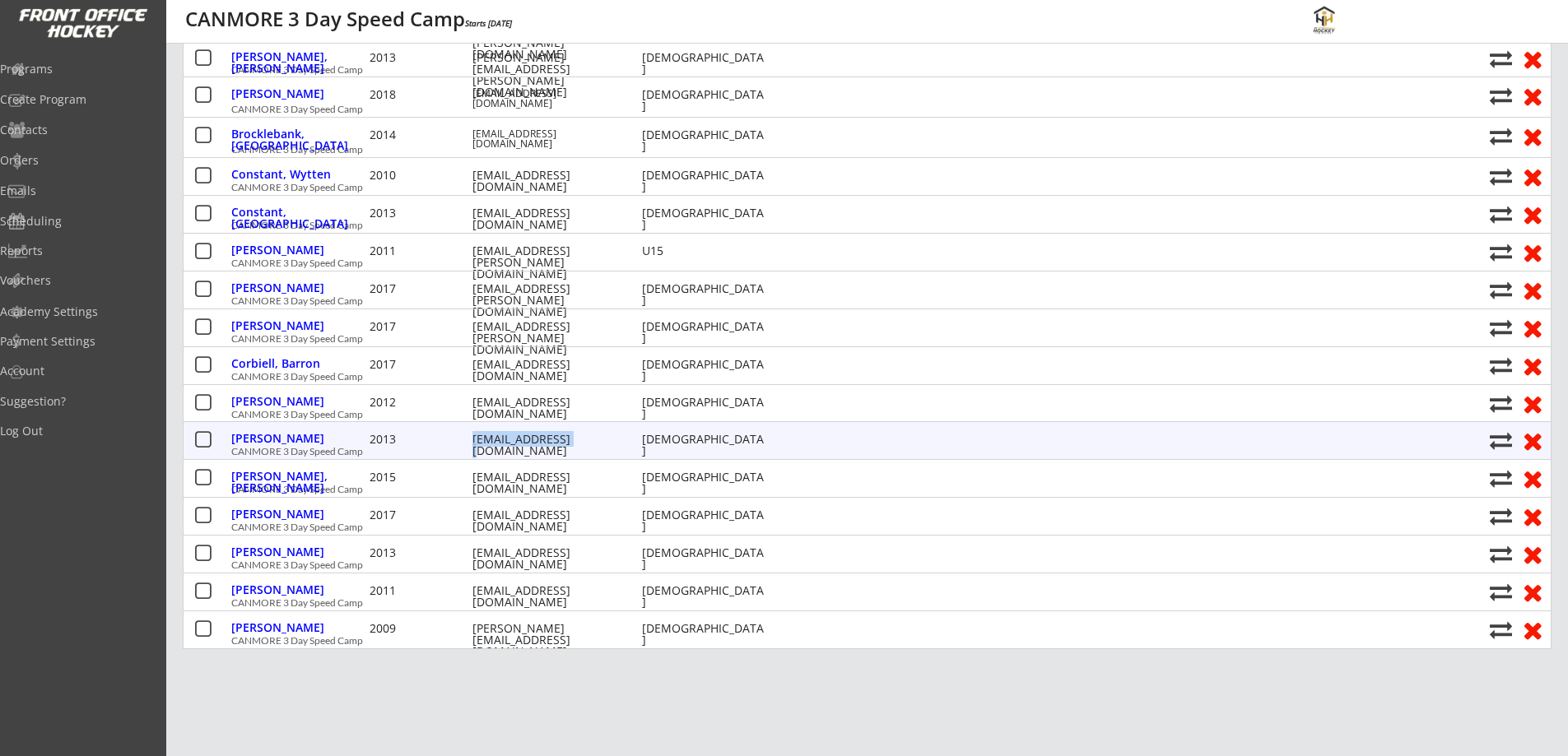
copy div "[EMAIL_ADDRESS][DOMAIN_NAME]"
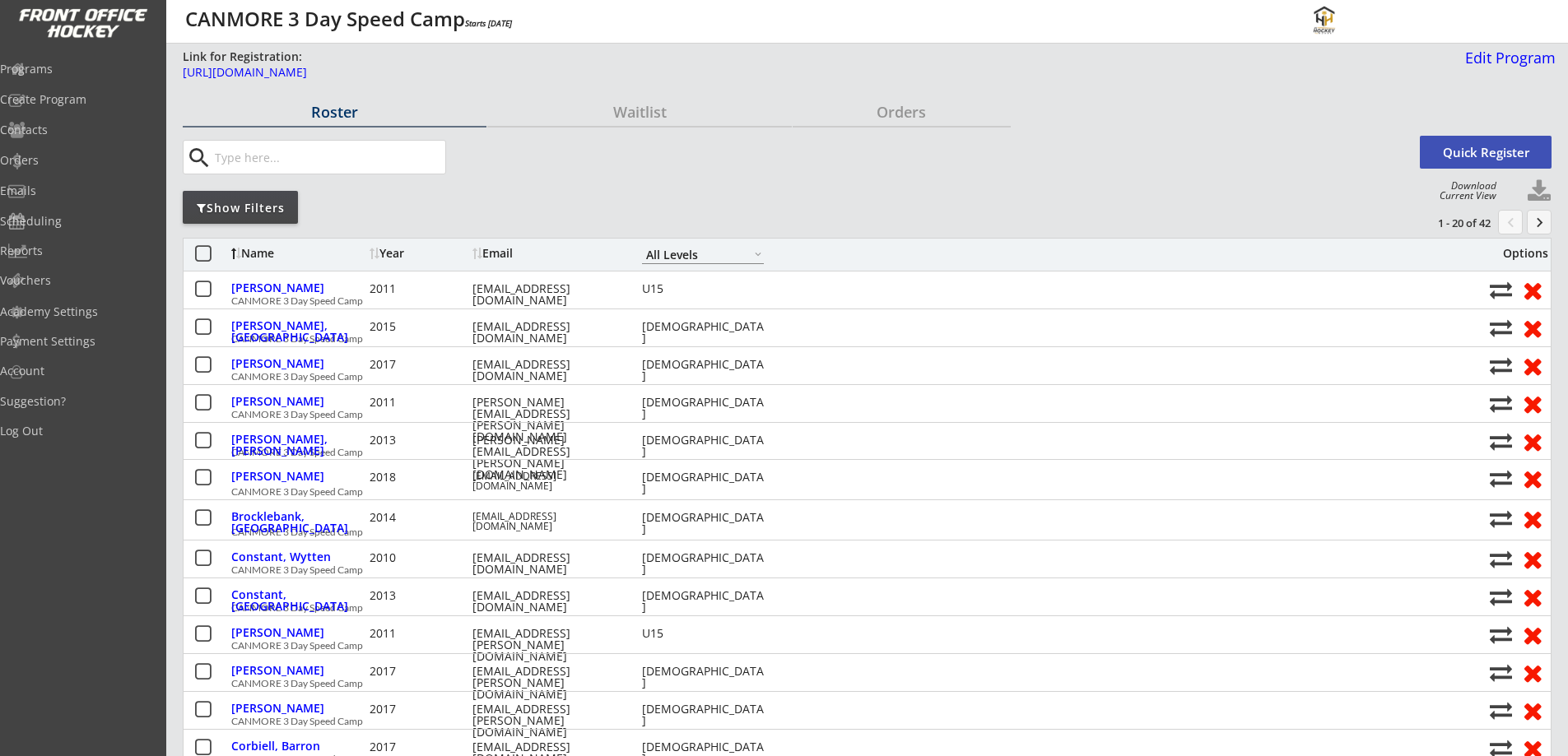
scroll to position [0, 0]
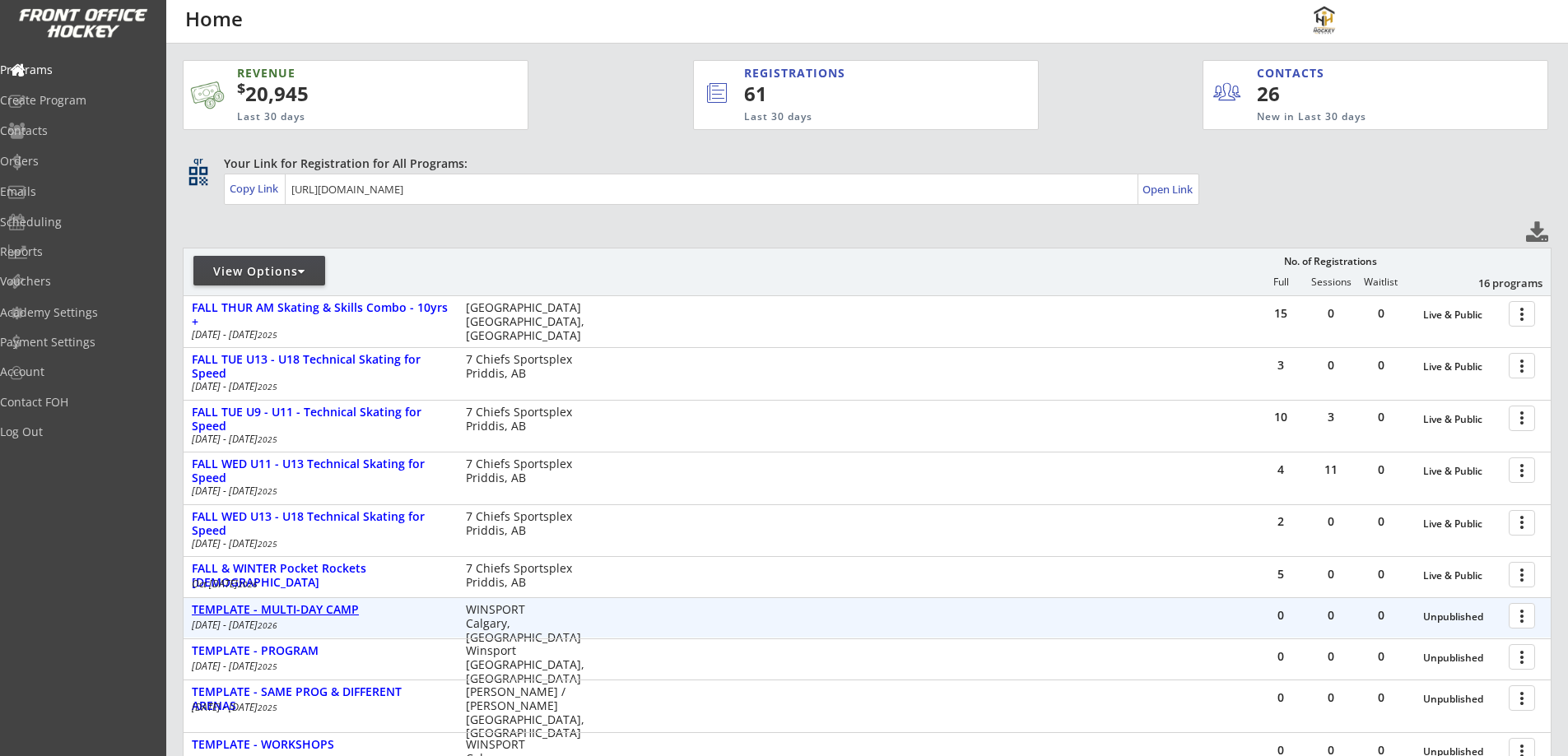
click at [249, 611] on div "TEMPLATE - MULTI-DAY CAMP" at bounding box center [320, 609] width 257 height 14
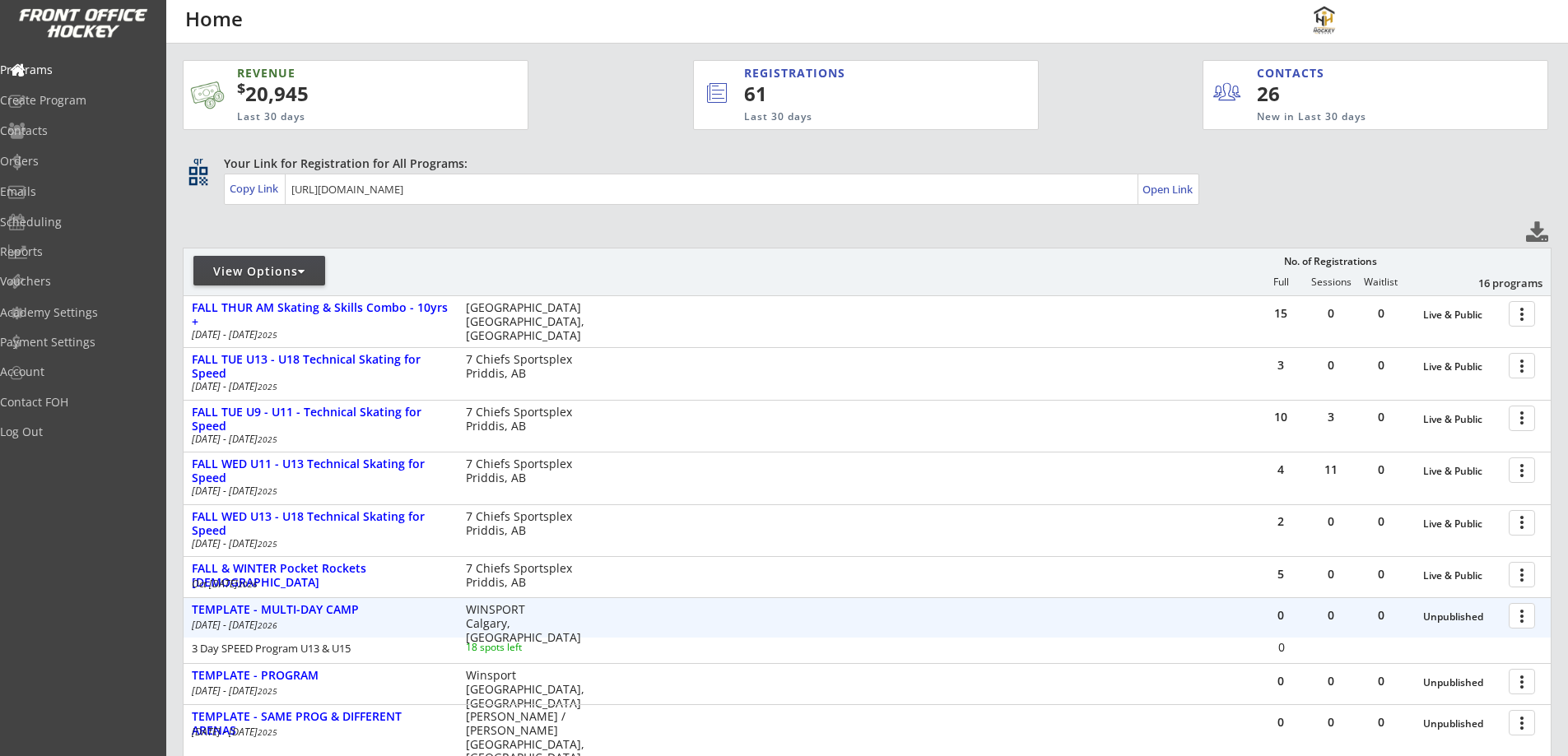
click at [1523, 621] on div at bounding box center [1525, 615] width 29 height 29
click at [1447, 671] on div "Edit Program" at bounding box center [1465, 669] width 118 height 11
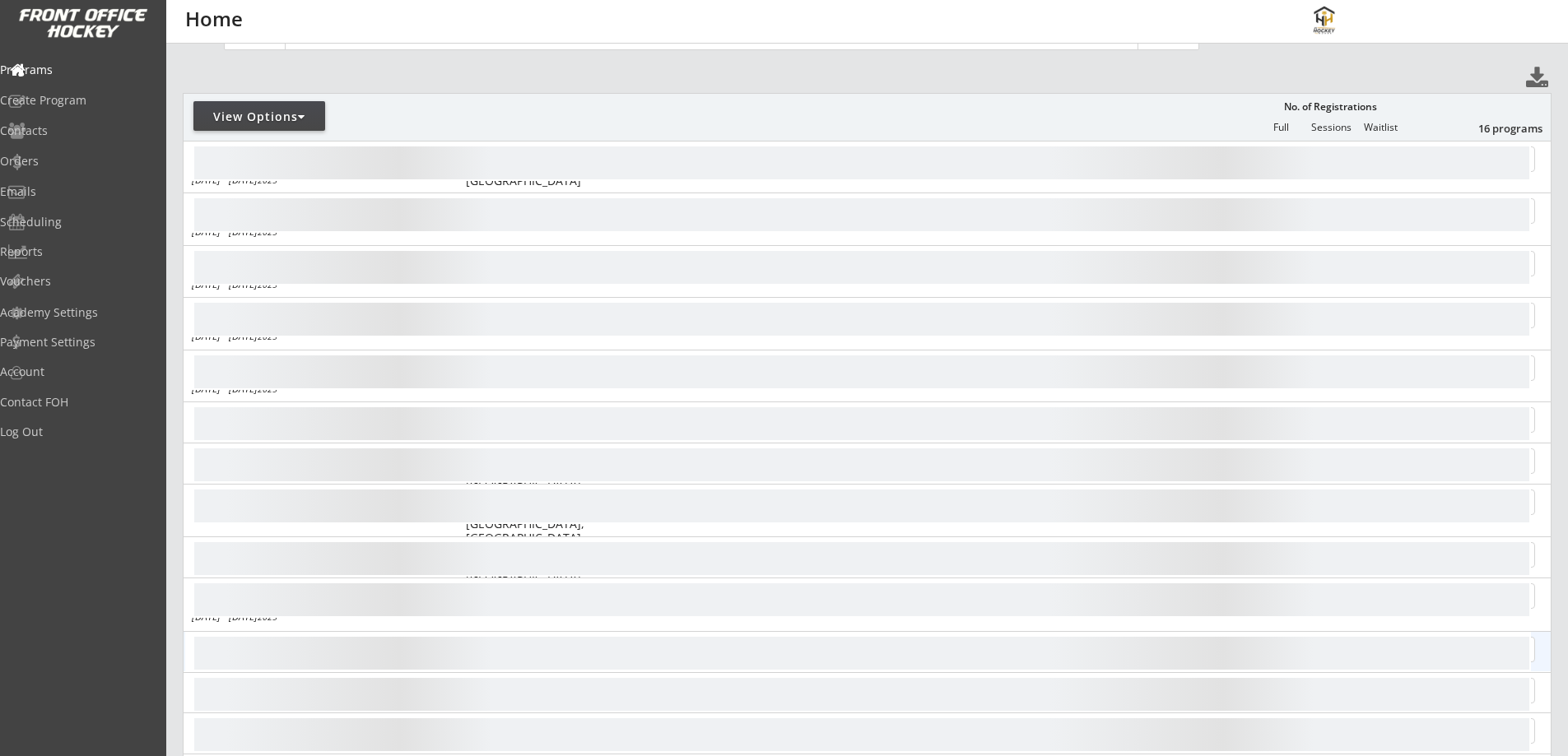
scroll to position [191, 0]
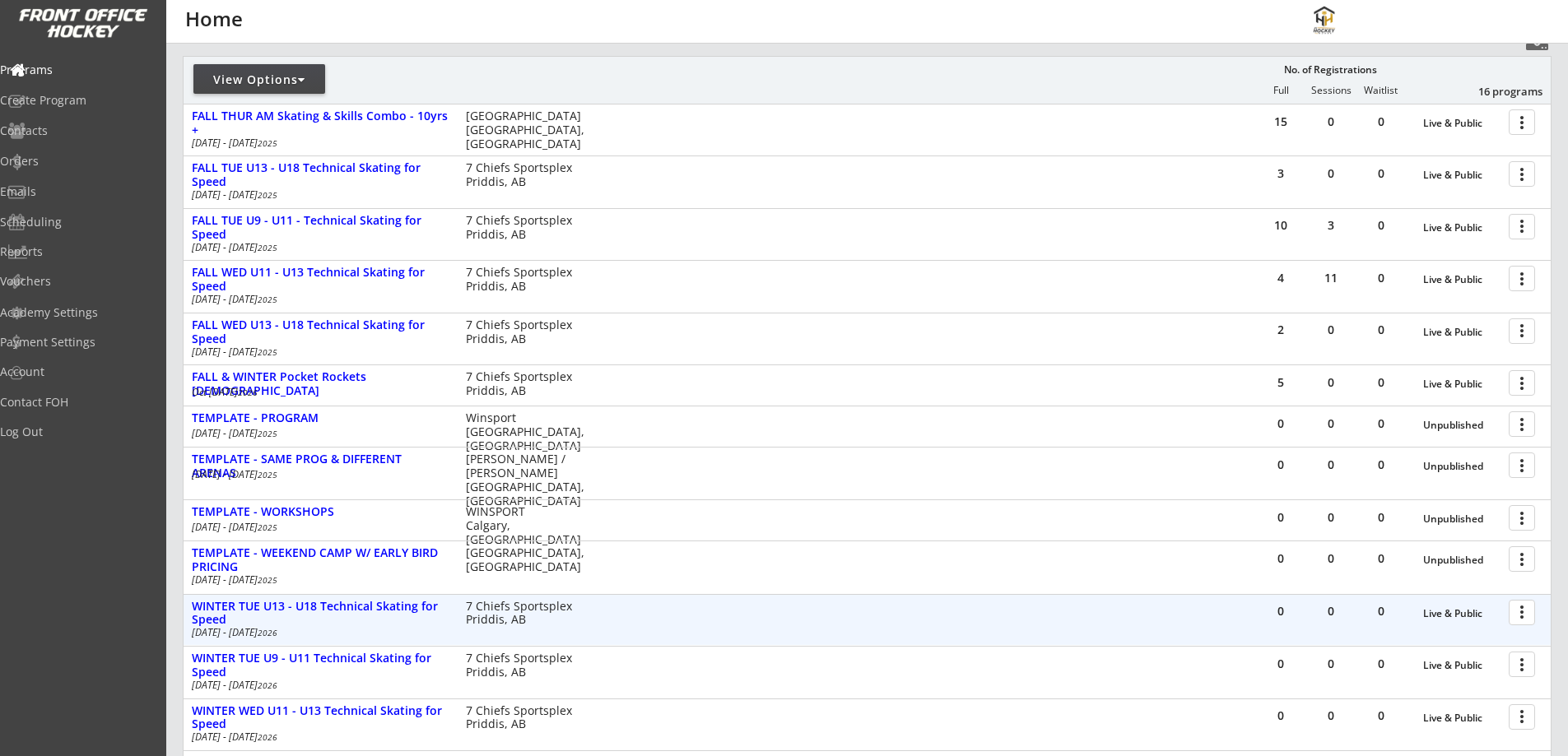
drag, startPoint x: 239, startPoint y: 642, endPoint x: 617, endPoint y: 614, distance: 379.0
click at [616, 615] on div "0 0 0 Live & Public more_vert WINTER TUE U13 - U18 Technical Skating for Speed …" at bounding box center [867, 621] width 1367 height 51
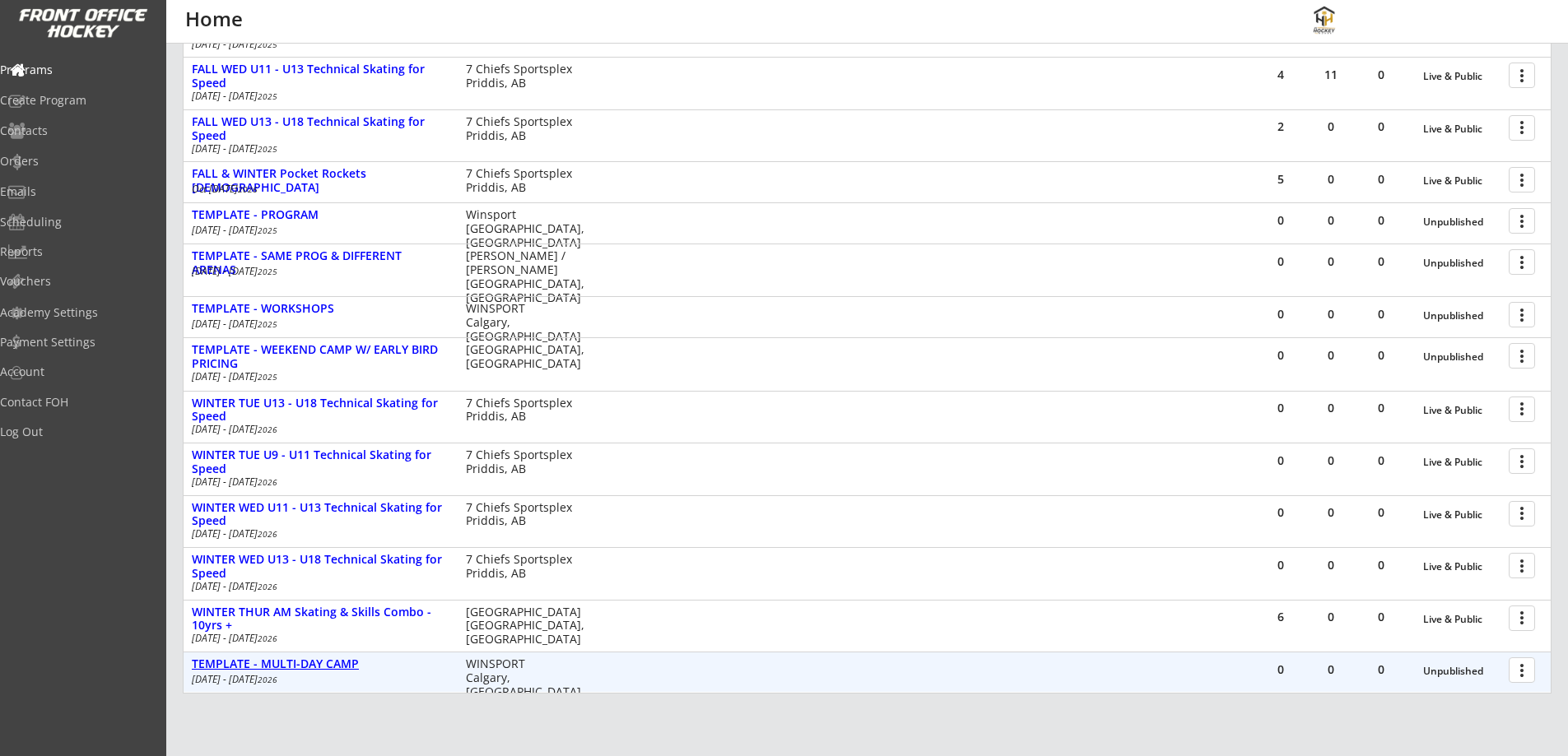
scroll to position [330, 0]
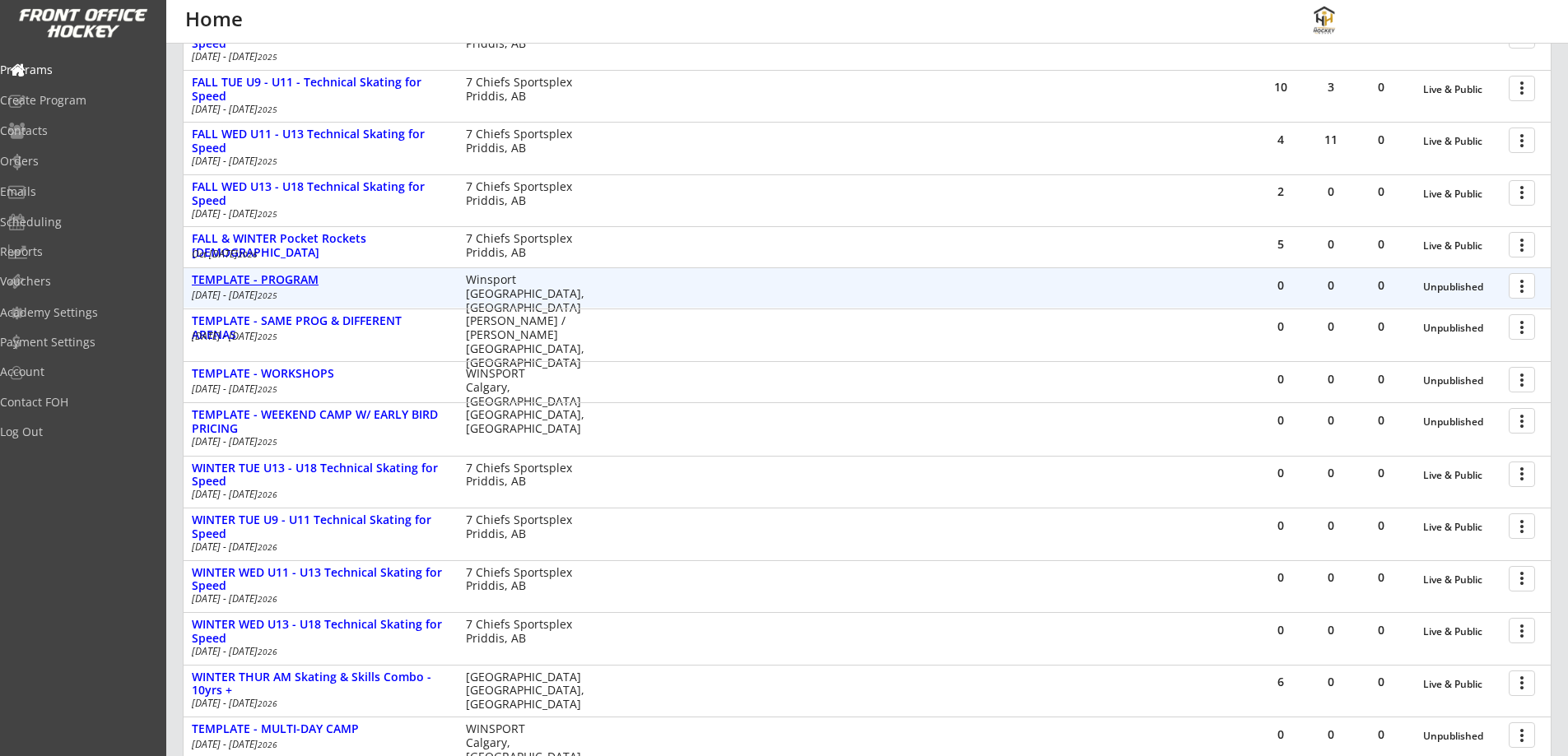
click at [230, 281] on div "TEMPLATE - PROGRAM" at bounding box center [320, 280] width 257 height 14
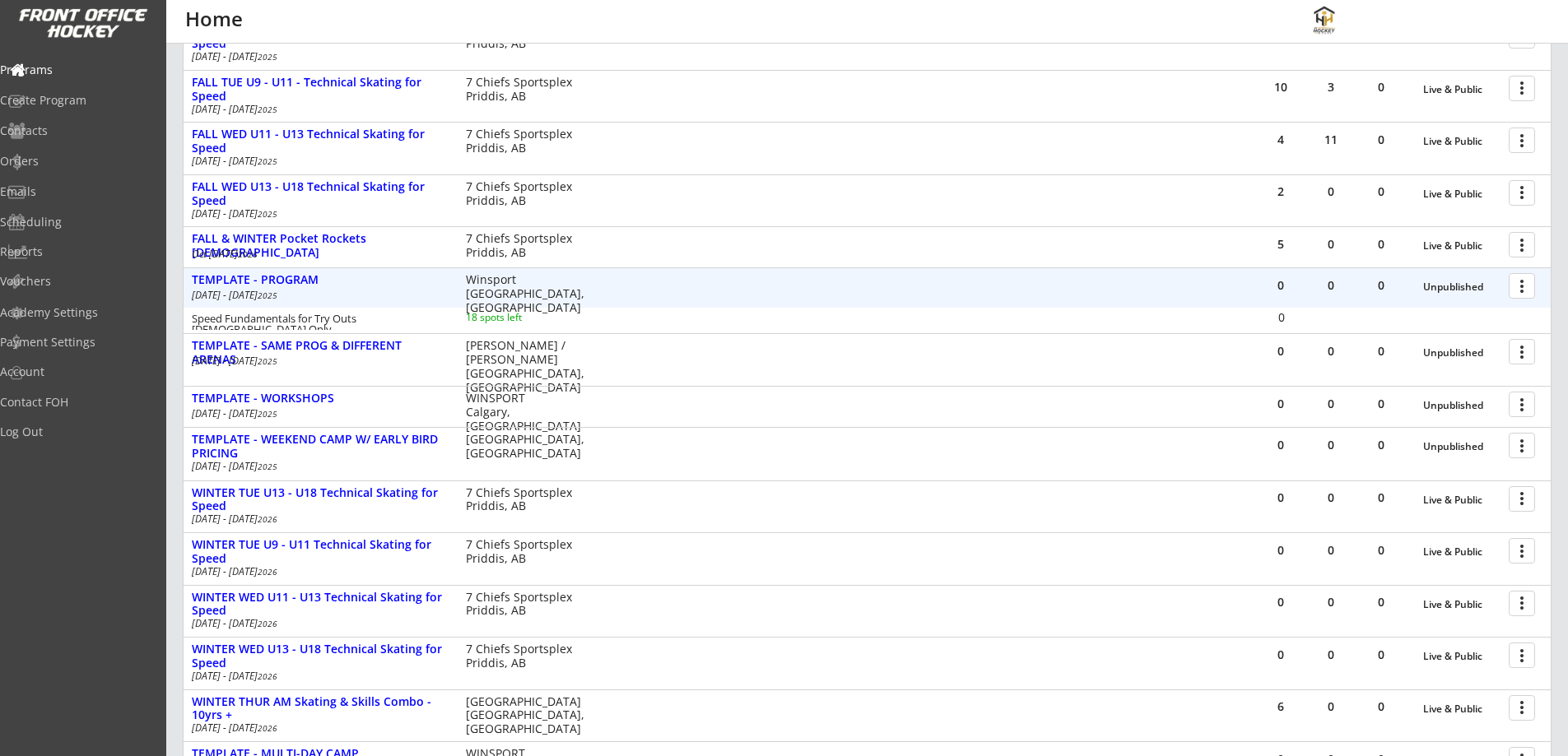
click at [1526, 284] on div at bounding box center [1525, 285] width 29 height 29
click at [1451, 338] on div "Edit Program" at bounding box center [1465, 340] width 118 height 11
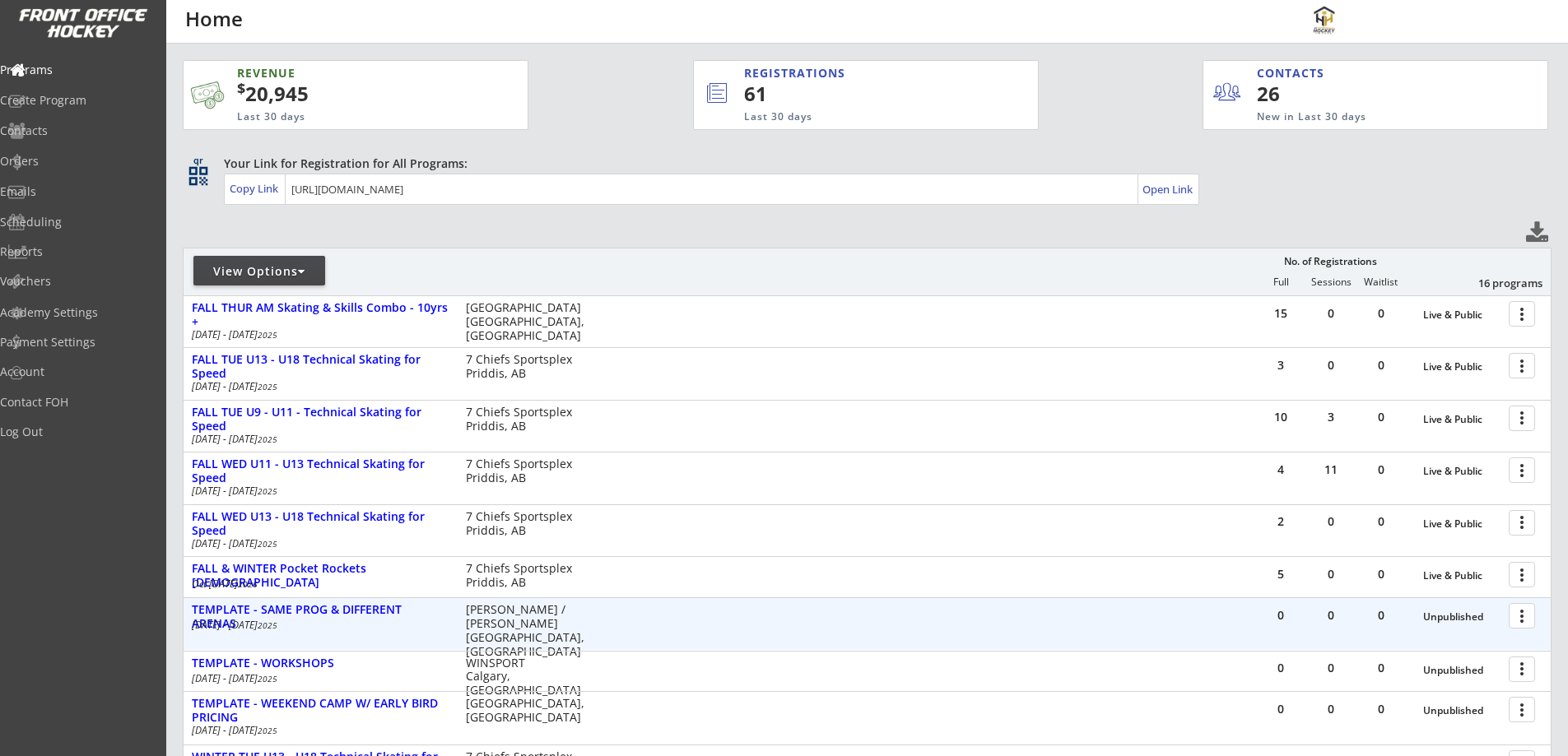
click at [1519, 607] on div at bounding box center [1525, 615] width 29 height 29
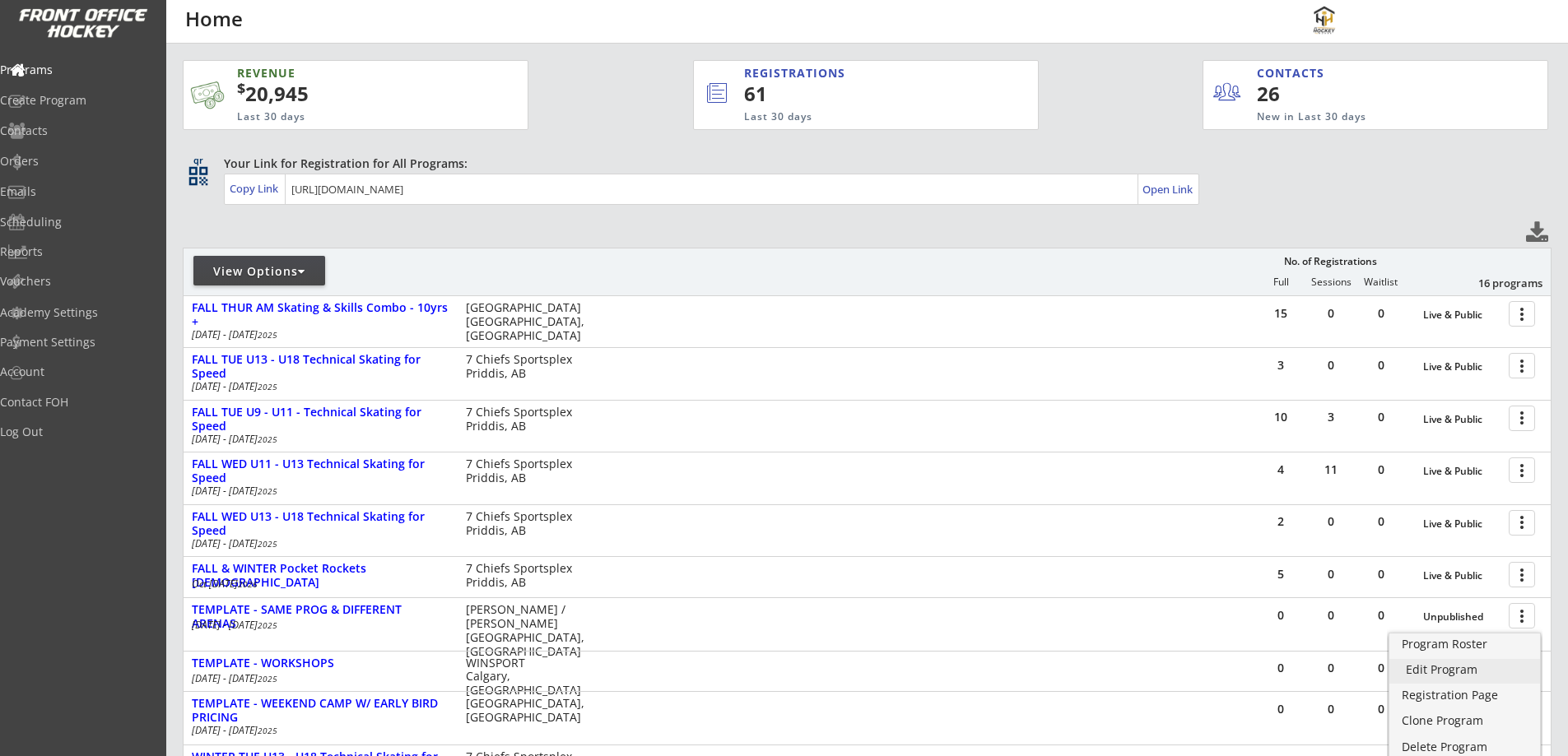
click at [1452, 669] on div "Edit Program" at bounding box center [1465, 669] width 118 height 11
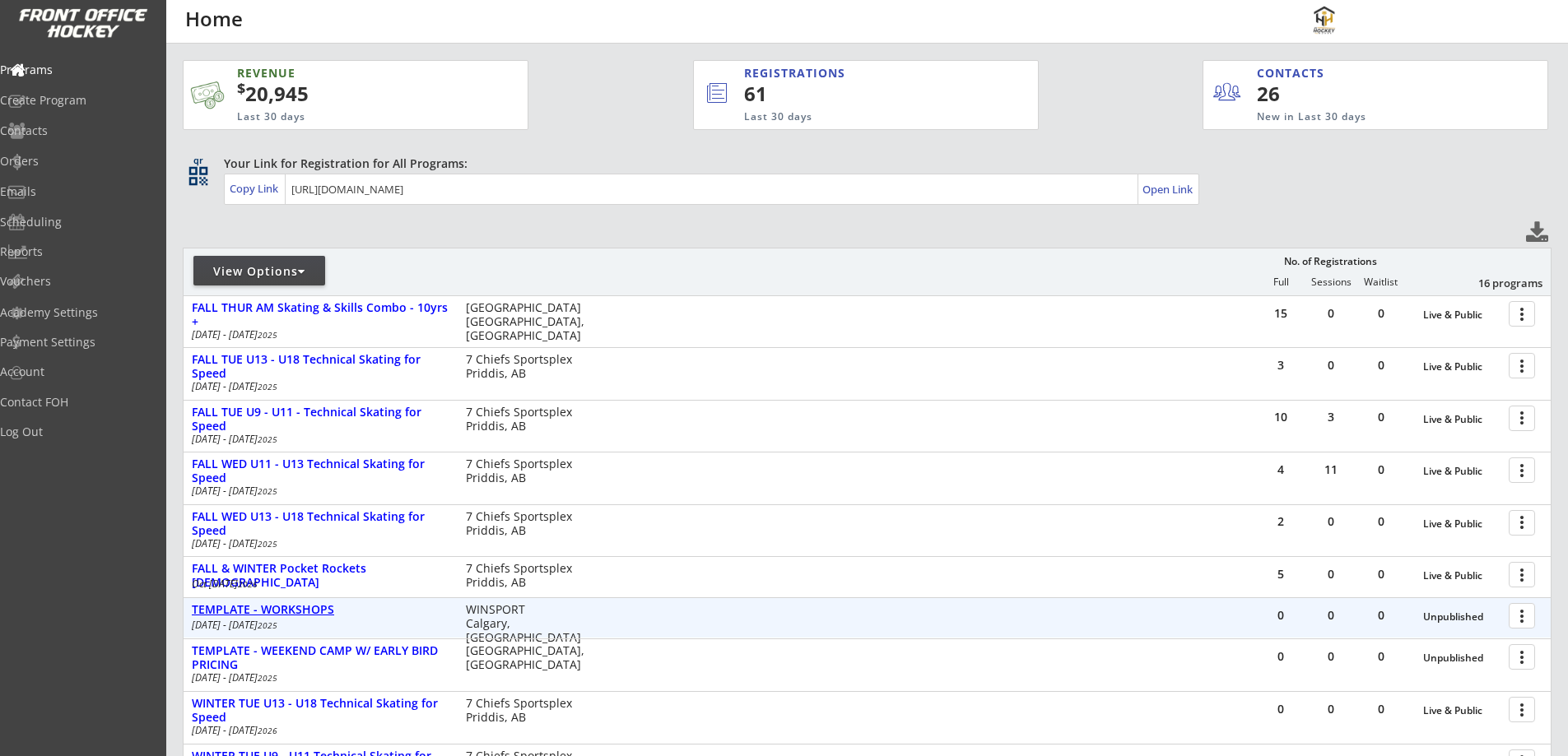
click at [239, 607] on div "TEMPLATE - WORKSHOPS" at bounding box center [320, 609] width 257 height 14
click at [1523, 616] on div at bounding box center [1525, 615] width 29 height 29
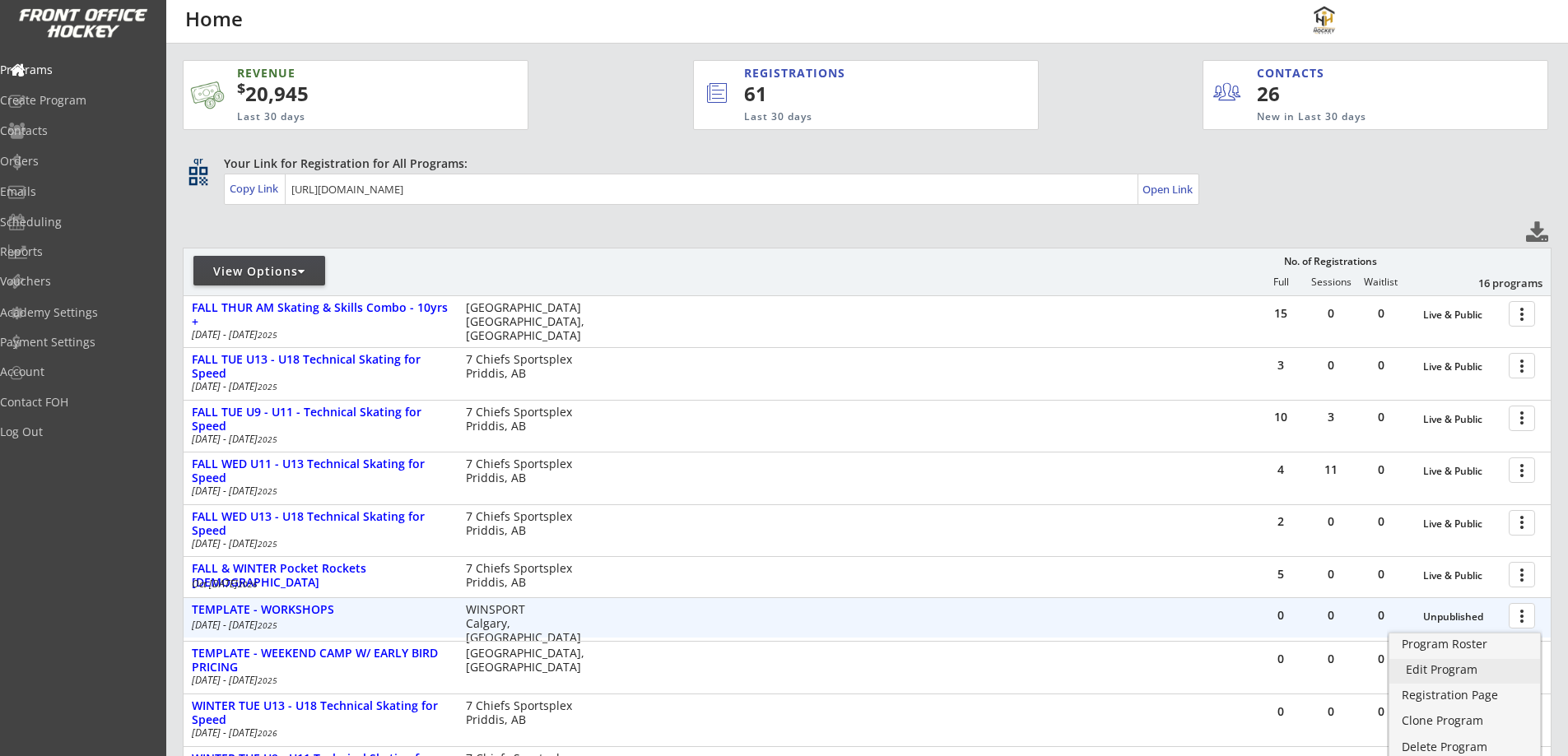
click at [1444, 664] on div "Edit Program" at bounding box center [1465, 669] width 118 height 11
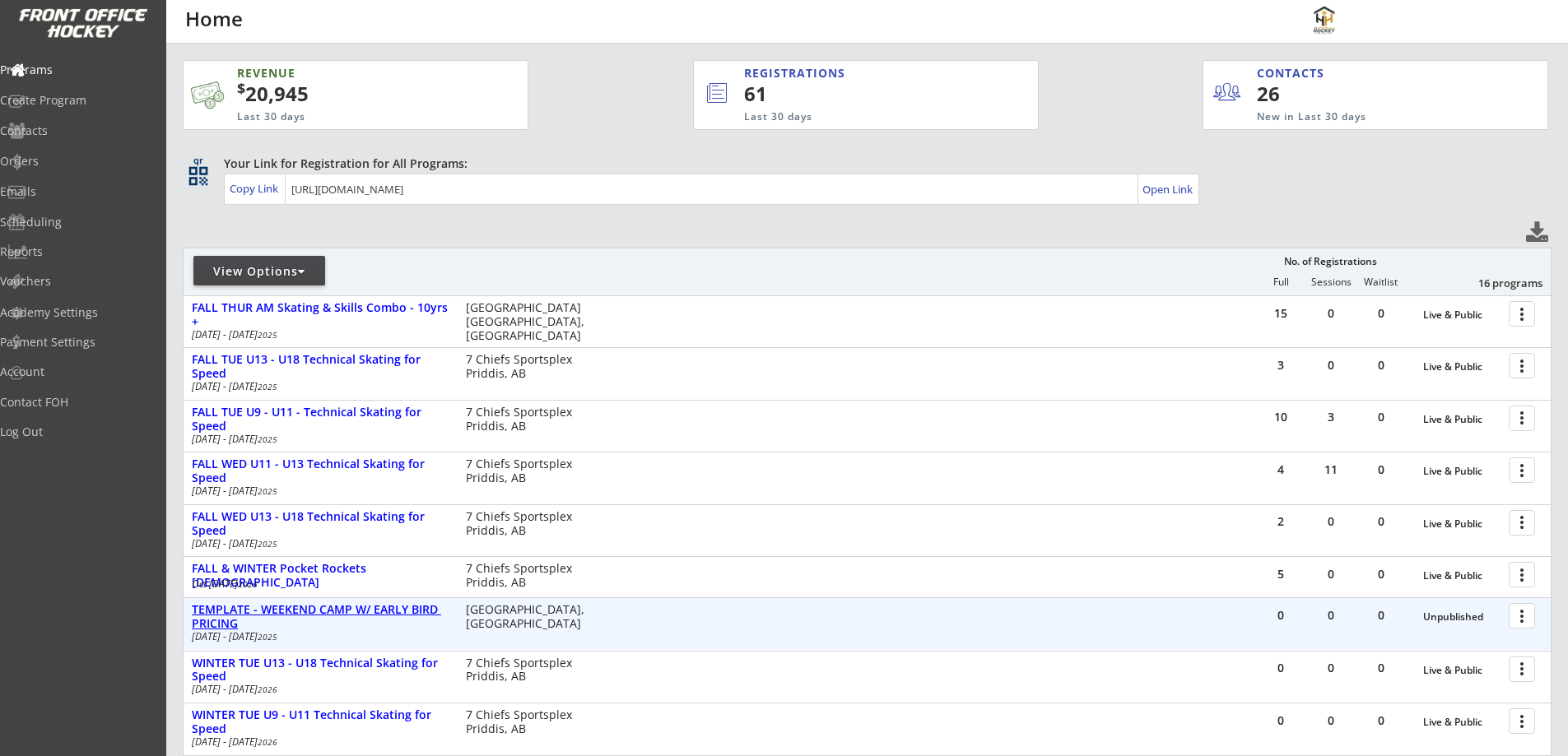
click at [286, 604] on div "TEMPLATE - WEEKEND CAMP W/ EARLY BIRD PRICING" at bounding box center [320, 616] width 257 height 28
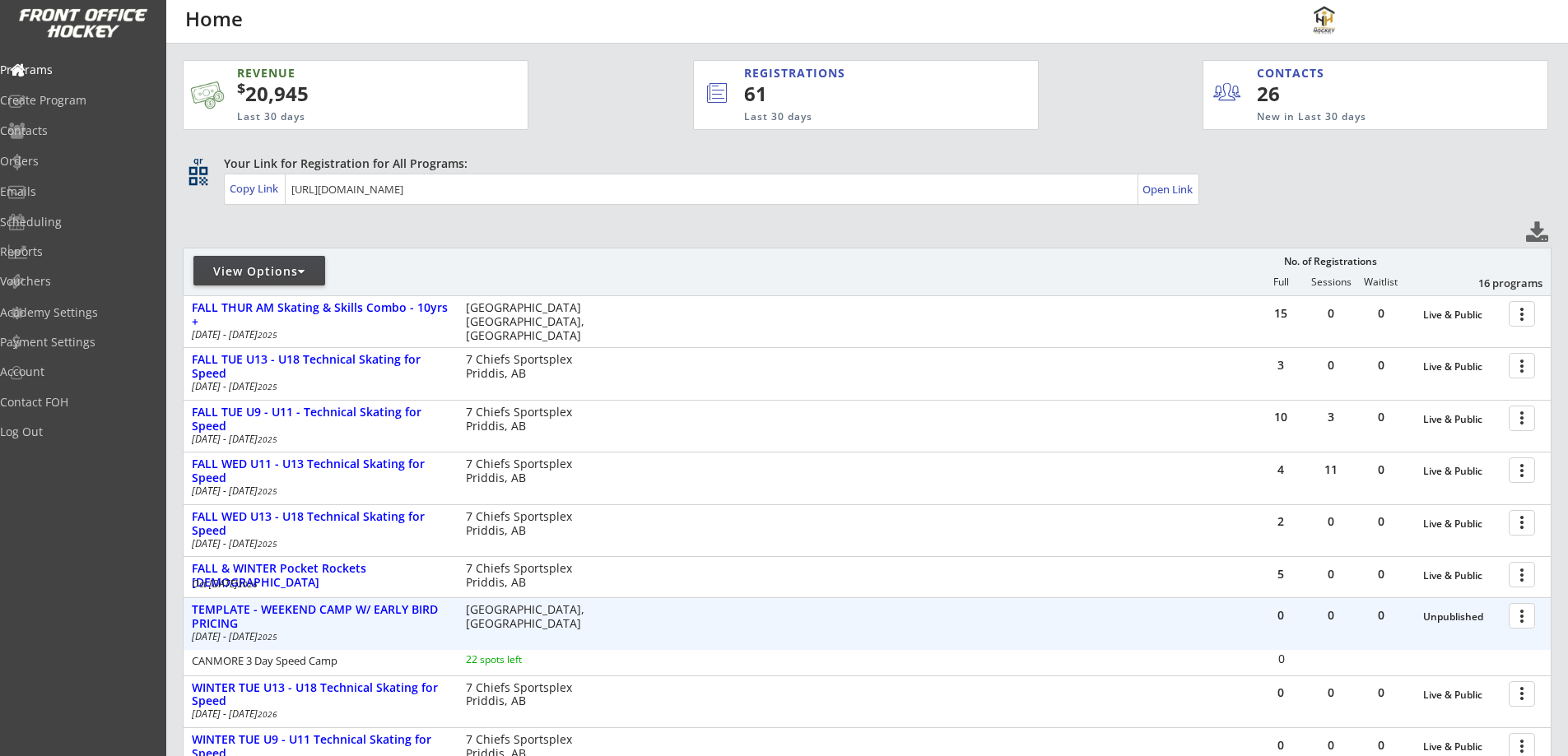
click at [1529, 618] on div at bounding box center [1525, 615] width 29 height 29
click at [1431, 670] on div "Edit Program" at bounding box center [1465, 669] width 118 height 11
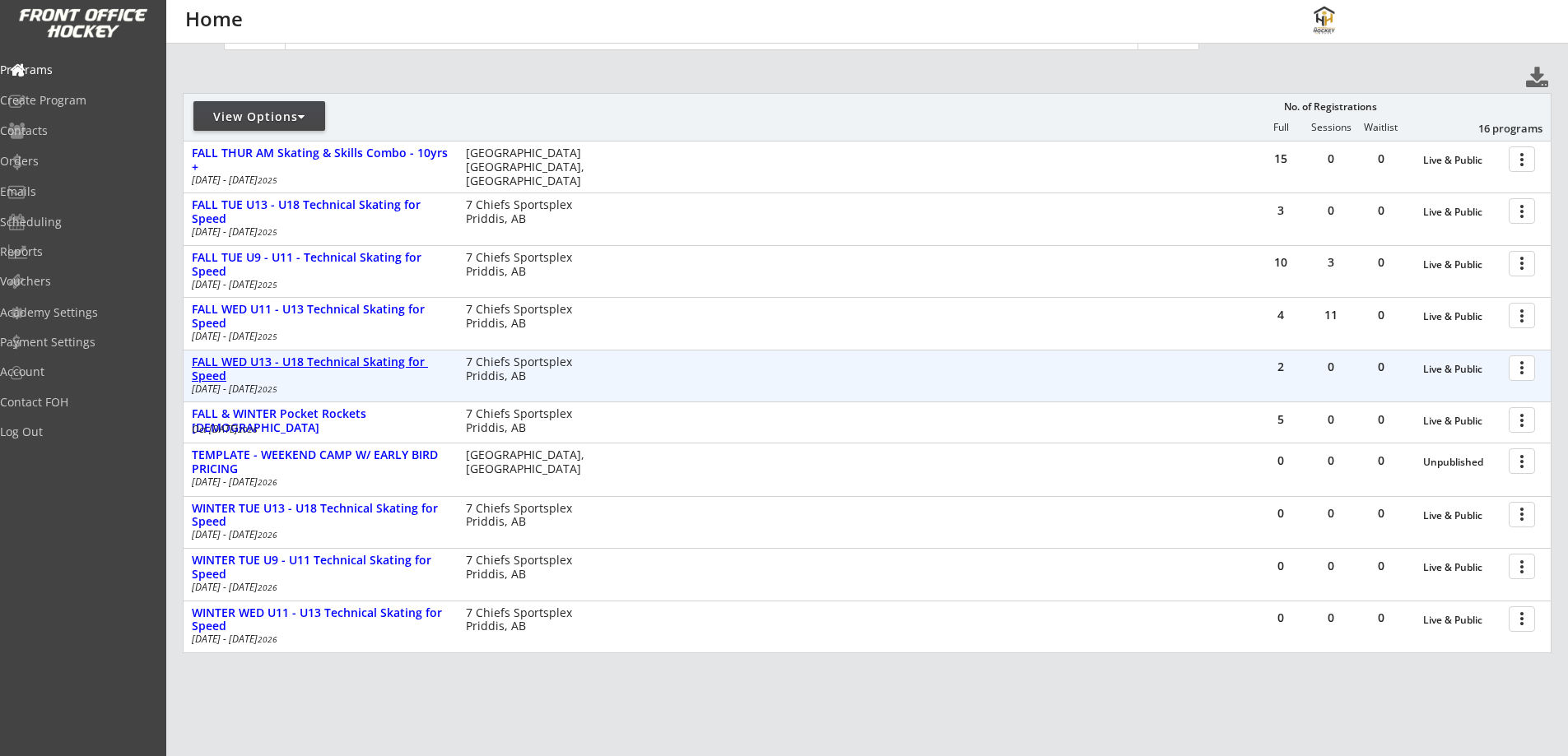
scroll to position [191, 0]
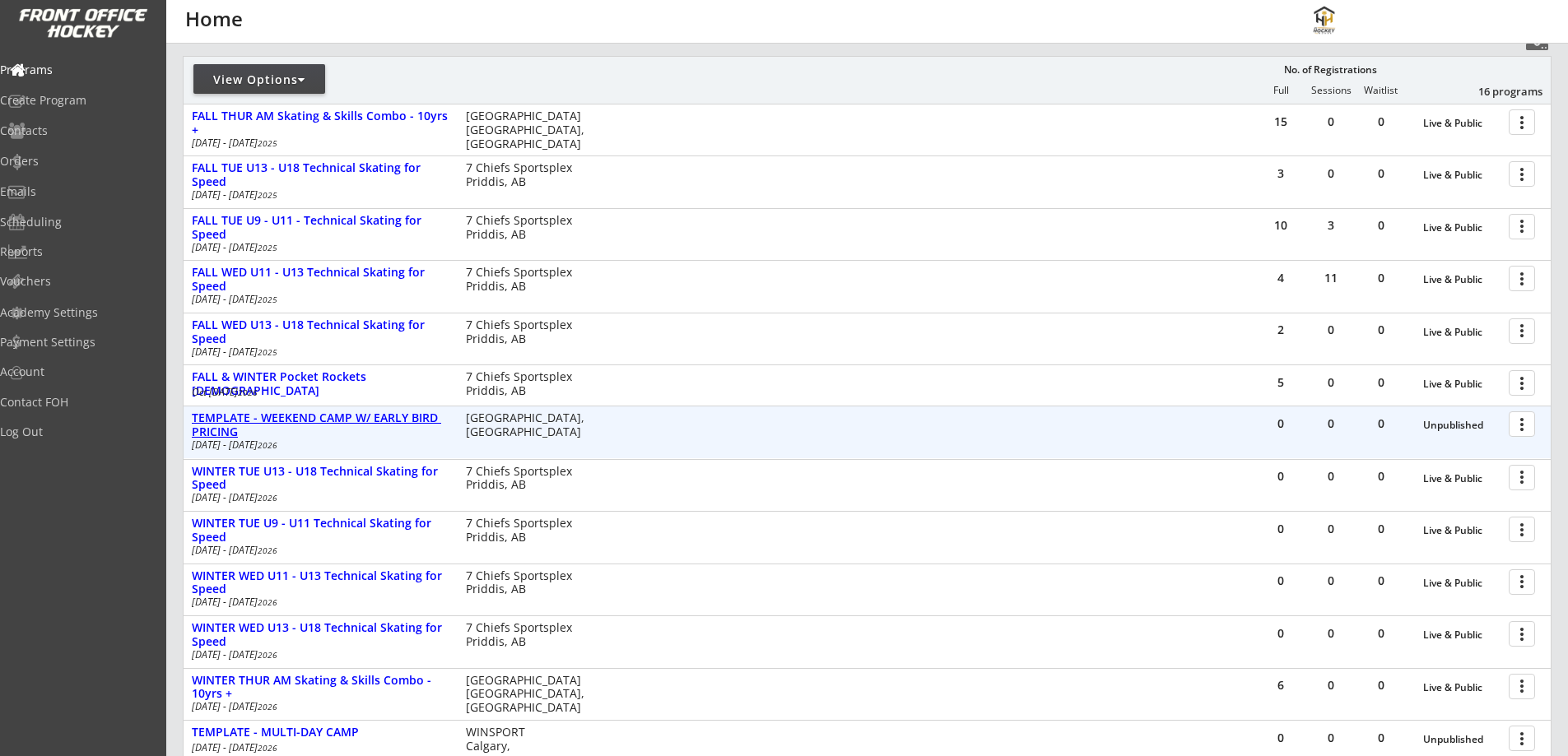
click at [297, 414] on div "TEMPLATE - WEEKEND CAMP W/ EARLY BIRD PRICING" at bounding box center [320, 425] width 257 height 28
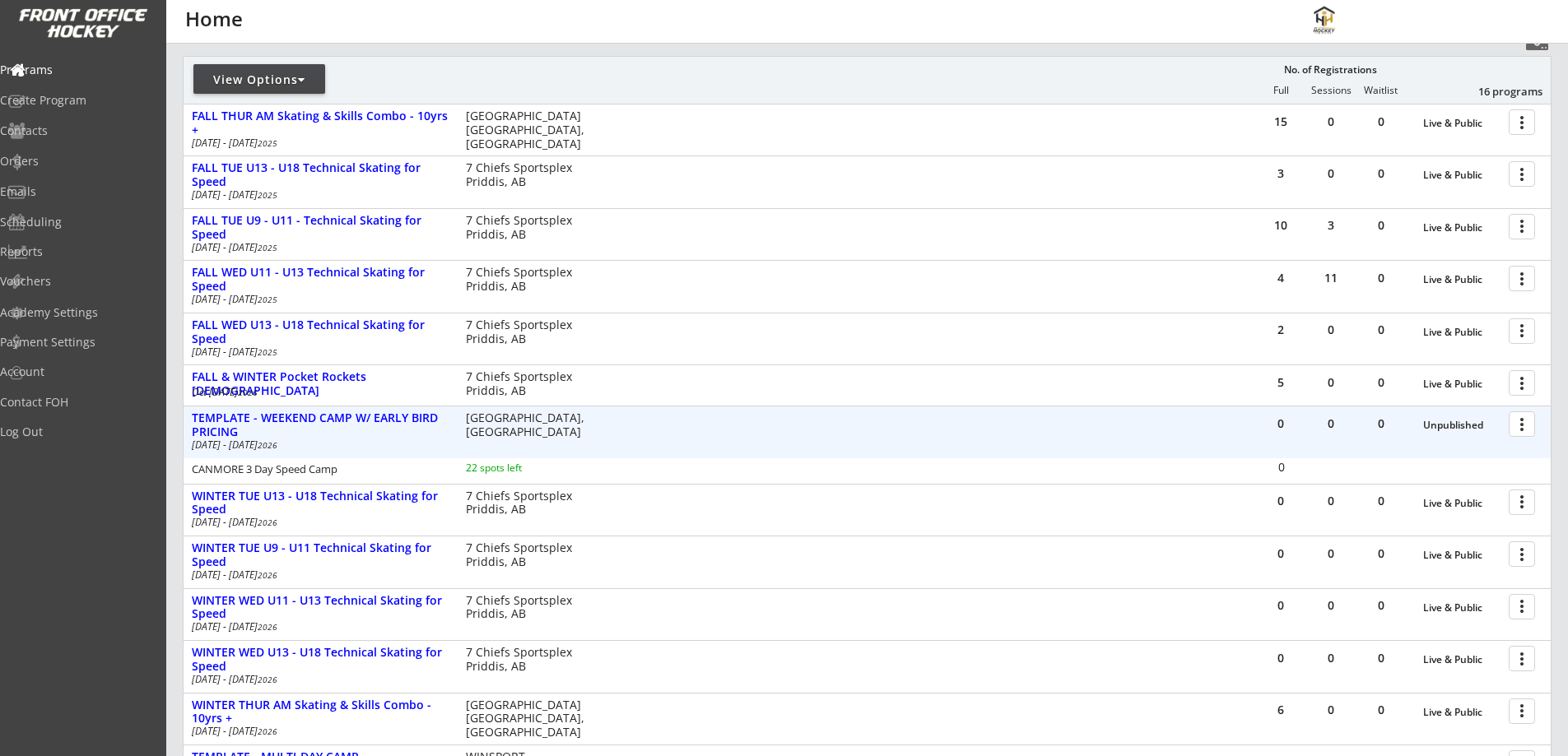
click at [1528, 420] on div at bounding box center [1525, 423] width 29 height 29
click at [1471, 472] on div "Edit Program" at bounding box center [1465, 478] width 118 height 11
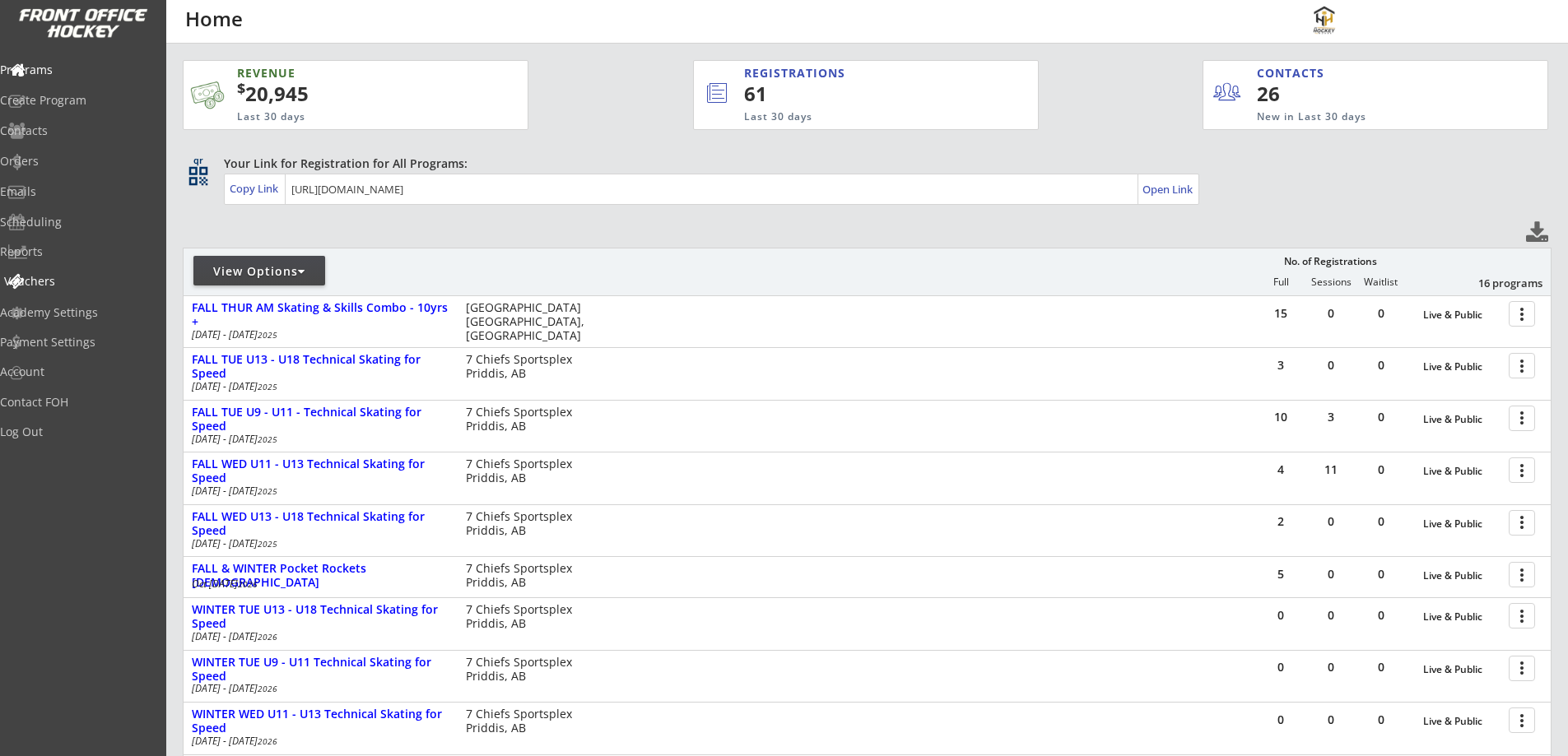
click at [60, 278] on div "Vouchers" at bounding box center [78, 281] width 149 height 11
select select ""Showing: Has Balance""
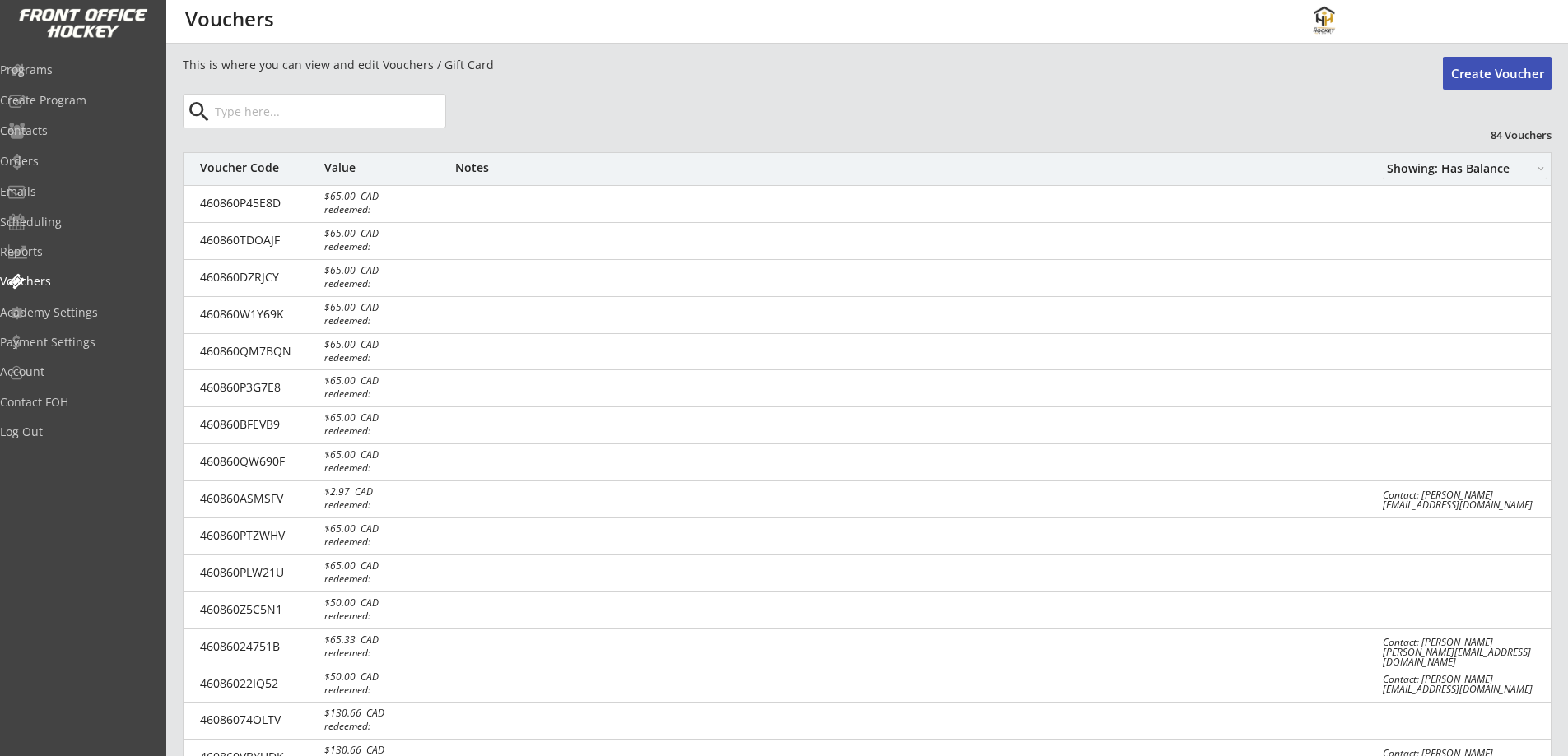
click at [1484, 70] on button "Create Voucher" at bounding box center [1498, 73] width 109 height 33
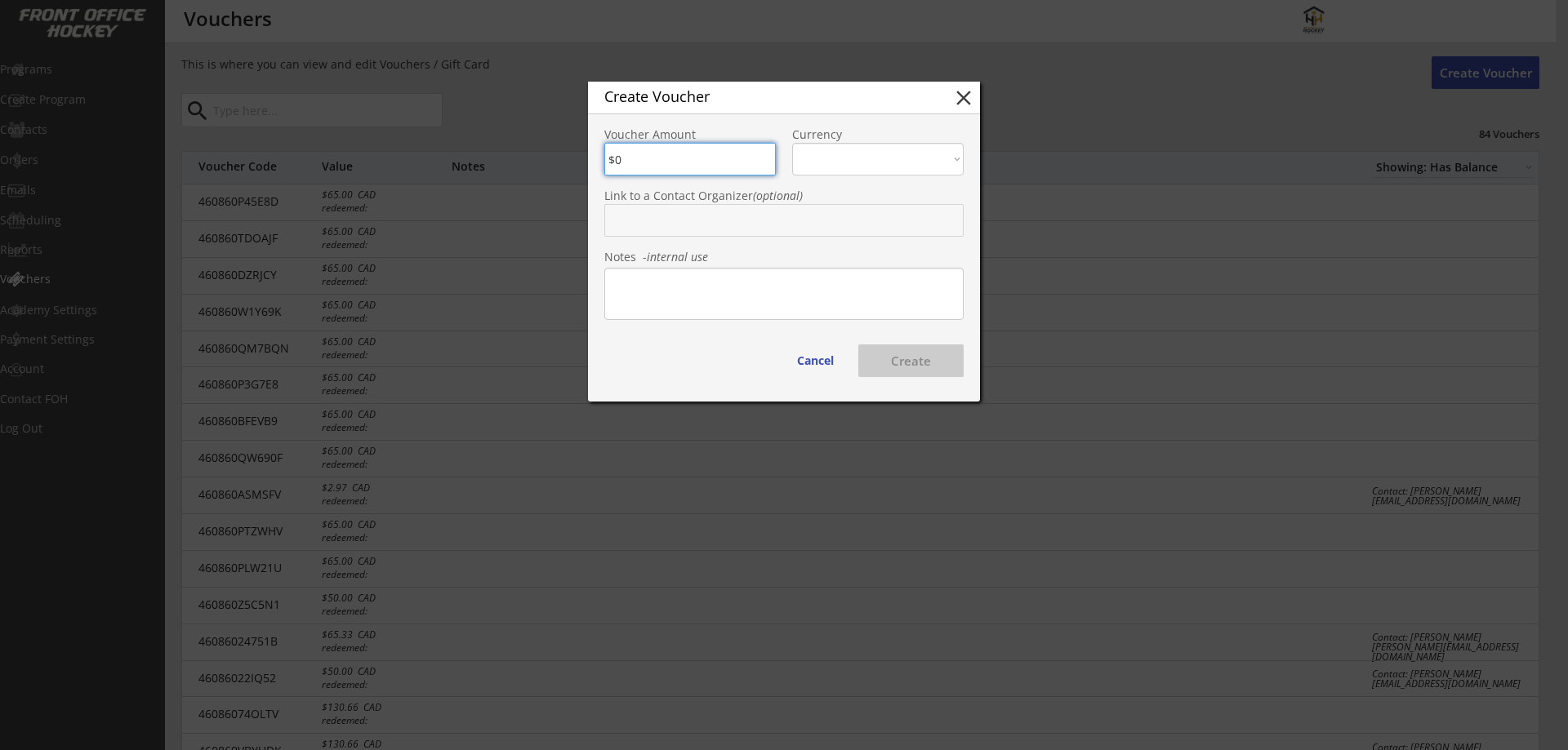
click at [960, 94] on button "close" at bounding box center [964, 98] width 25 height 25
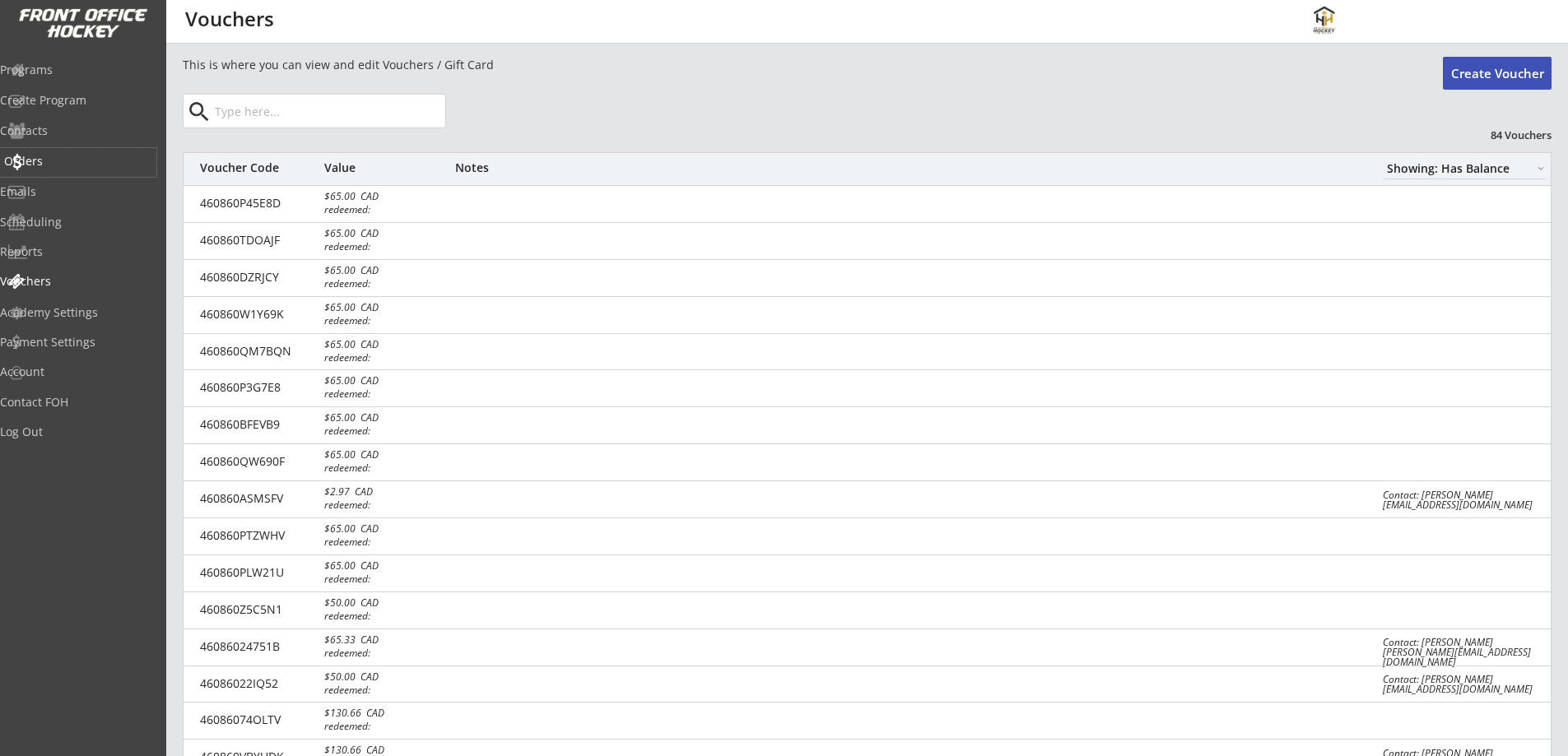
click at [68, 161] on div "Orders" at bounding box center [78, 161] width 149 height 11
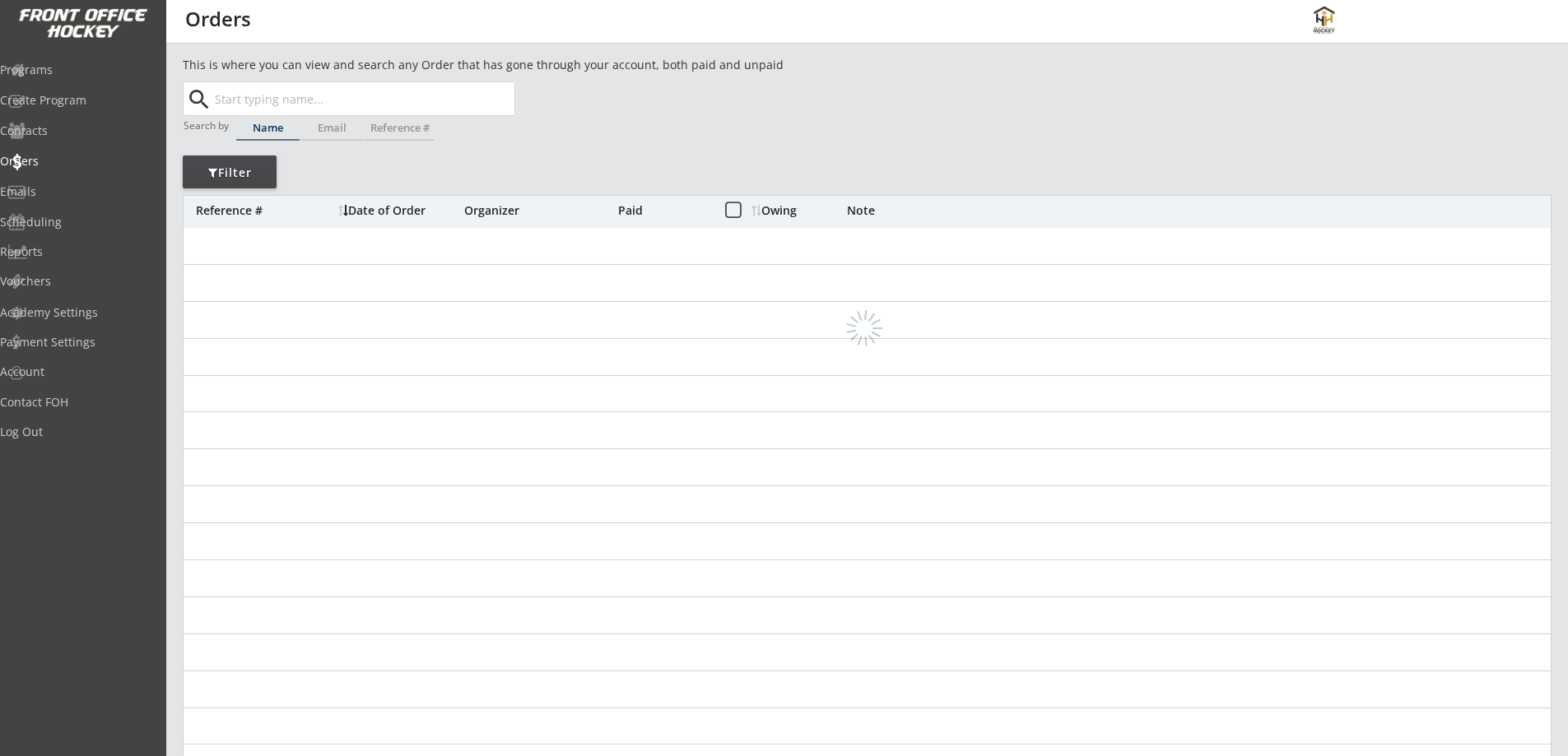
click at [274, 97] on input "text" at bounding box center [363, 98] width 303 height 33
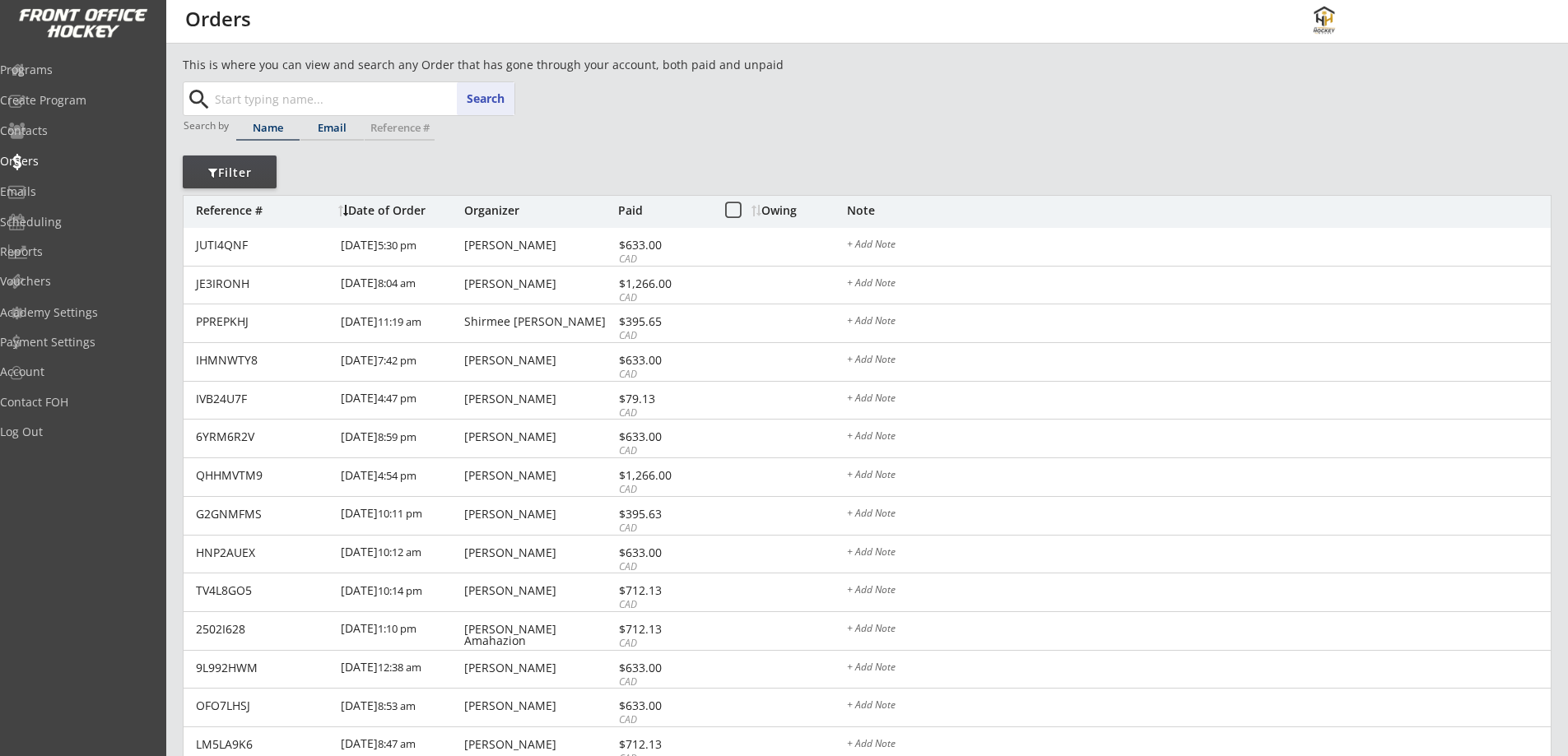
click at [323, 124] on div "Email" at bounding box center [332, 128] width 64 height 10
click at [336, 100] on input "text" at bounding box center [363, 98] width 303 height 33
paste input "[EMAIL_ADDRESS][DOMAIN_NAME]"
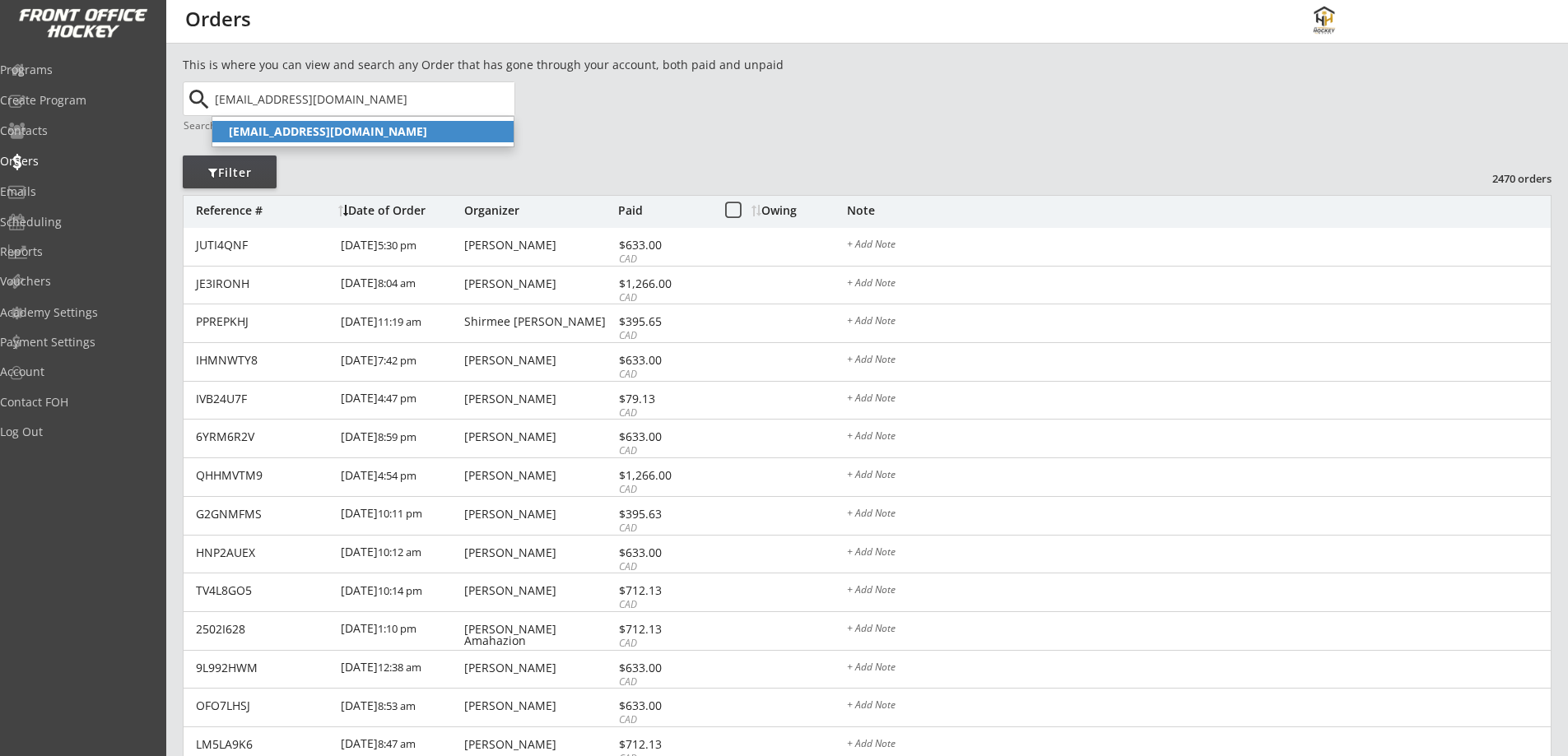
click at [335, 126] on strong "[EMAIL_ADDRESS][DOMAIN_NAME]" at bounding box center [328, 131] width 198 height 15
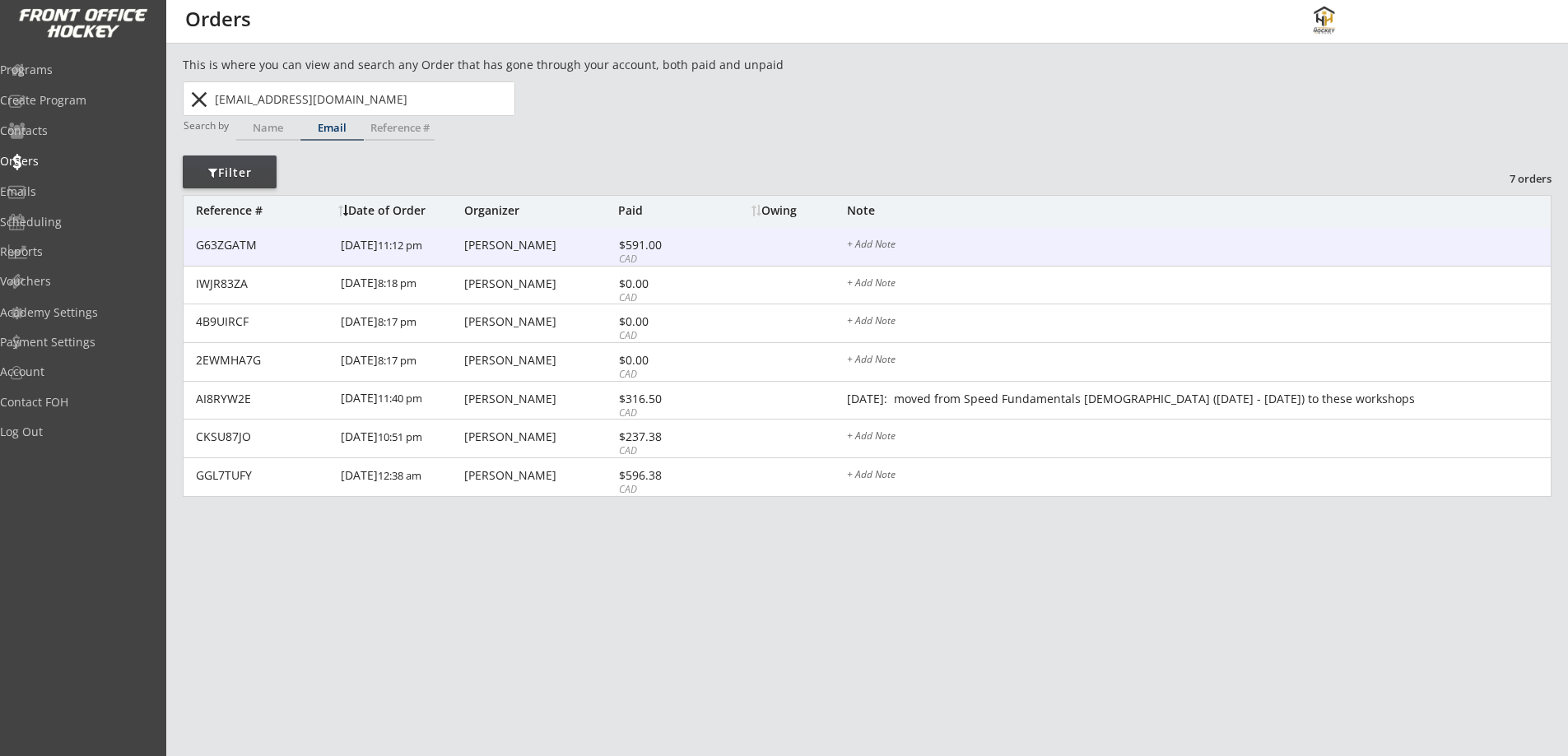
type input "[EMAIL_ADDRESS][DOMAIN_NAME]"
click at [684, 249] on div "$591.00" at bounding box center [663, 245] width 88 height 11
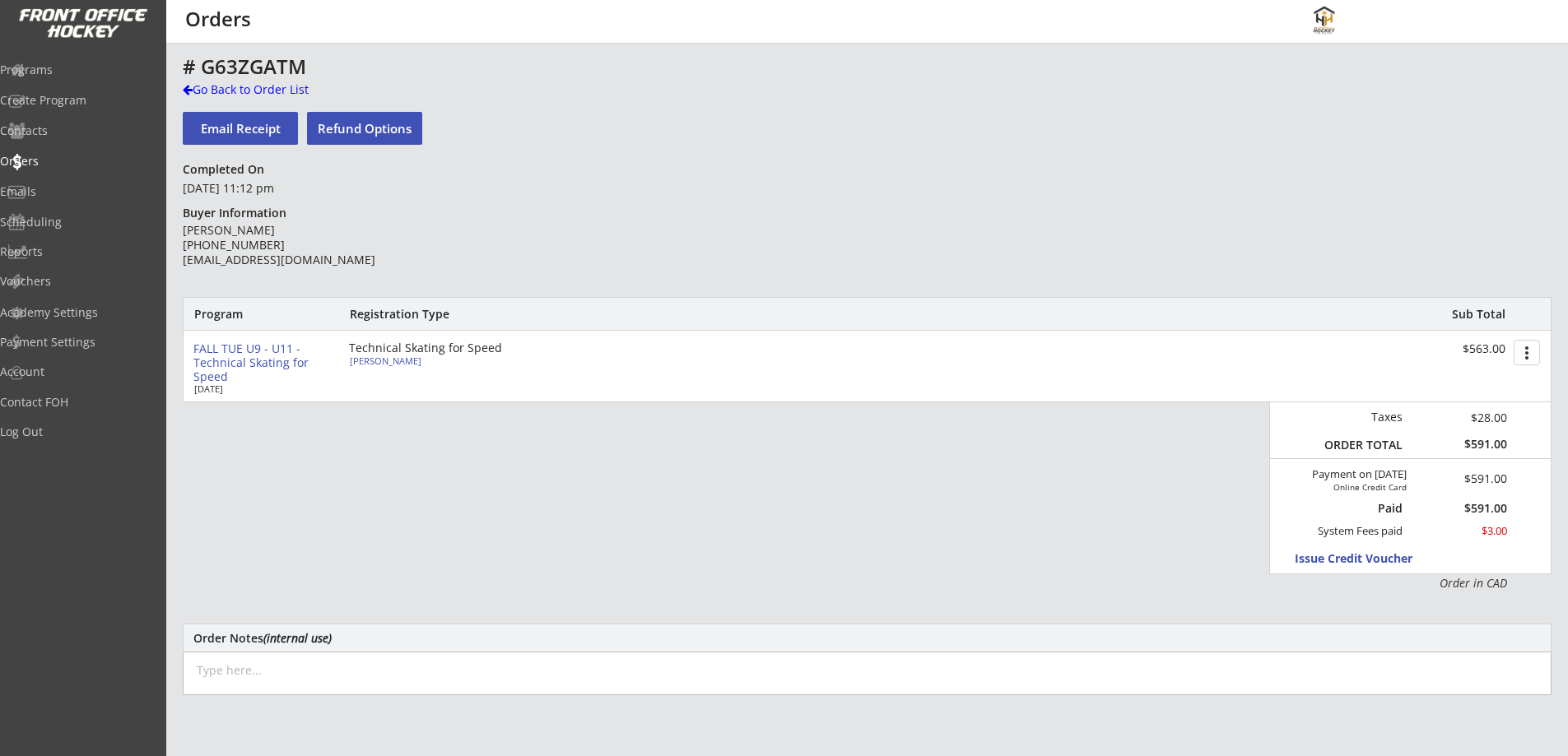
click at [230, 90] on div "Go Back to Order List" at bounding box center [268, 90] width 170 height 16
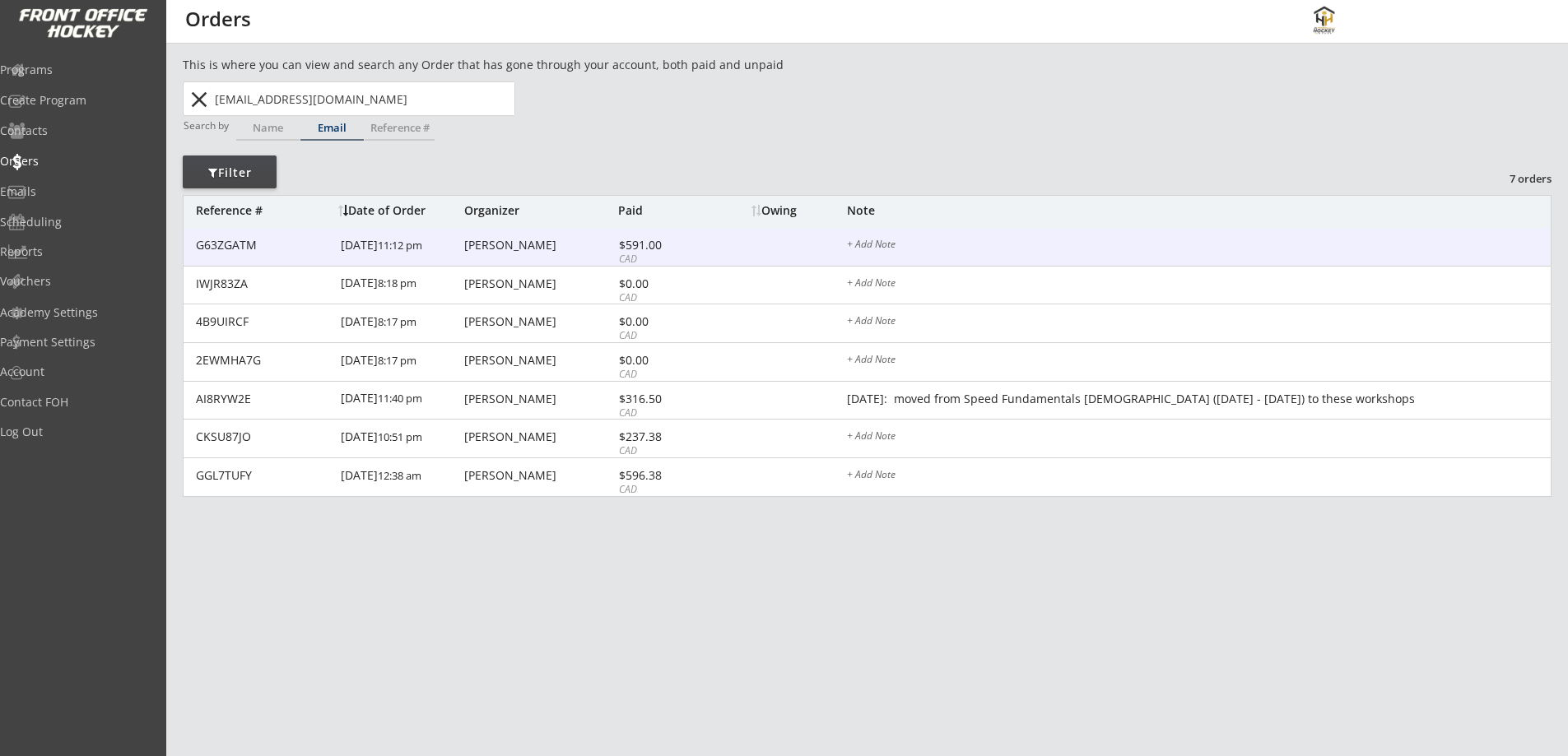
click at [605, 246] on div "[PERSON_NAME]" at bounding box center [538, 245] width 150 height 11
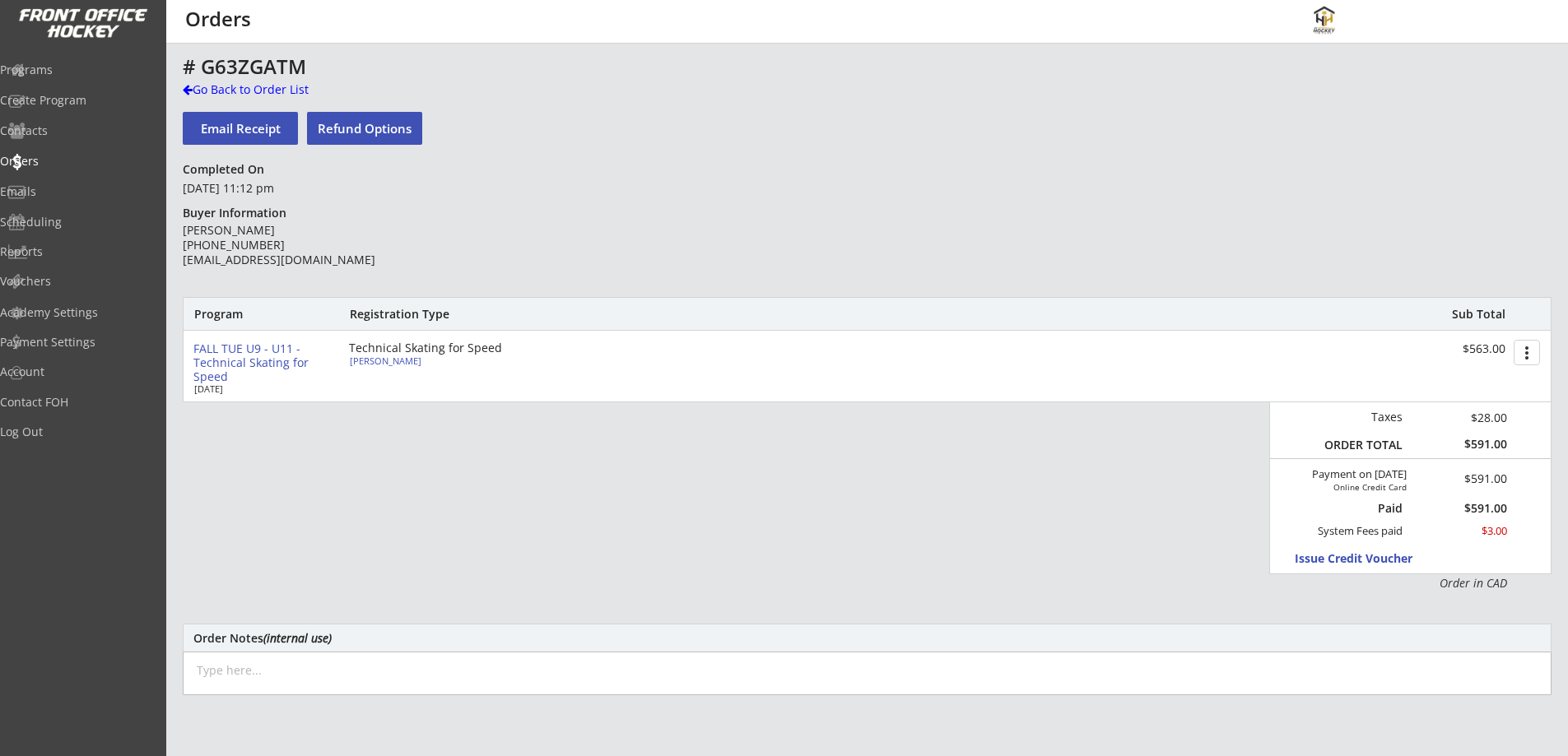
click at [389, 361] on div "[PERSON_NAME]" at bounding box center [441, 361] width 184 height 10
select select ""[DEMOGRAPHIC_DATA]""
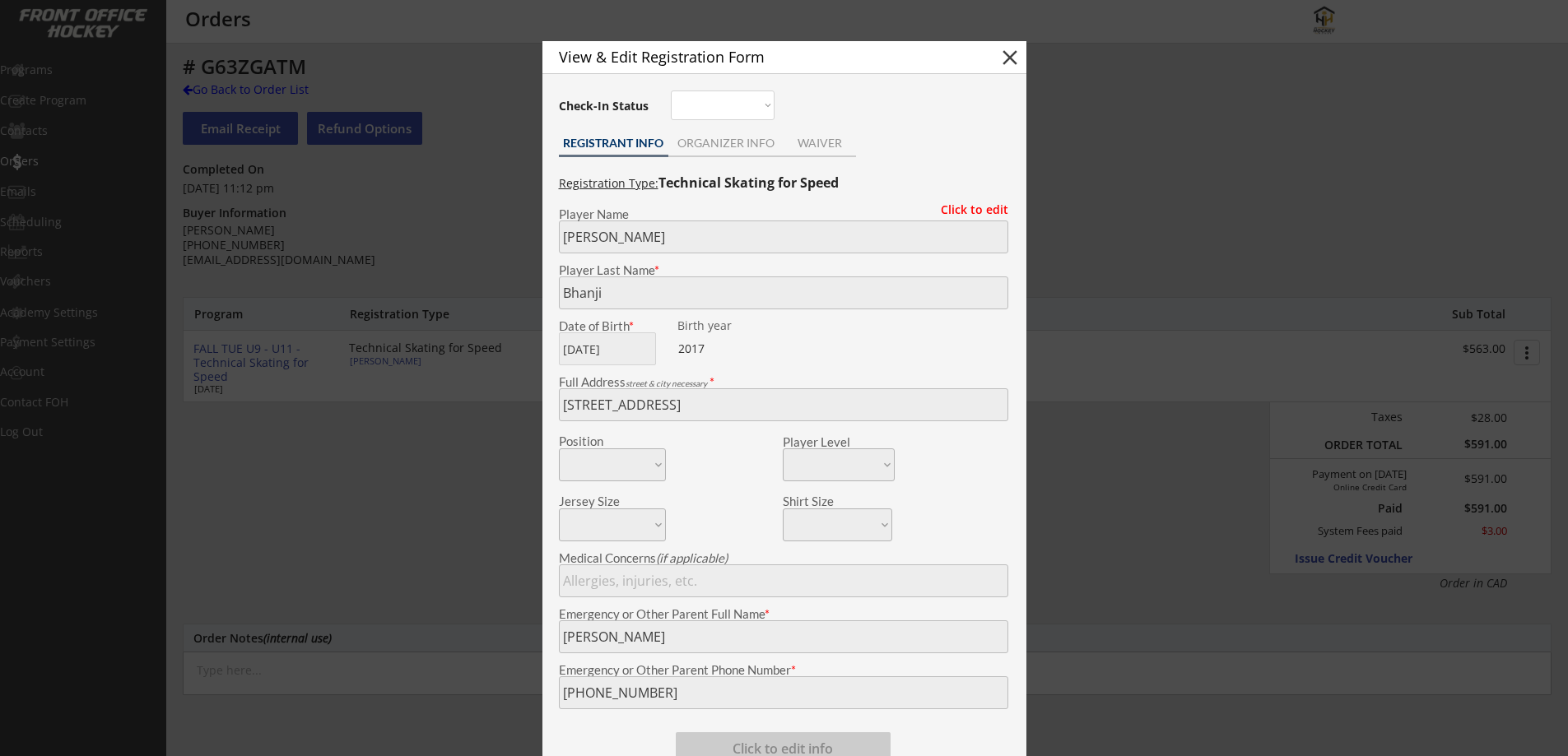
click at [1011, 53] on button "close" at bounding box center [1010, 58] width 25 height 25
select select ""PLACEHOLDER_1427118222253""
